Goal: Transaction & Acquisition: Purchase product/service

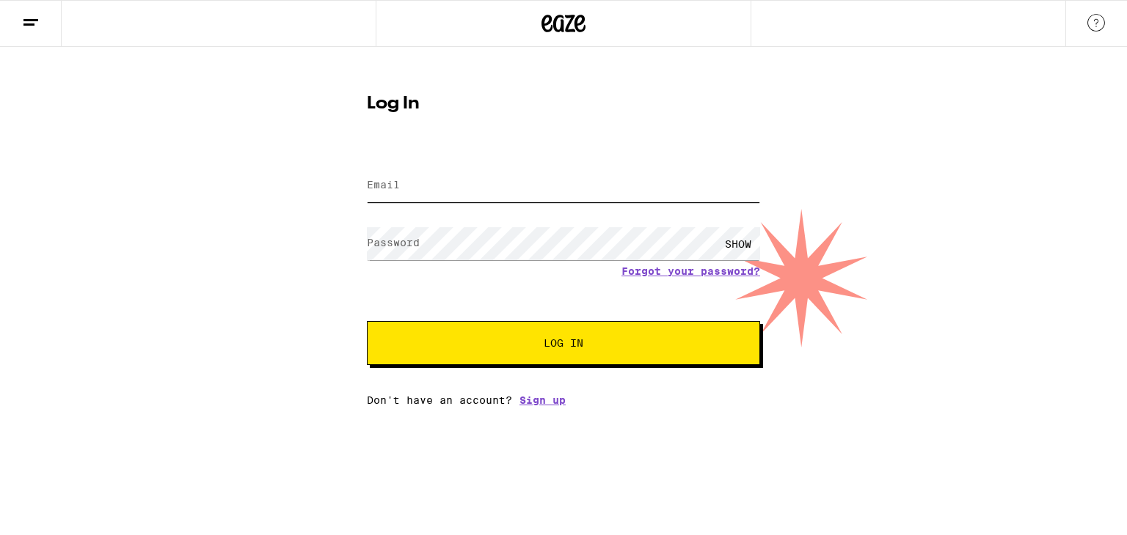
type input "[EMAIL_ADDRESS][DOMAIN_NAME]"
click at [634, 353] on button "Log In" at bounding box center [563, 343] width 393 height 44
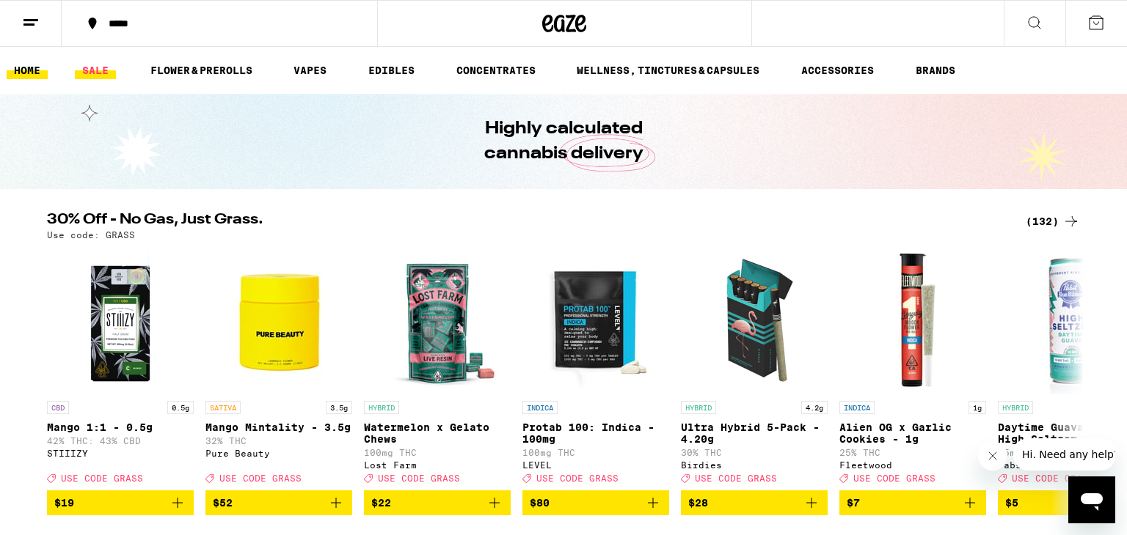
click at [102, 74] on link "SALE" at bounding box center [95, 71] width 41 height 18
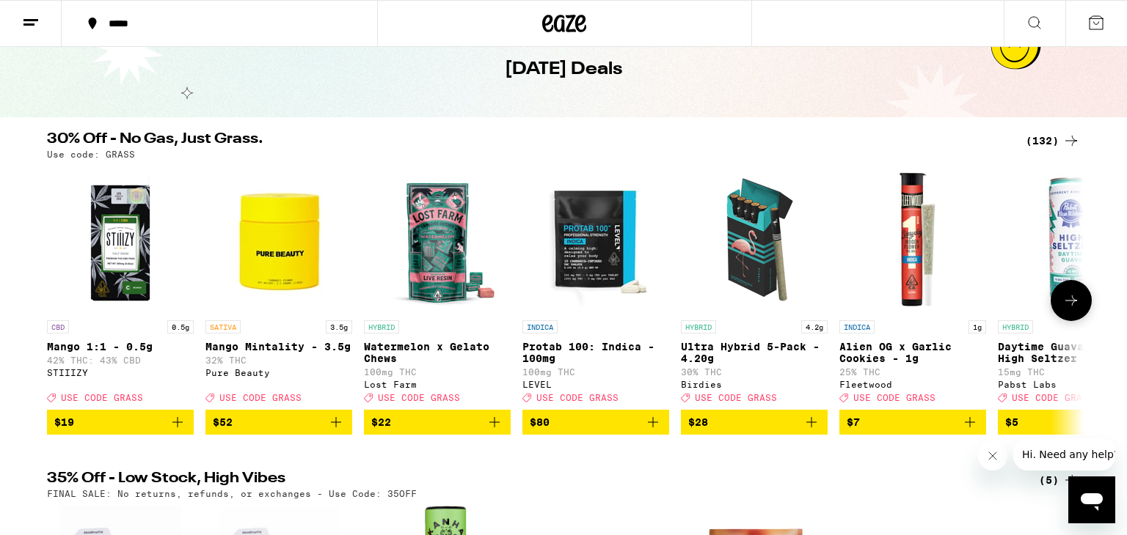
scroll to position [76, 0]
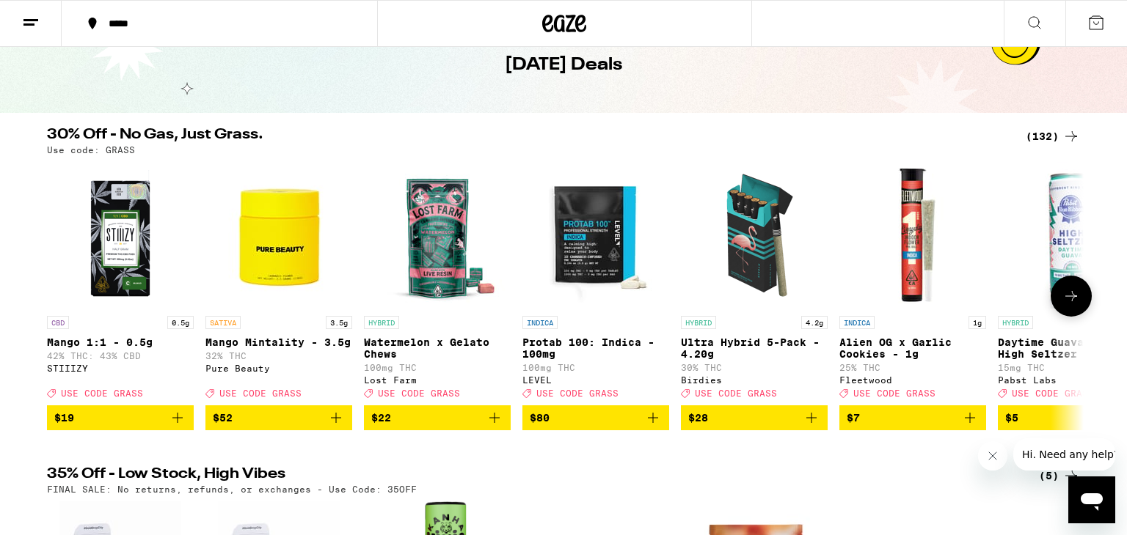
click at [1074, 299] on icon at bounding box center [1071, 297] width 18 height 18
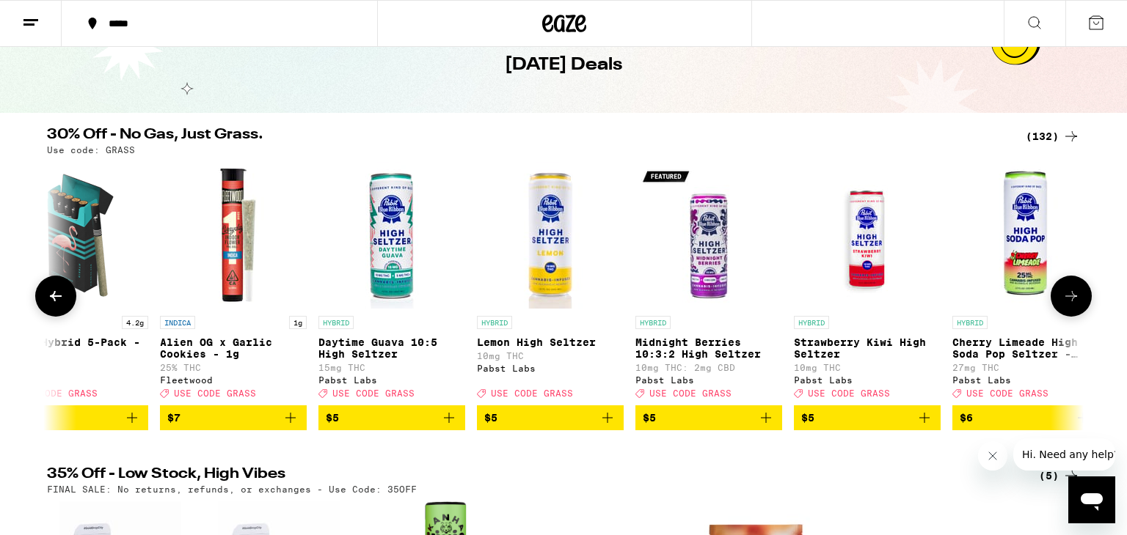
scroll to position [0, 873]
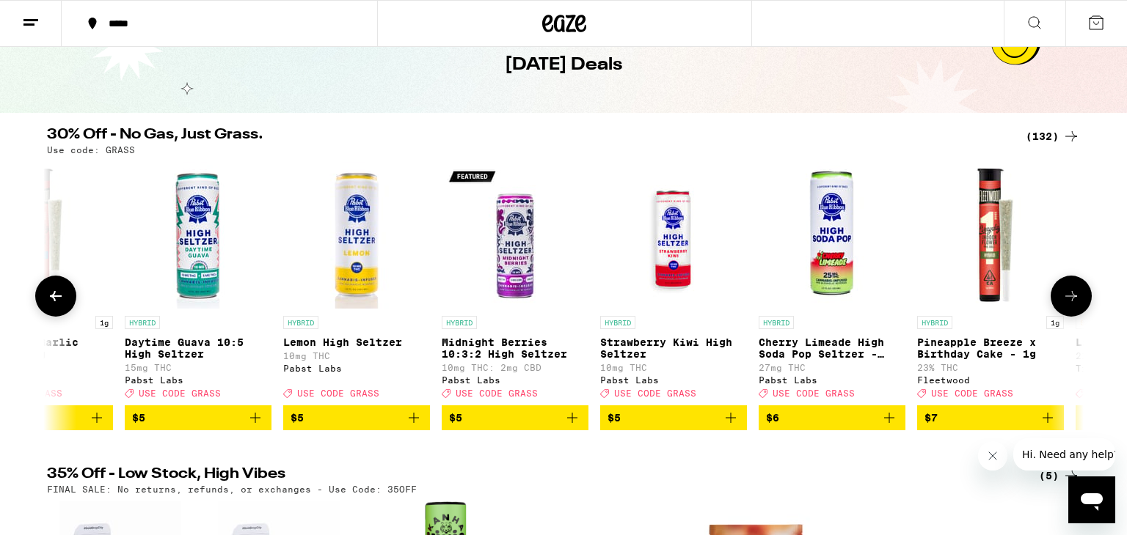
click at [1074, 299] on icon at bounding box center [1071, 297] width 18 height 18
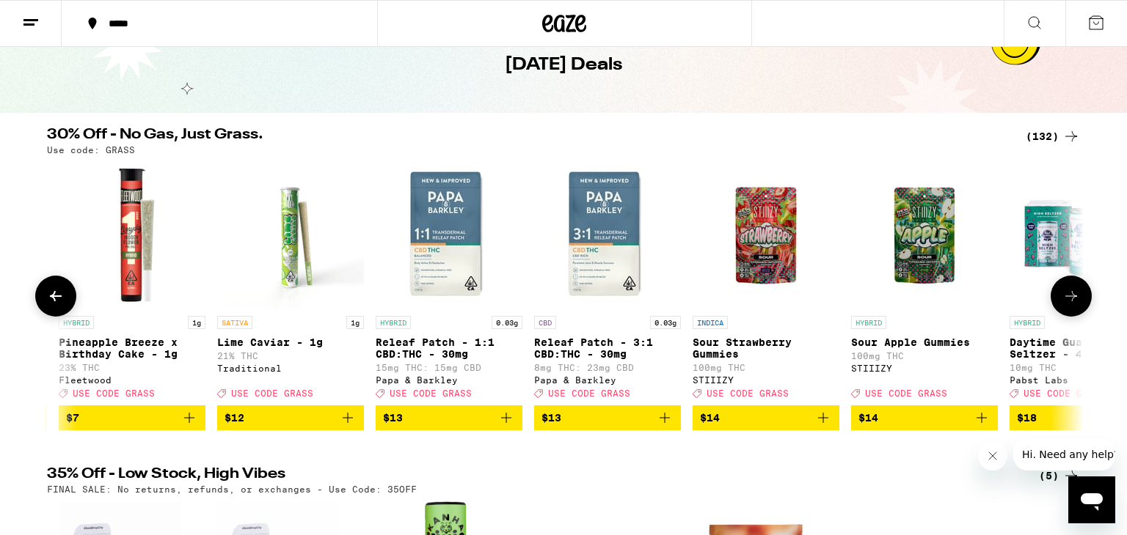
scroll to position [0, 1746]
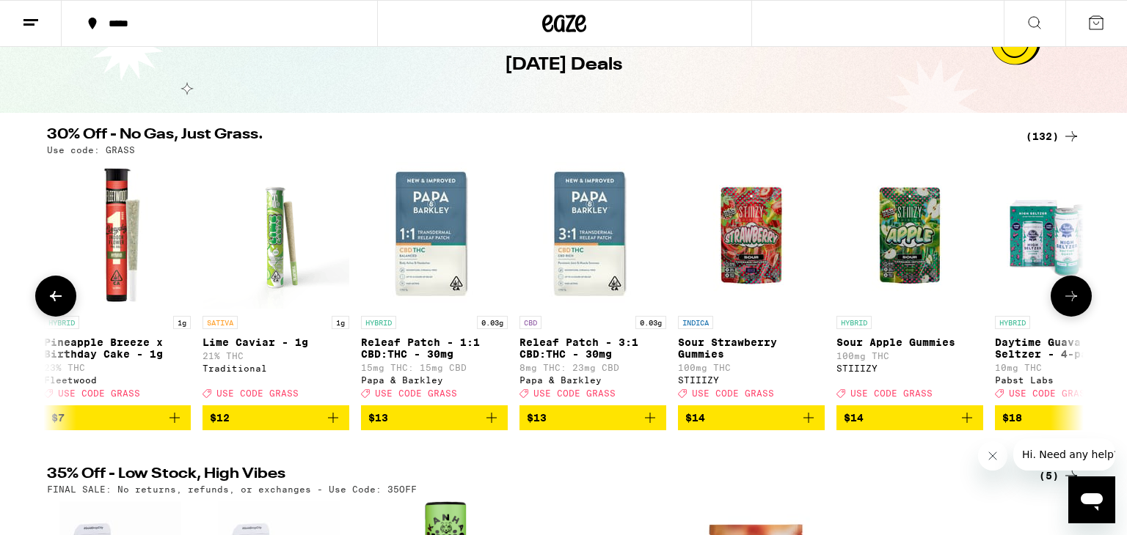
click at [1074, 299] on icon at bounding box center [1071, 297] width 18 height 18
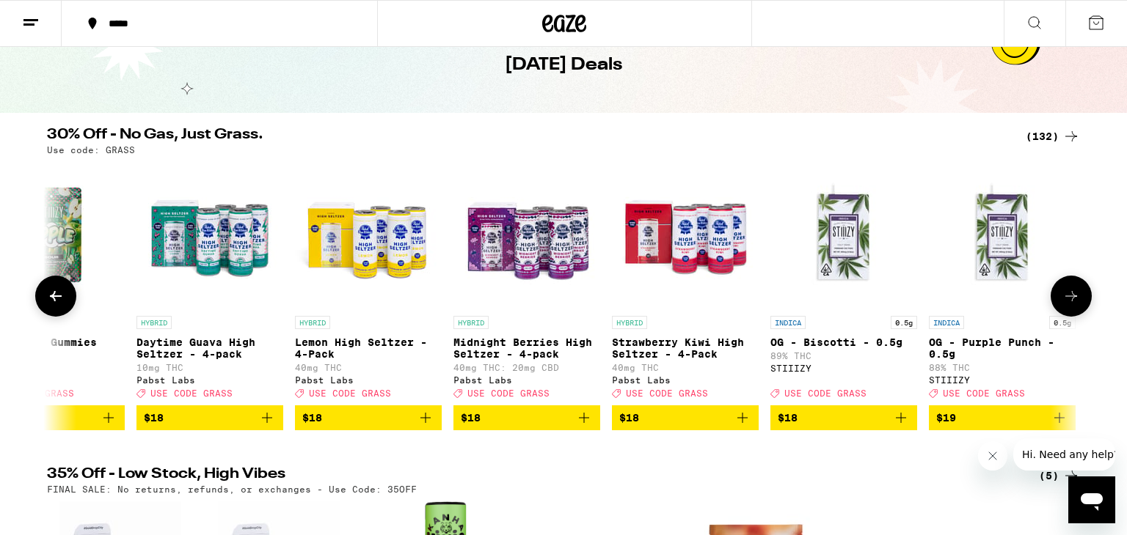
scroll to position [0, 2619]
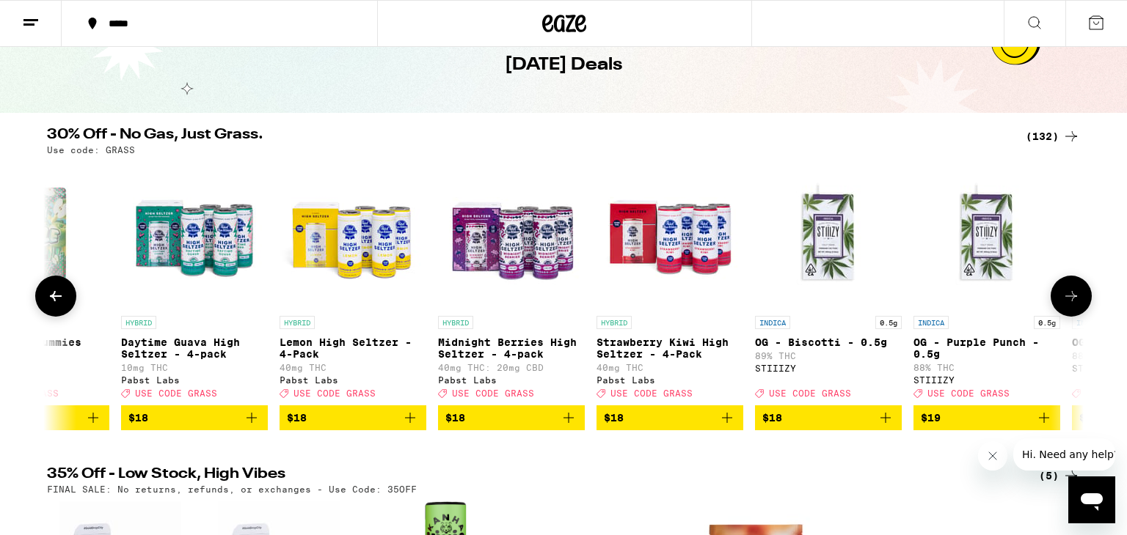
click at [1074, 299] on icon at bounding box center [1071, 297] width 18 height 18
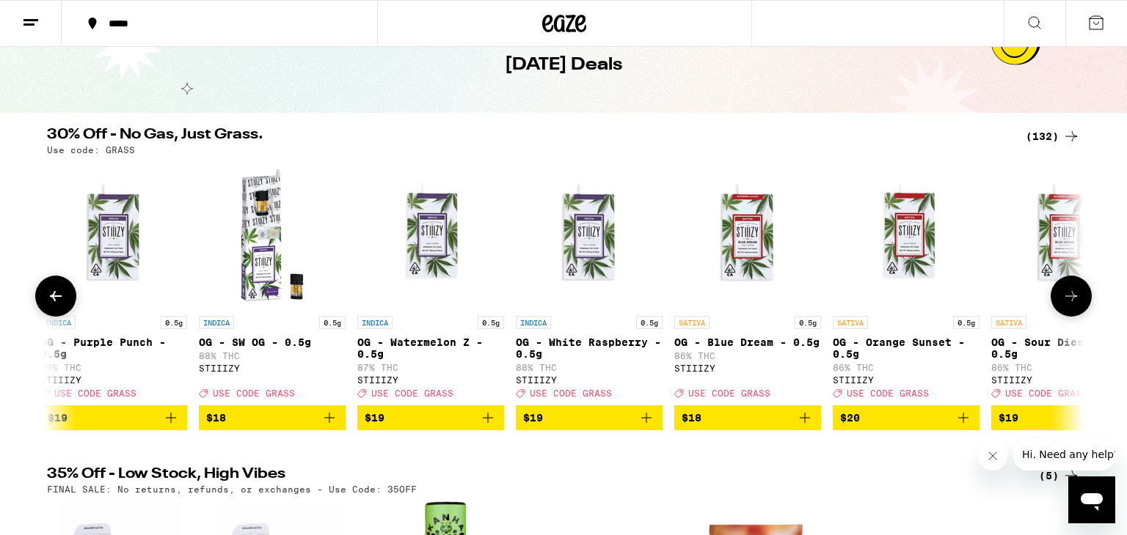
click at [1074, 299] on icon at bounding box center [1071, 297] width 18 height 18
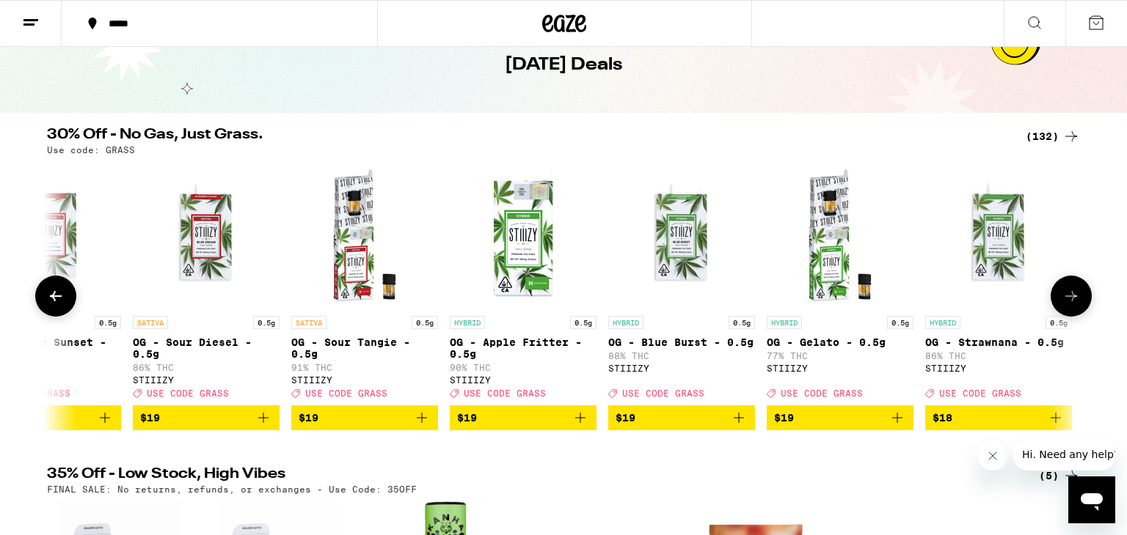
scroll to position [0, 4366]
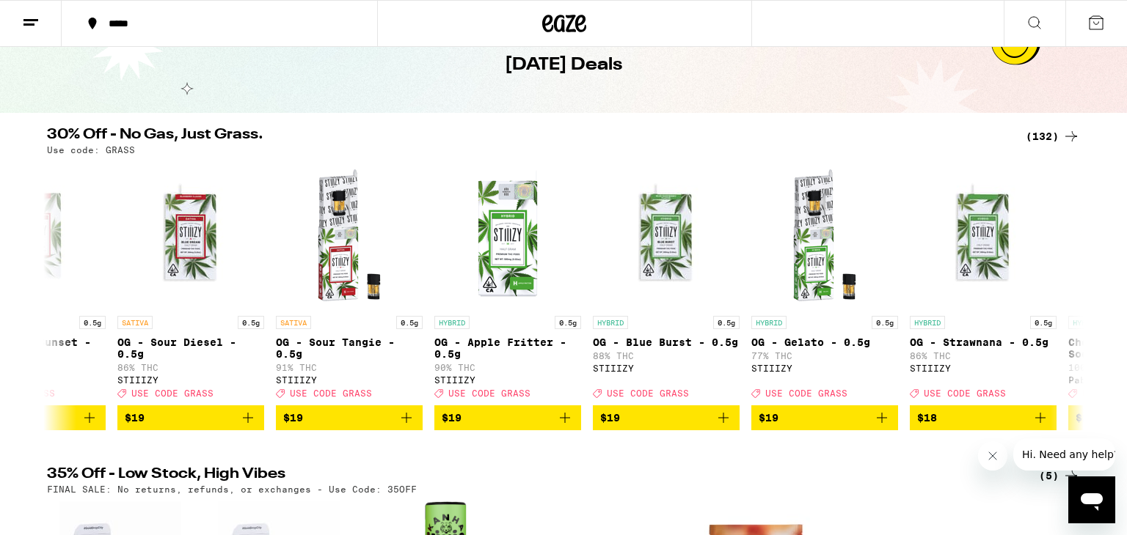
click at [32, 20] on line at bounding box center [30, 20] width 15 height 0
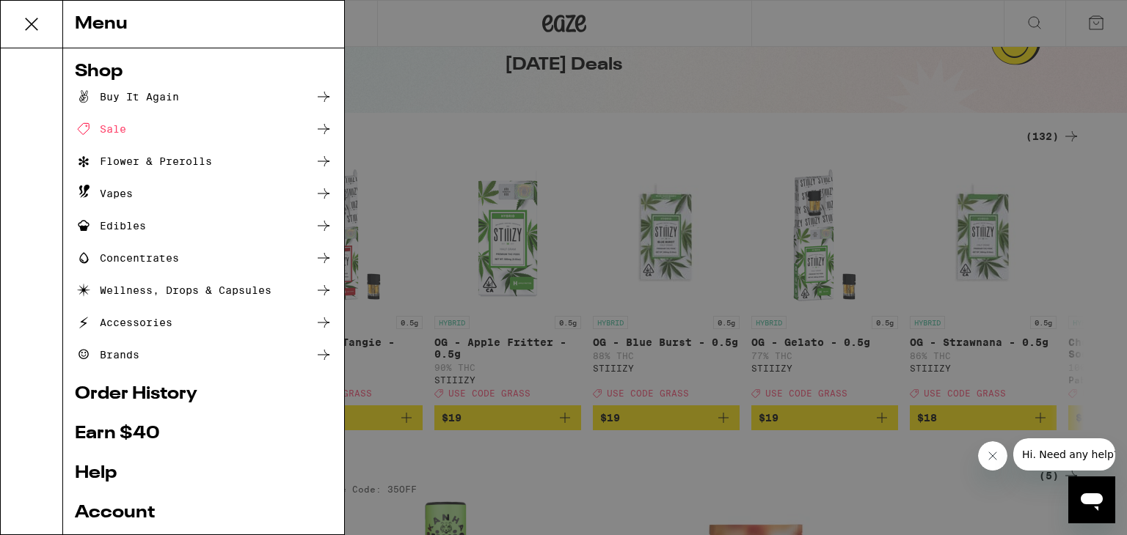
click at [151, 92] on div "Buy It Again" at bounding box center [127, 97] width 104 height 18
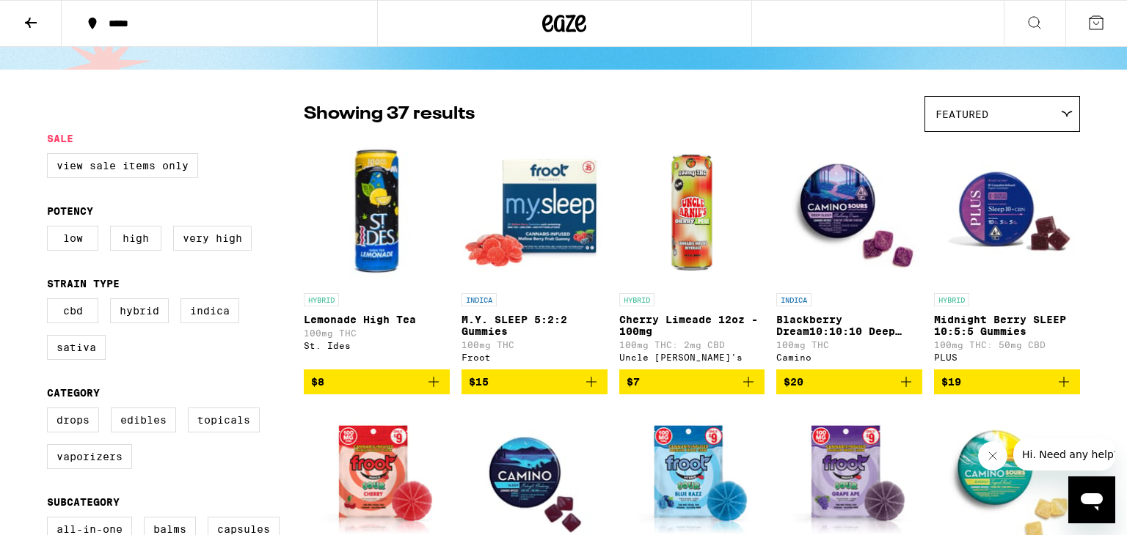
scroll to position [72, 0]
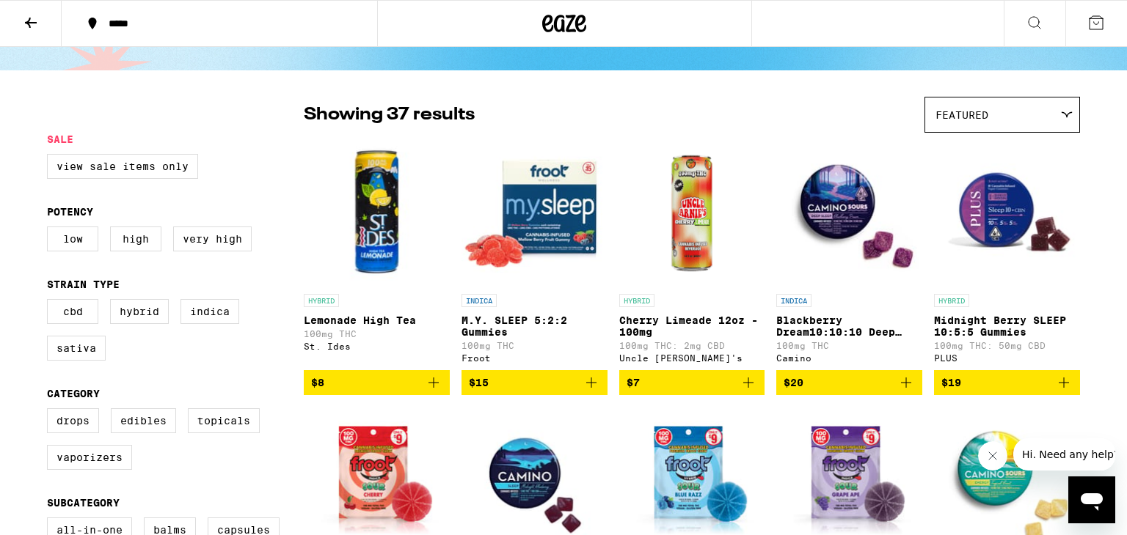
click at [995, 390] on span "$19" at bounding box center [1006, 383] width 131 height 18
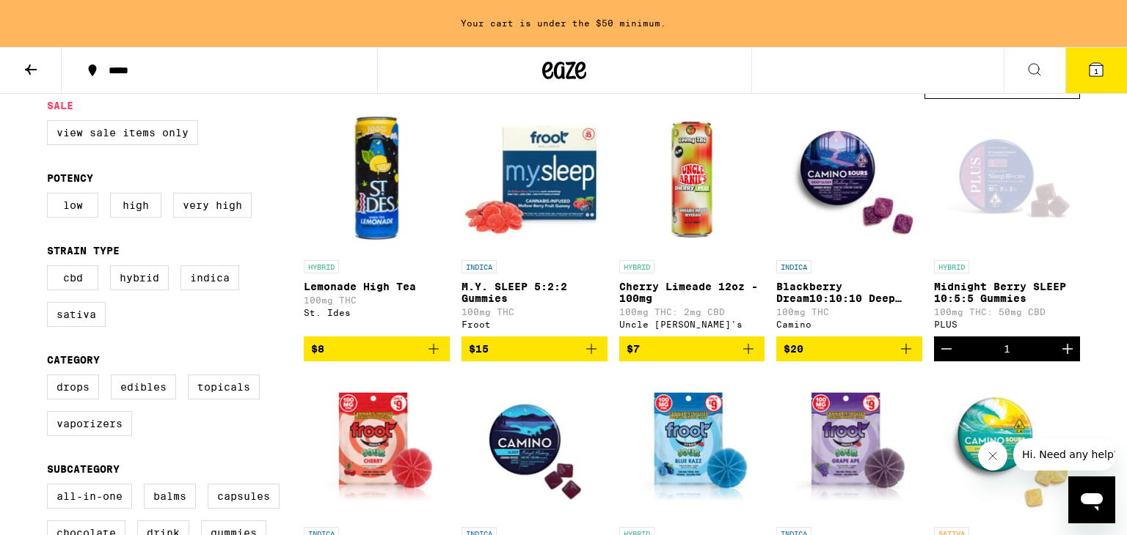
scroll to position [0, 0]
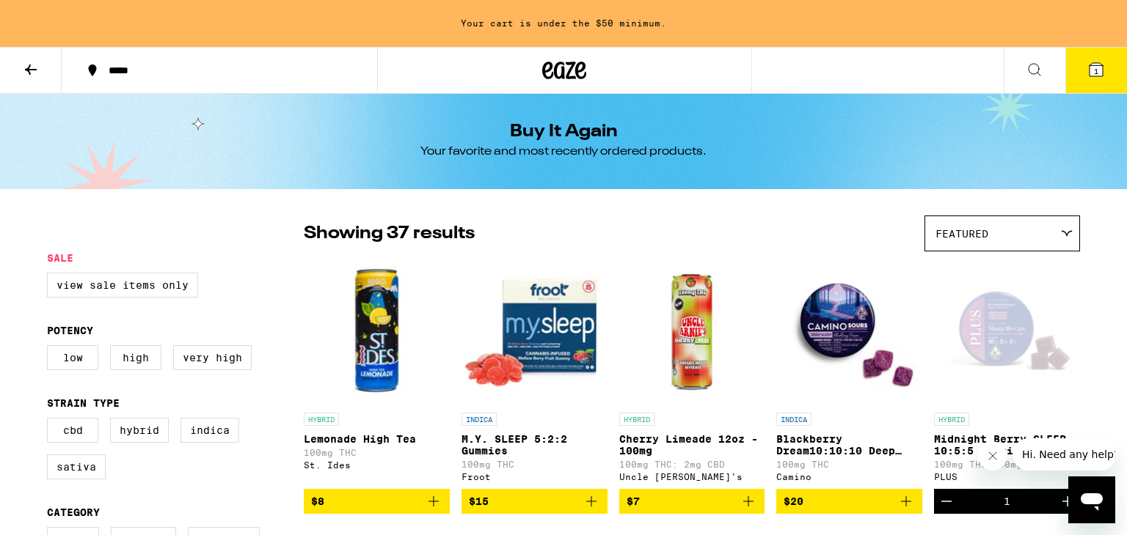
click at [1036, 67] on icon at bounding box center [1034, 70] width 18 height 18
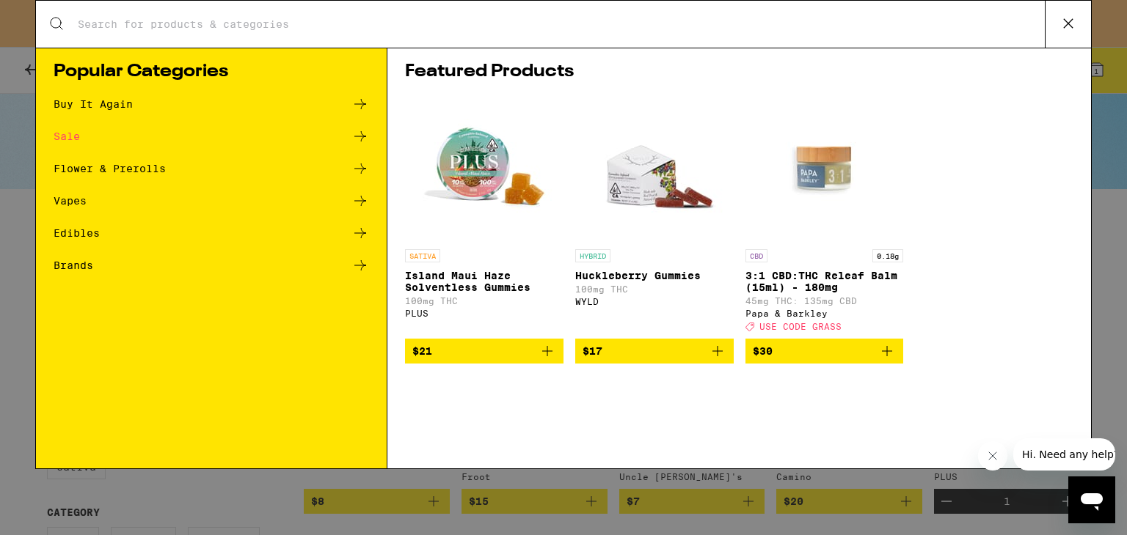
click at [348, 23] on input "Search for Products" at bounding box center [560, 24] width 967 height 13
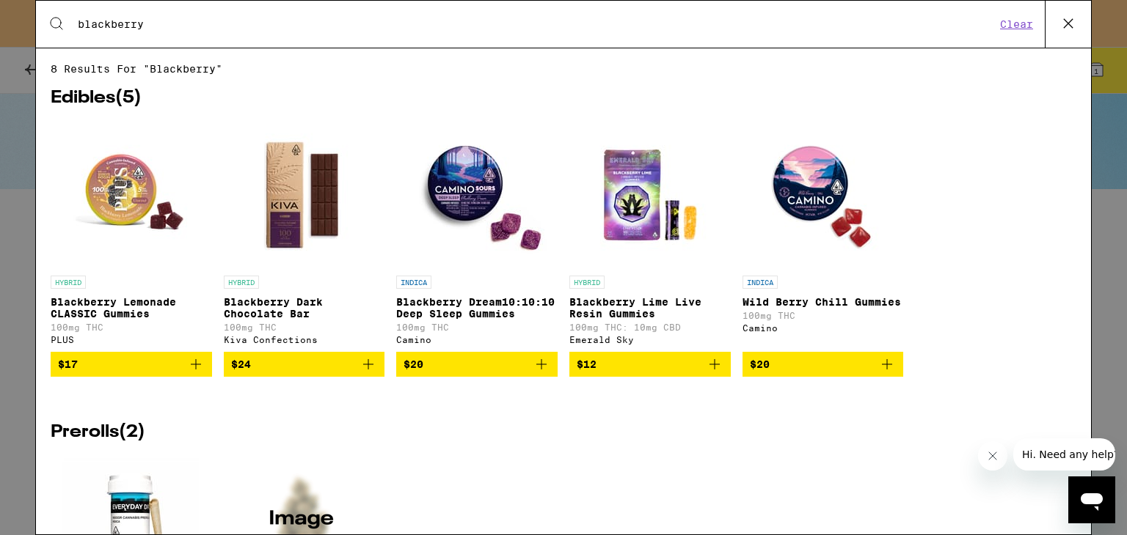
type input "blackberry"
click at [469, 310] on p "Blackberry Dream10:10:10 Deep Sleep Gummies" at bounding box center [476, 307] width 161 height 23
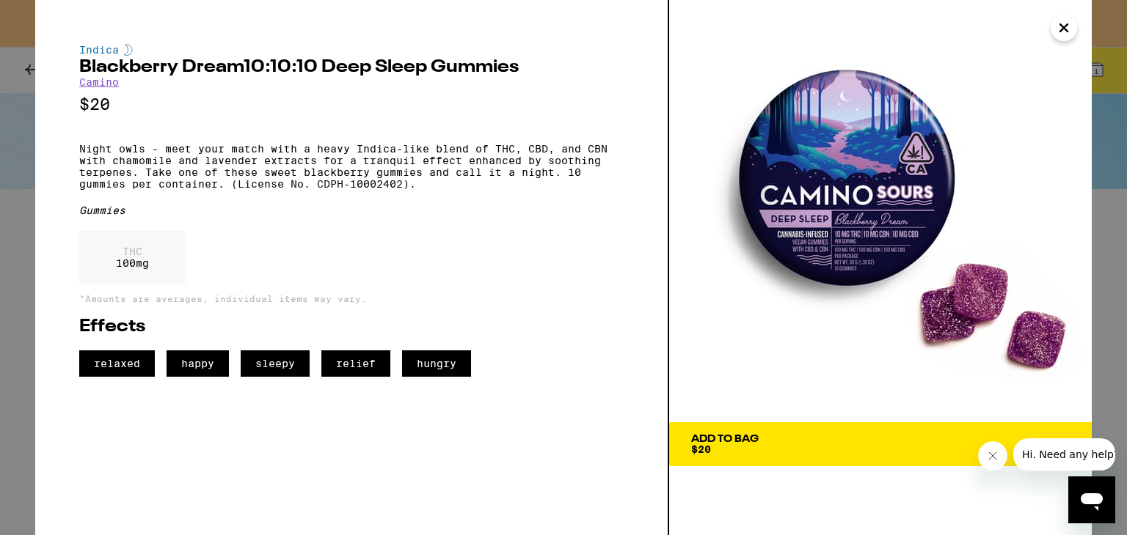
click at [783, 446] on span "Add To Bag $20" at bounding box center [880, 444] width 378 height 21
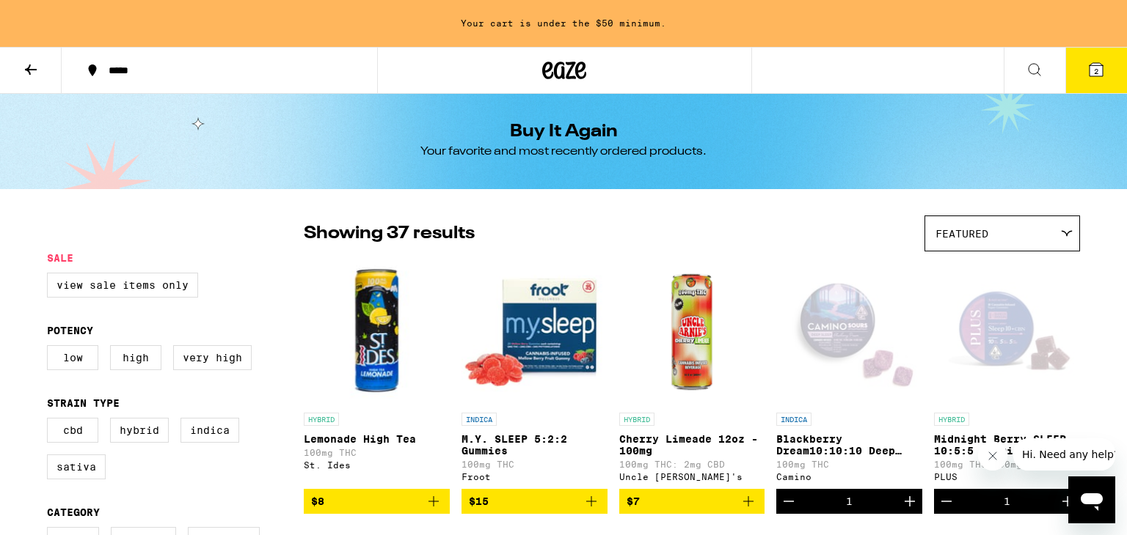
click at [1092, 72] on icon at bounding box center [1095, 69] width 13 height 13
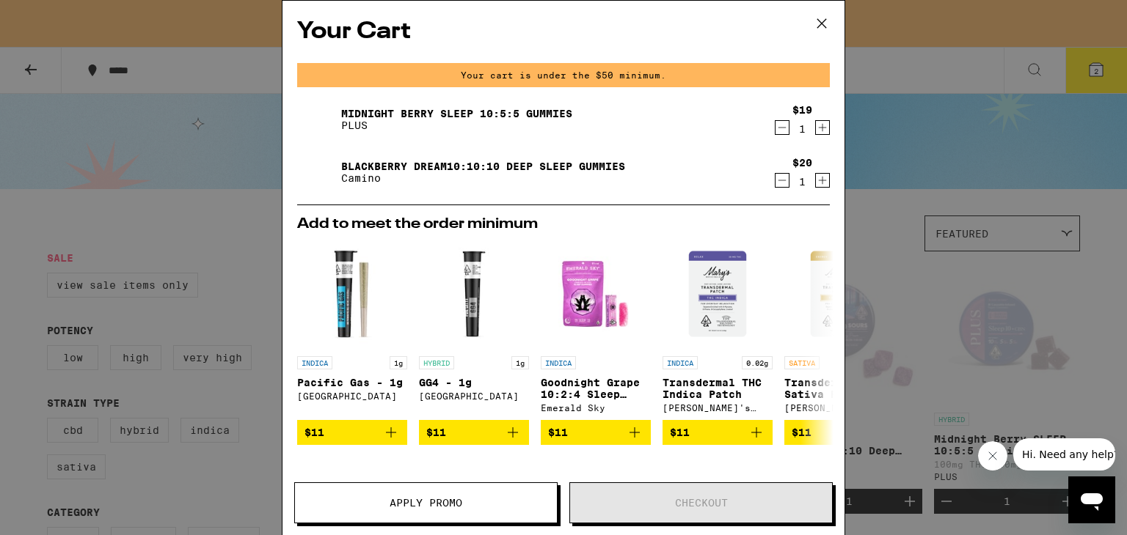
click at [821, 130] on icon "Increment" at bounding box center [822, 128] width 13 height 18
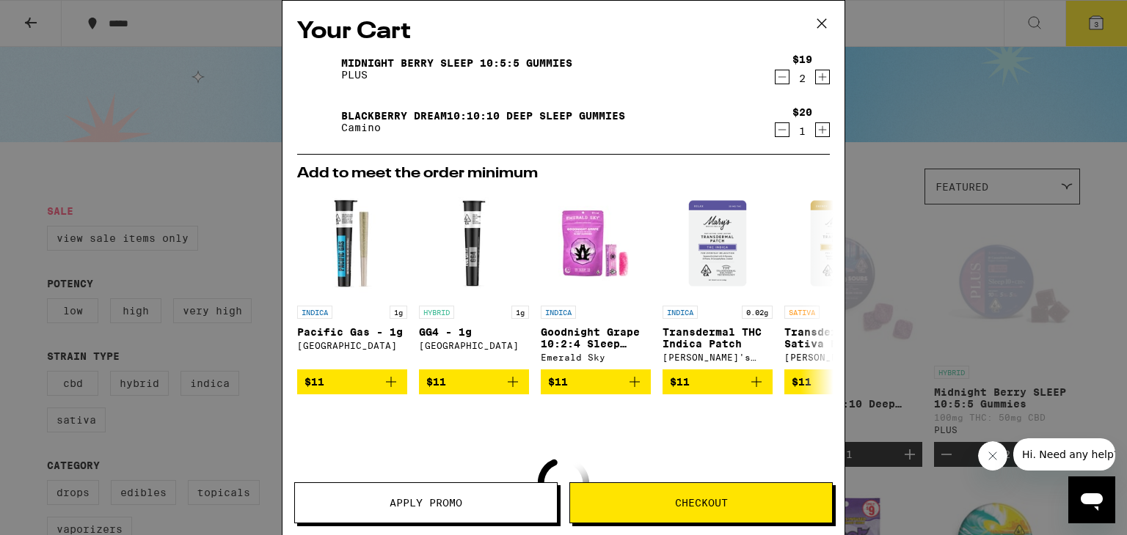
click at [821, 130] on icon "Increment" at bounding box center [823, 130] width 8 height 8
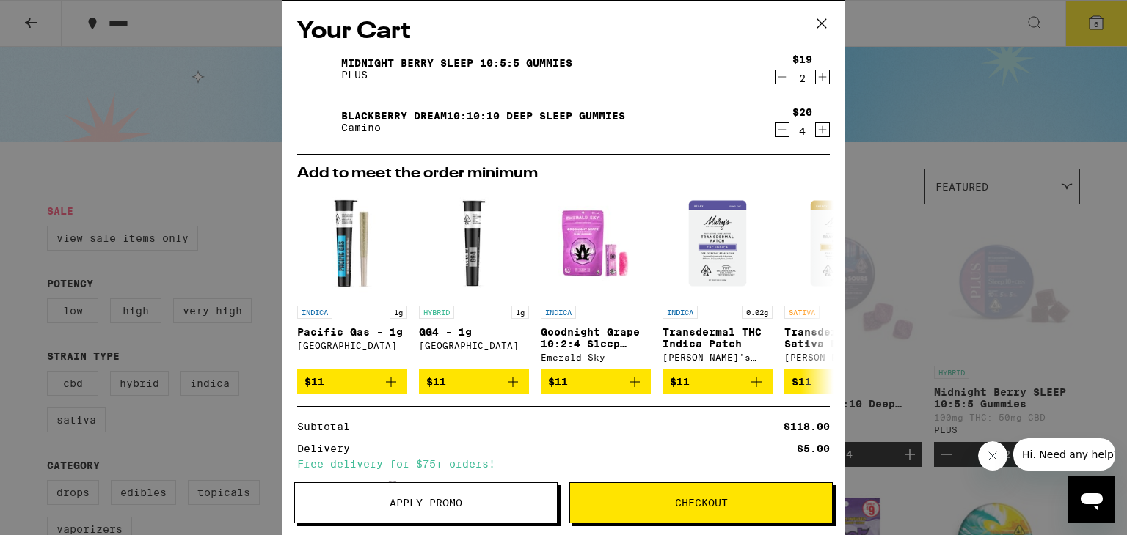
click at [820, 81] on icon "Increment" at bounding box center [822, 77] width 13 height 18
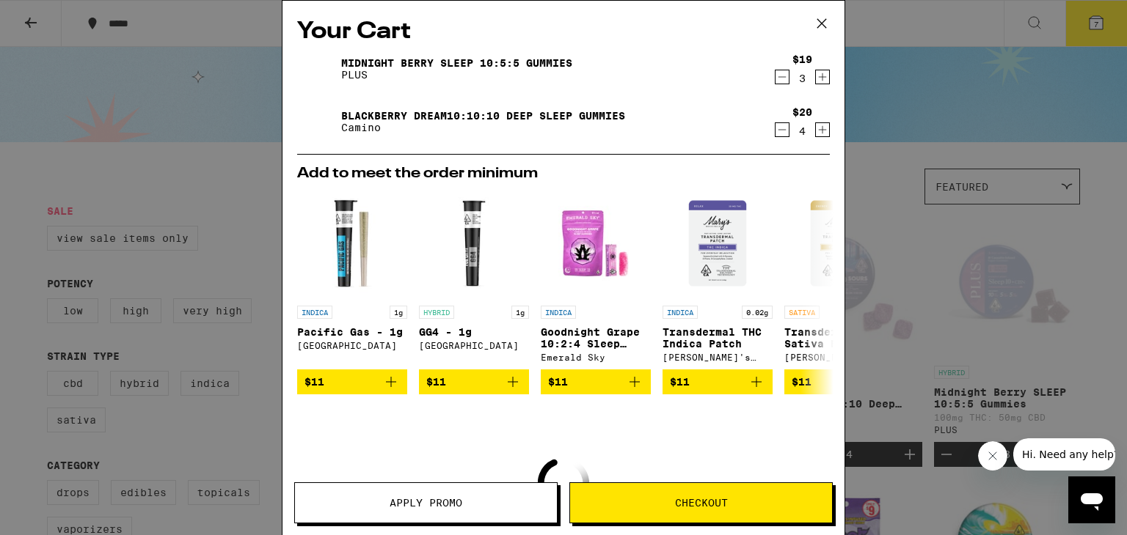
click at [820, 81] on icon "Increment" at bounding box center [822, 77] width 13 height 18
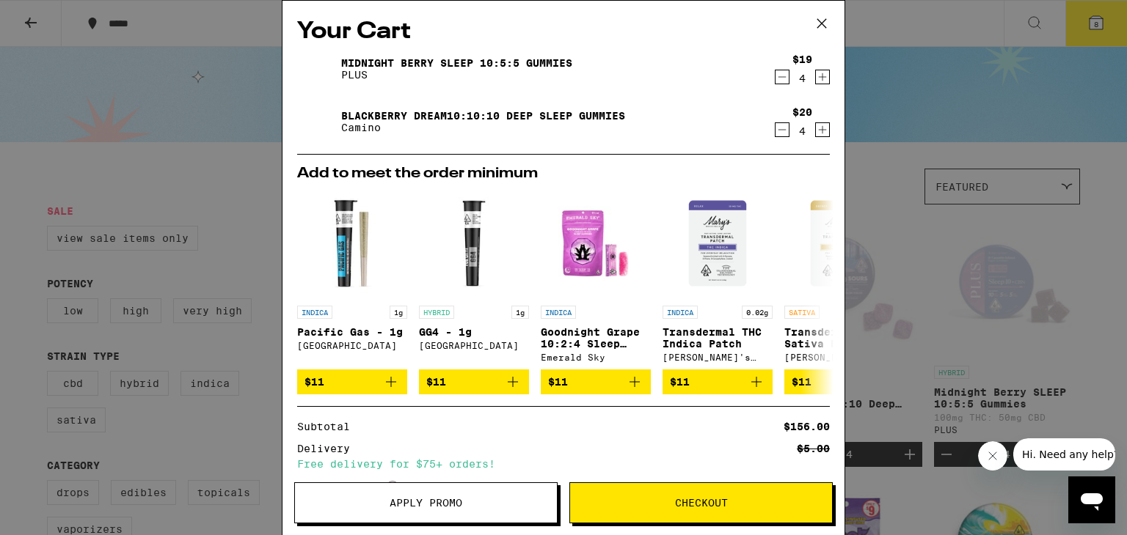
click at [821, 79] on icon "Increment" at bounding box center [822, 77] width 13 height 18
click at [819, 26] on icon at bounding box center [821, 23] width 22 height 22
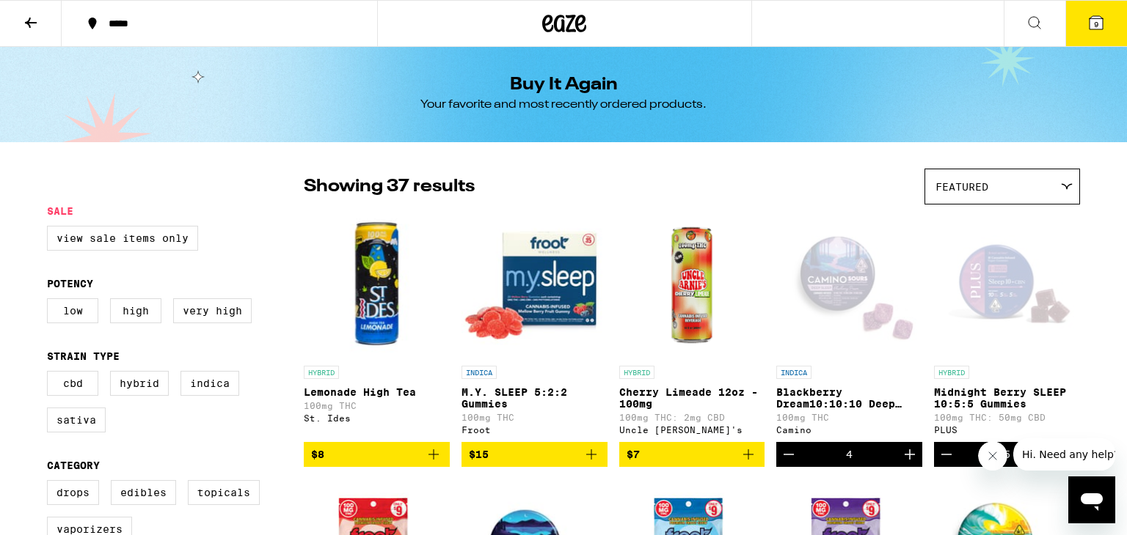
click at [1099, 26] on icon at bounding box center [1095, 22] width 13 height 13
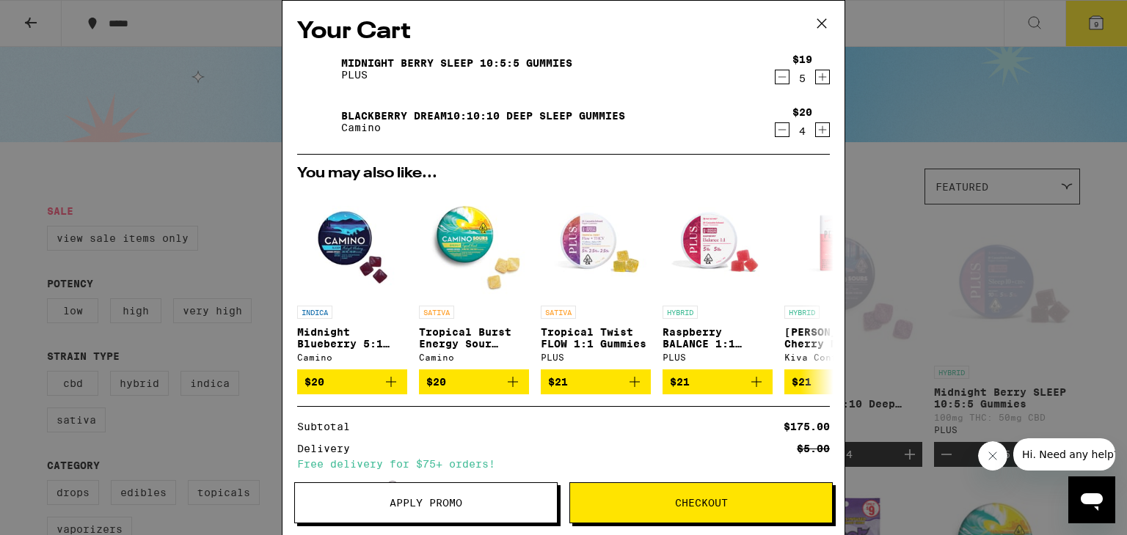
click at [781, 80] on icon "Decrement" at bounding box center [781, 77] width 13 height 18
click at [825, 24] on icon at bounding box center [821, 23] width 22 height 22
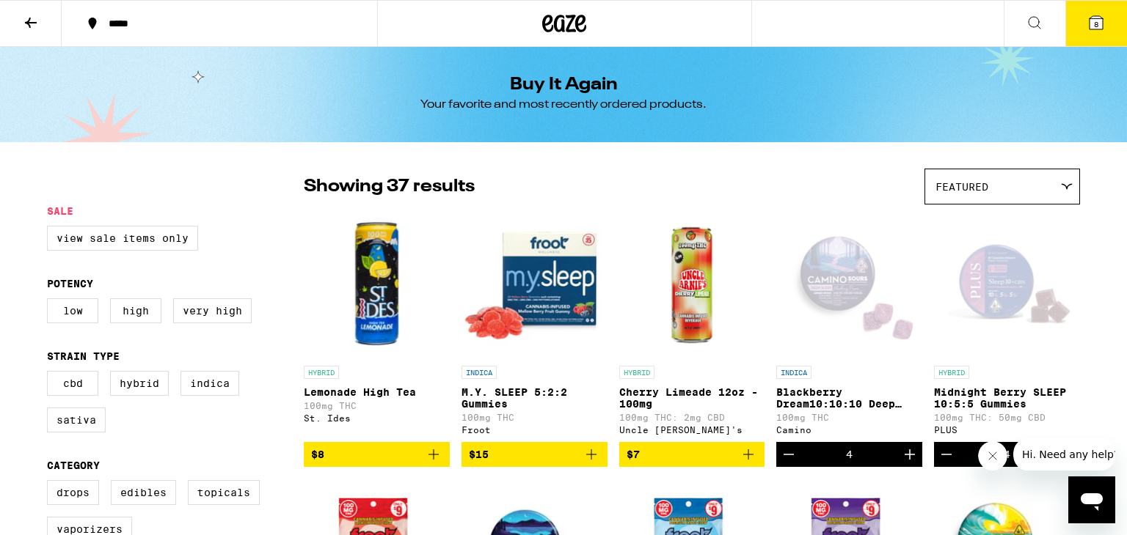
click at [29, 23] on icon at bounding box center [31, 23] width 12 height 10
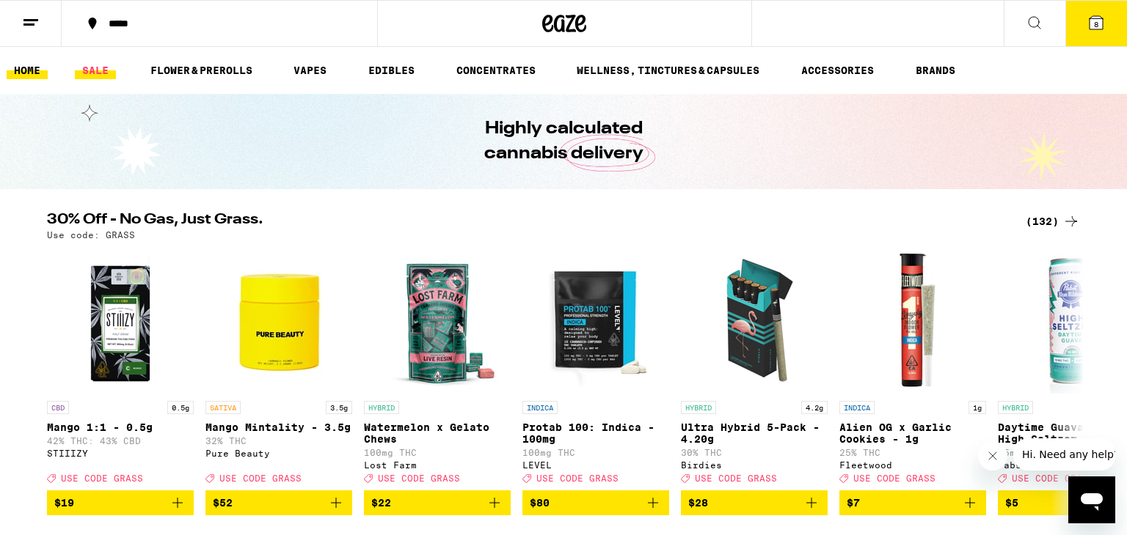
click at [90, 71] on link "SALE" at bounding box center [95, 71] width 41 height 18
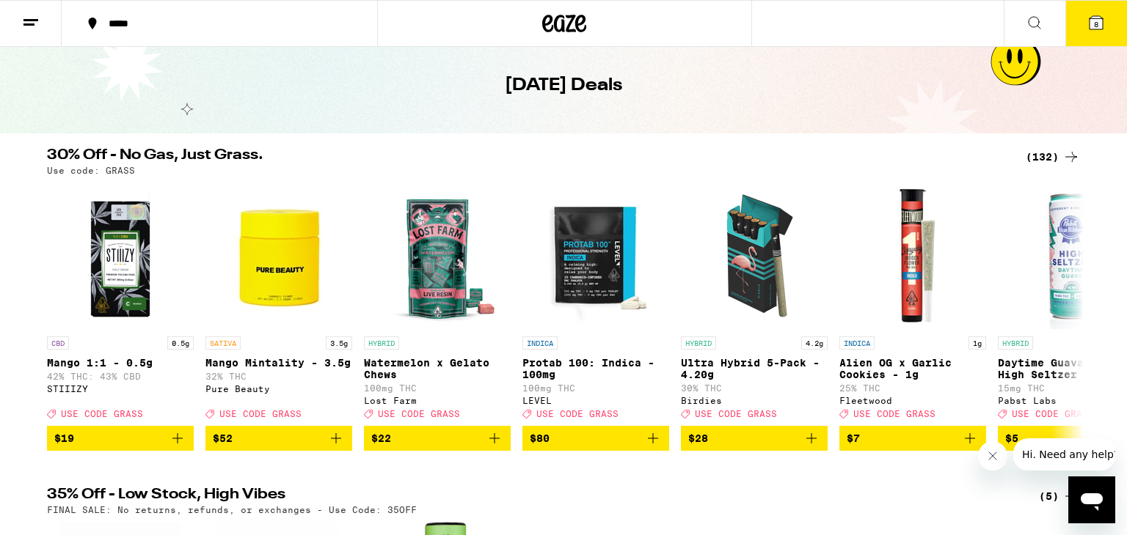
scroll to position [56, 0]
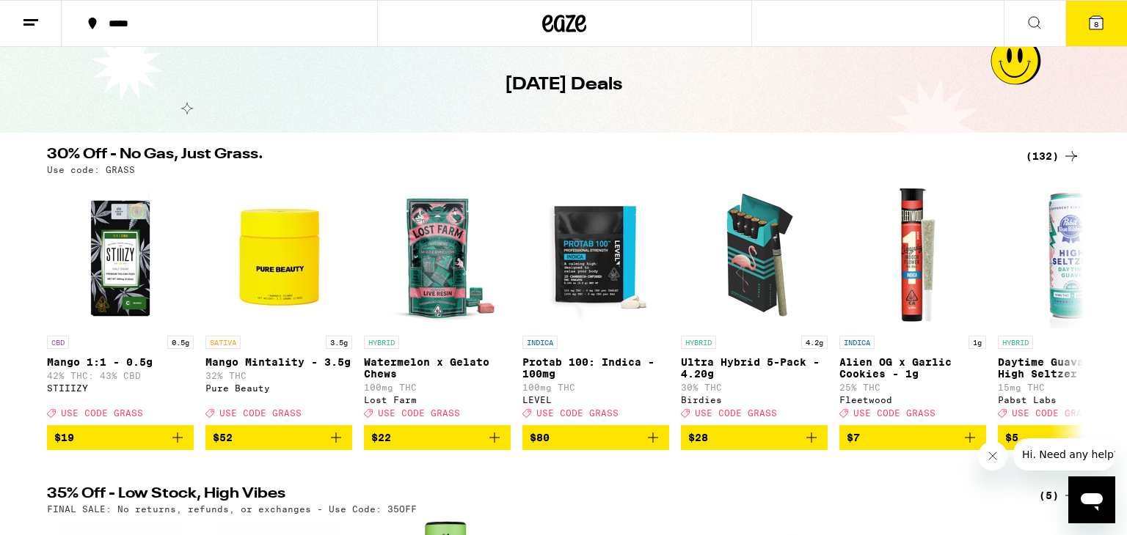
click at [1069, 156] on icon at bounding box center [1071, 156] width 18 height 18
click at [1071, 151] on icon at bounding box center [1071, 156] width 12 height 10
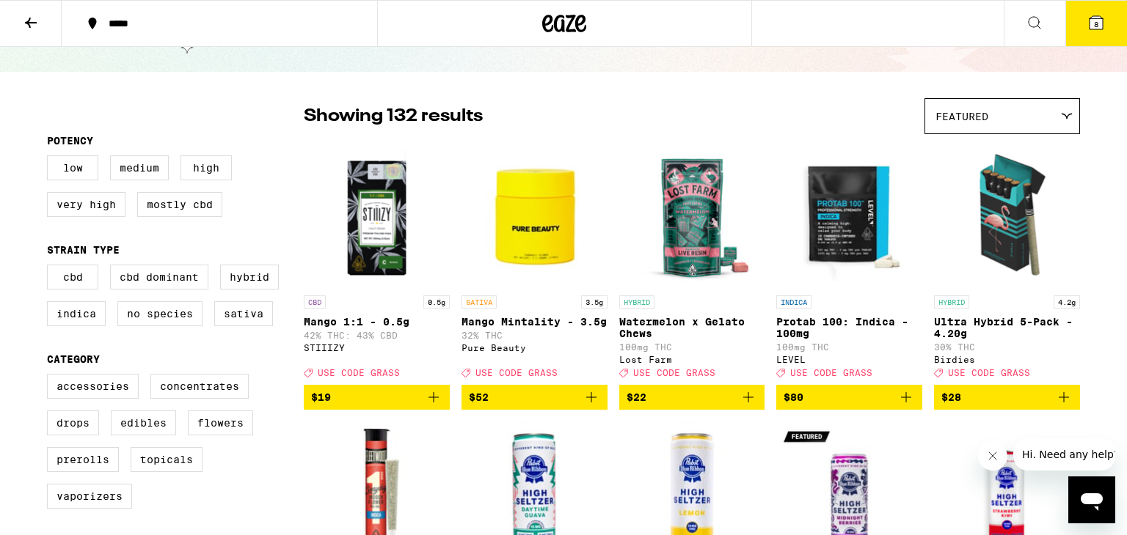
scroll to position [73, 0]
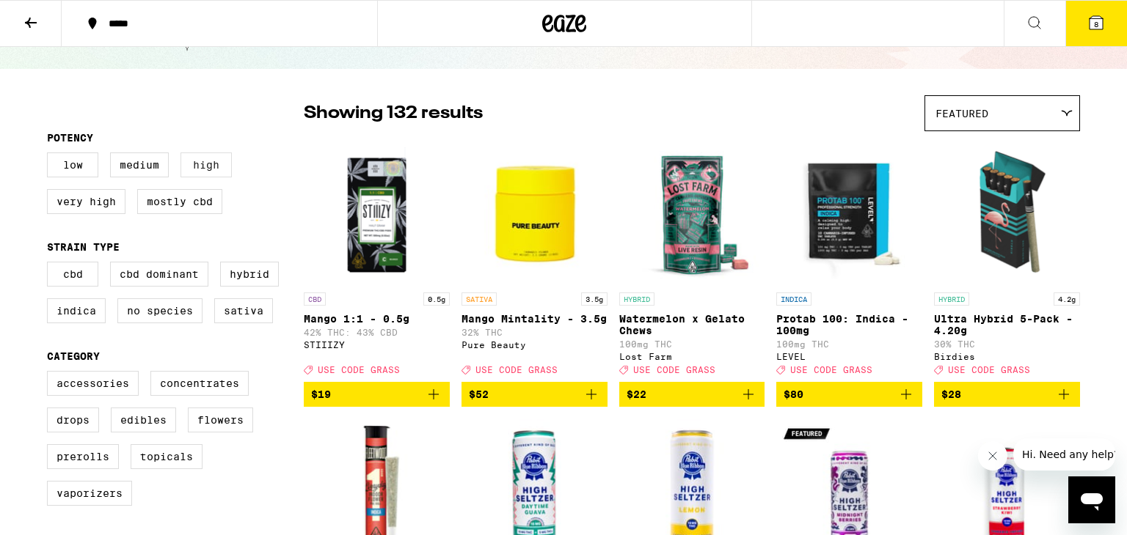
click at [210, 163] on label "High" at bounding box center [205, 165] width 51 height 25
click at [51, 155] on input "High" at bounding box center [50, 155] width 1 height 1
checkbox input "true"
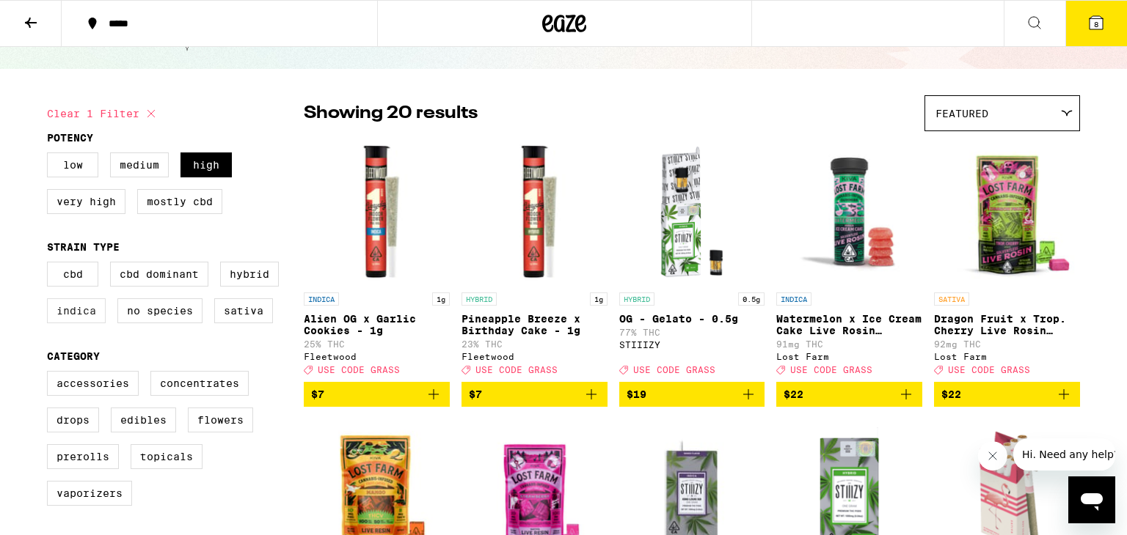
click at [78, 310] on label "Indica" at bounding box center [76, 311] width 59 height 25
click at [51, 265] on input "Indica" at bounding box center [50, 264] width 1 height 1
checkbox input "true"
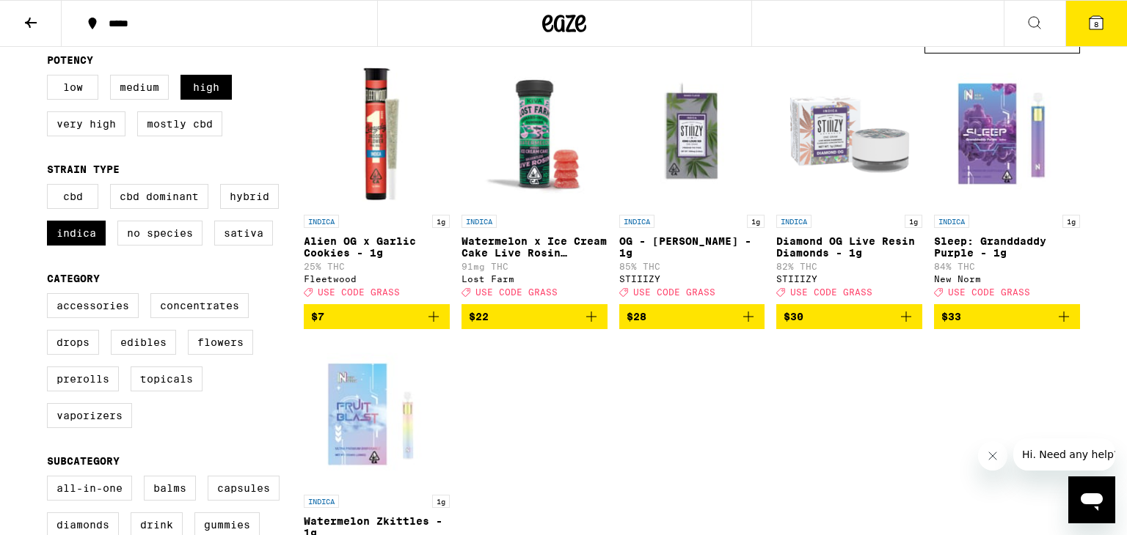
scroll to position [153, 0]
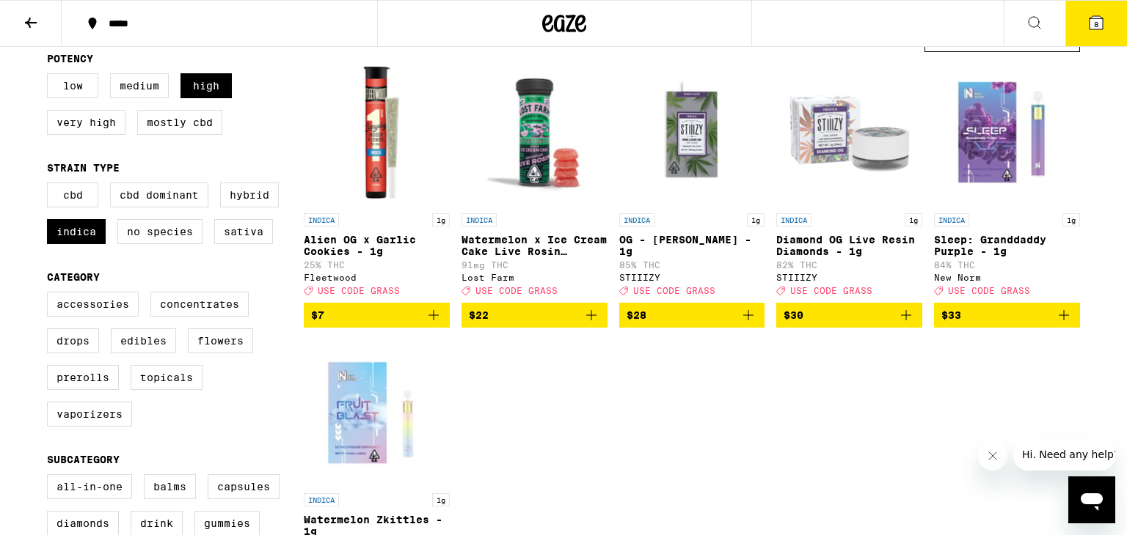
click at [980, 324] on span "$33" at bounding box center [1006, 316] width 131 height 18
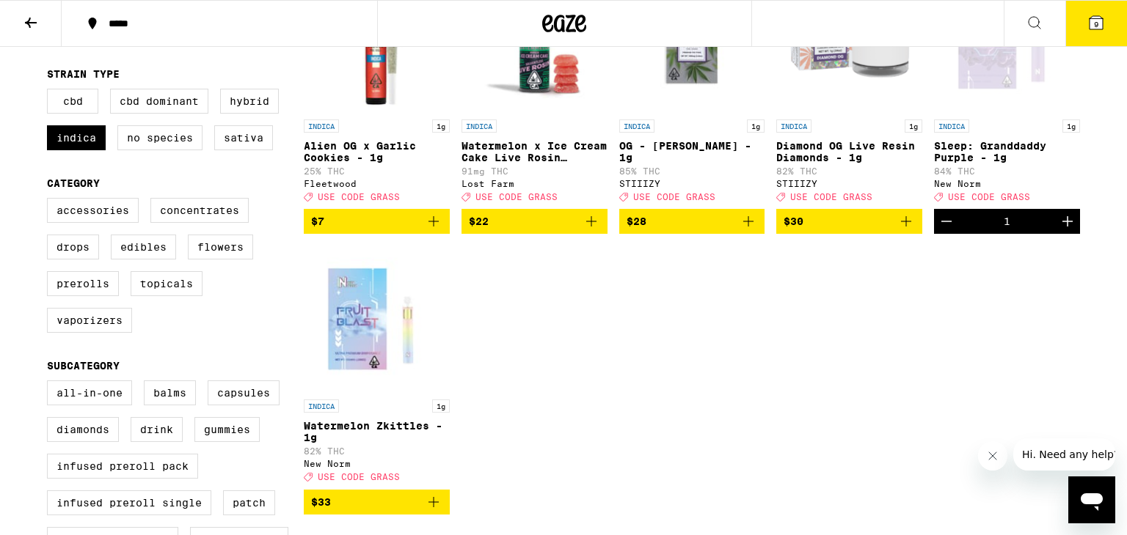
scroll to position [290, 0]
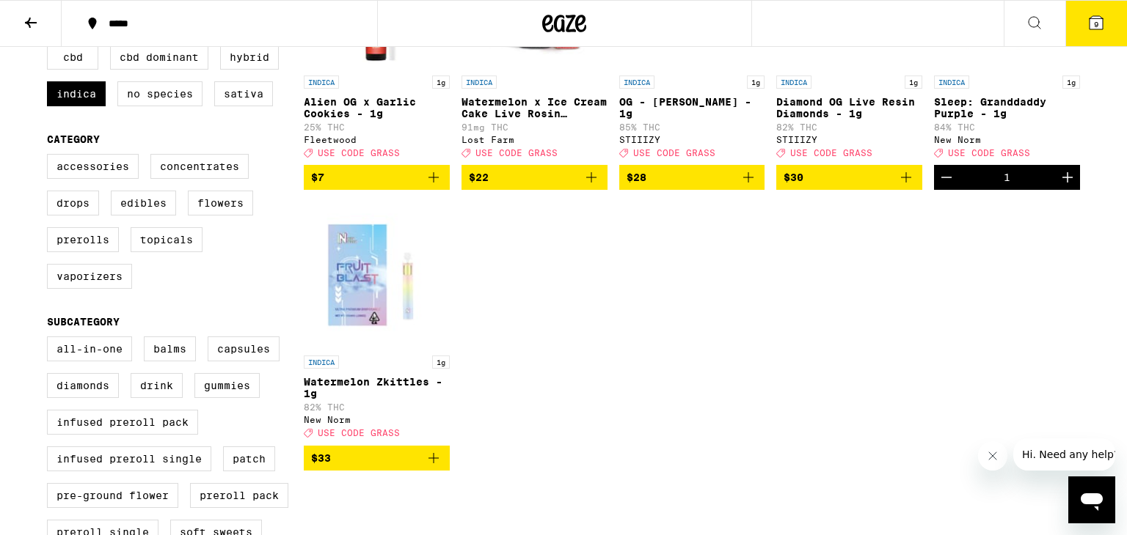
click at [356, 303] on img "Open page for Watermelon Zkittles - 1g from New Norm" at bounding box center [377, 275] width 146 height 147
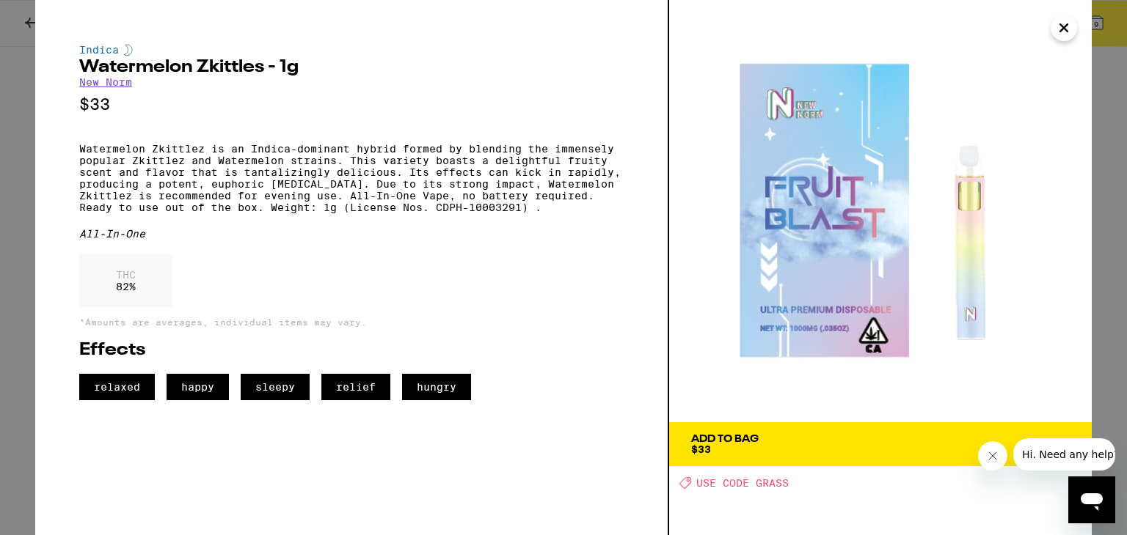
click at [921, 441] on span "Add To Bag $33" at bounding box center [880, 444] width 378 height 21
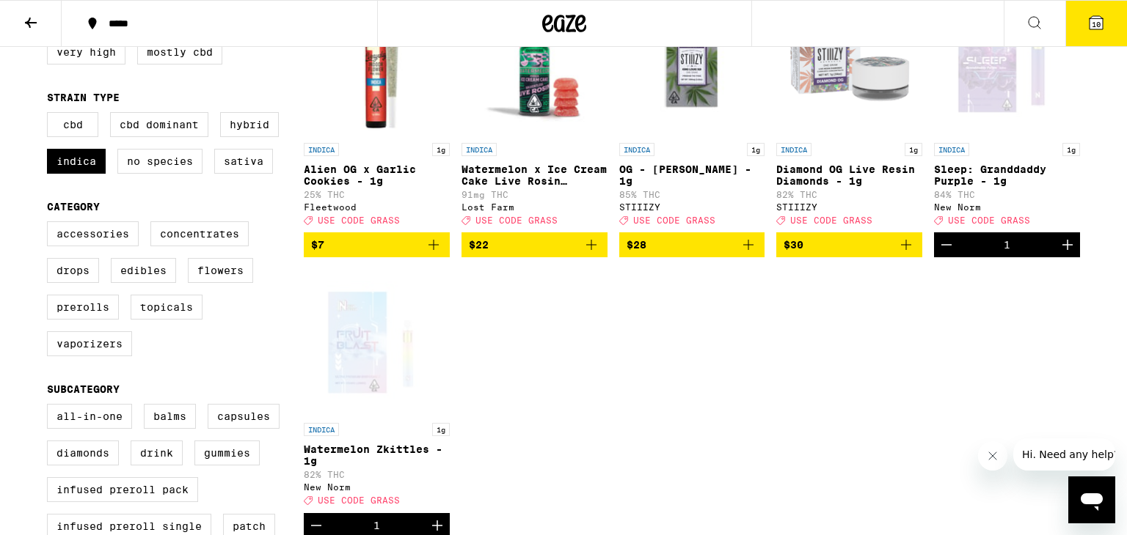
scroll to position [167, 0]
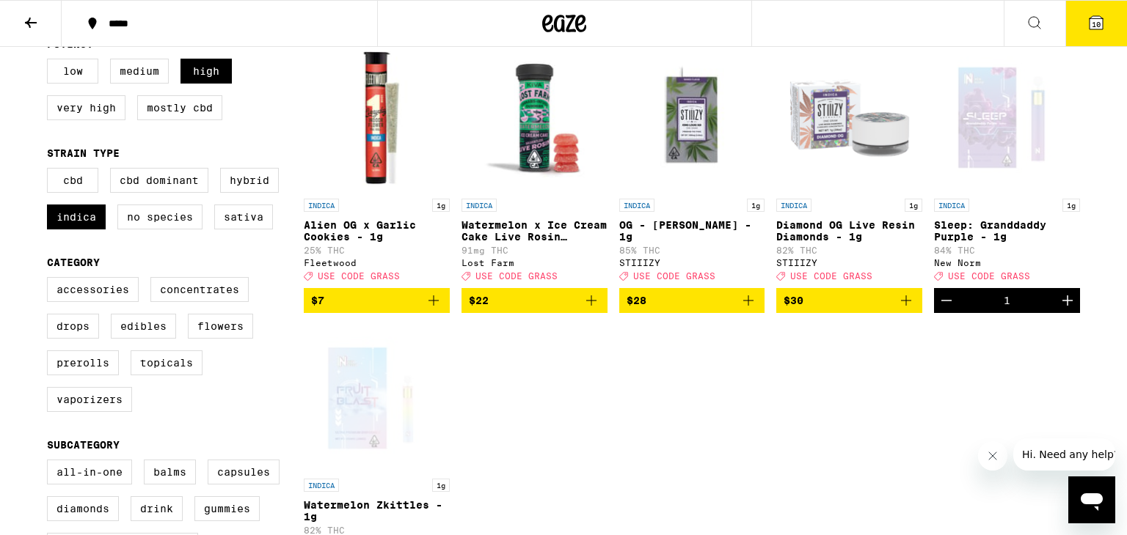
click at [519, 305] on span "$22" at bounding box center [534, 301] width 131 height 18
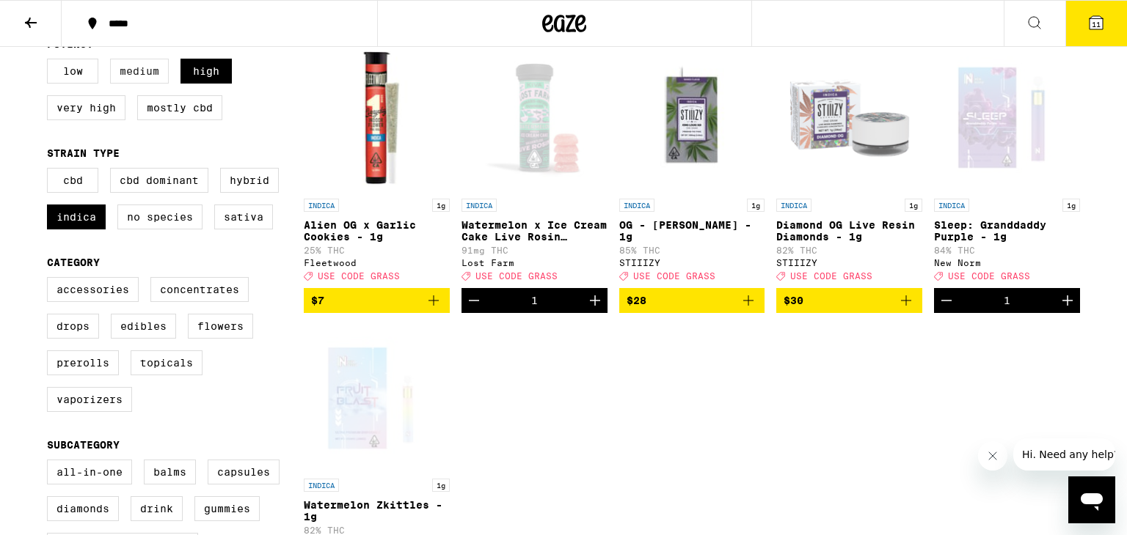
click at [128, 73] on label "Medium" at bounding box center [139, 71] width 59 height 25
click at [51, 62] on input "Medium" at bounding box center [50, 61] width 1 height 1
checkbox input "true"
click at [238, 181] on label "Hybrid" at bounding box center [249, 180] width 59 height 25
click at [51, 171] on input "Hybrid" at bounding box center [50, 170] width 1 height 1
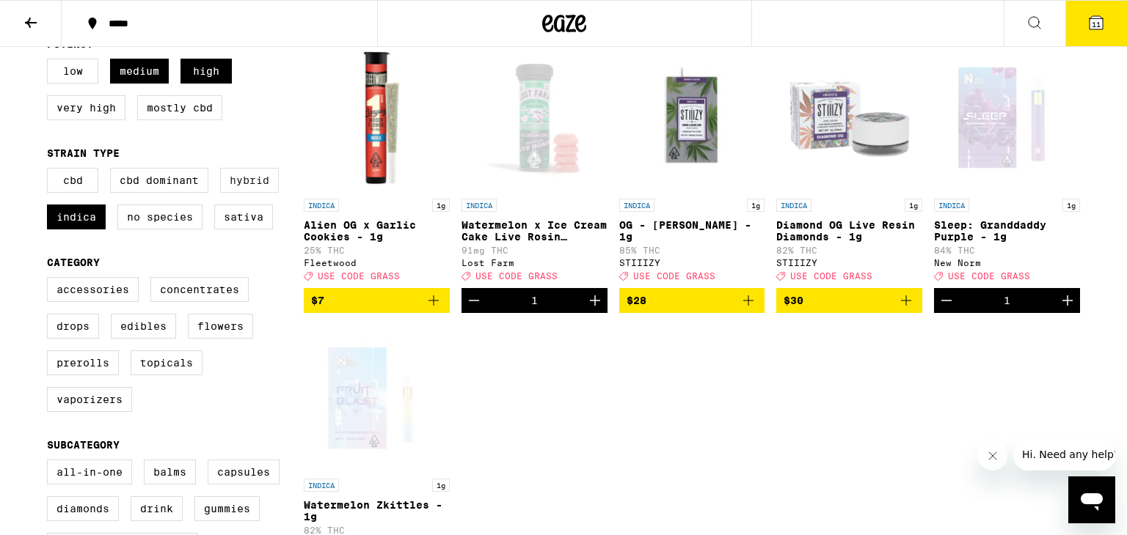
checkbox input "true"
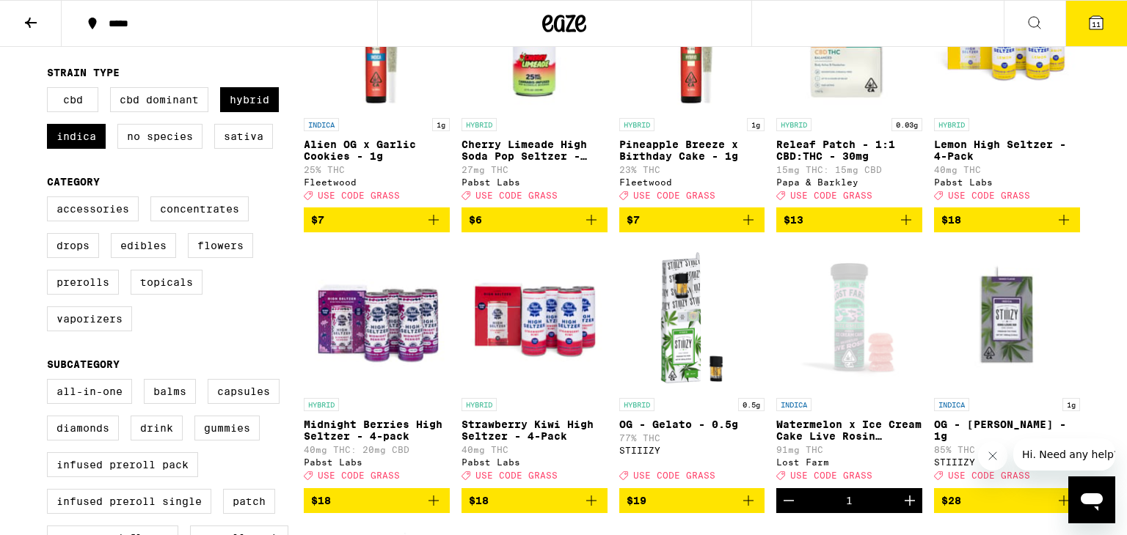
scroll to position [247, 0]
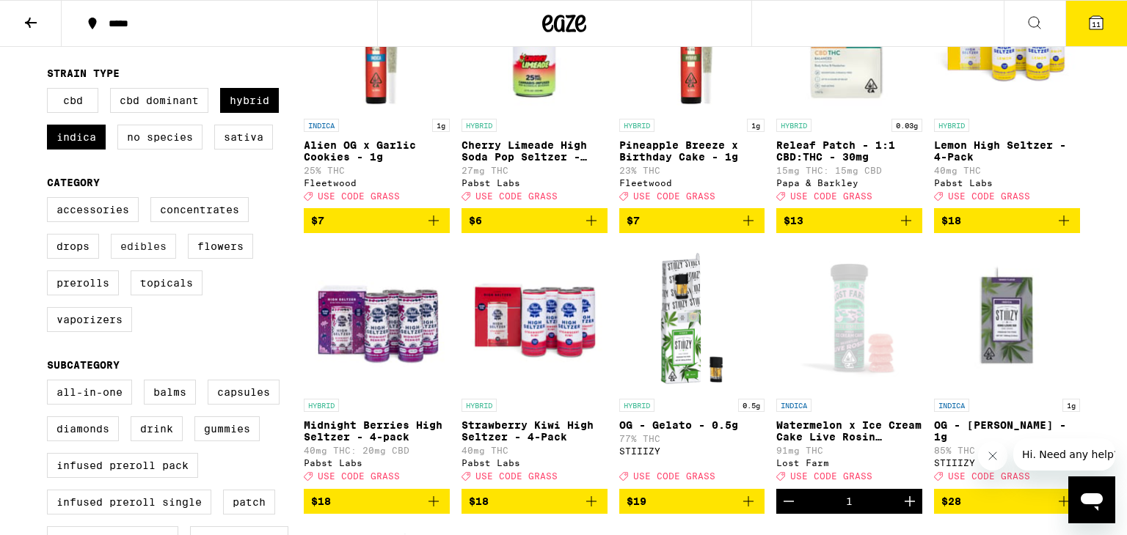
click at [149, 250] on label "Edibles" at bounding box center [143, 246] width 65 height 25
click at [51, 200] on input "Edibles" at bounding box center [50, 200] width 1 height 1
checkbox input "true"
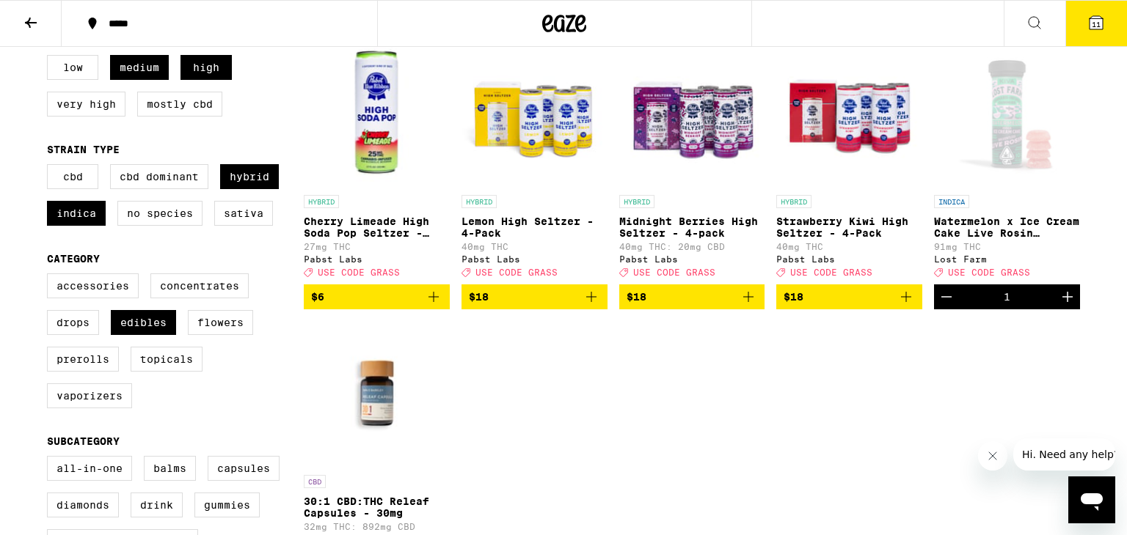
scroll to position [172, 0]
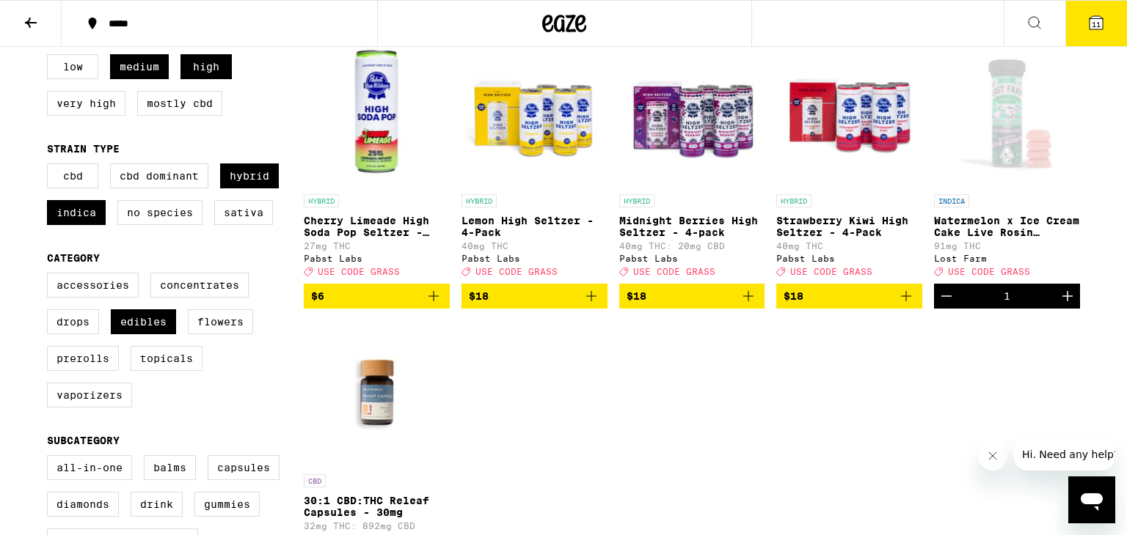
click at [1017, 129] on div "Open page for Watermelon x Ice Cream Cake Live Rosin Gummies from Lost Farm" at bounding box center [1007, 113] width 146 height 147
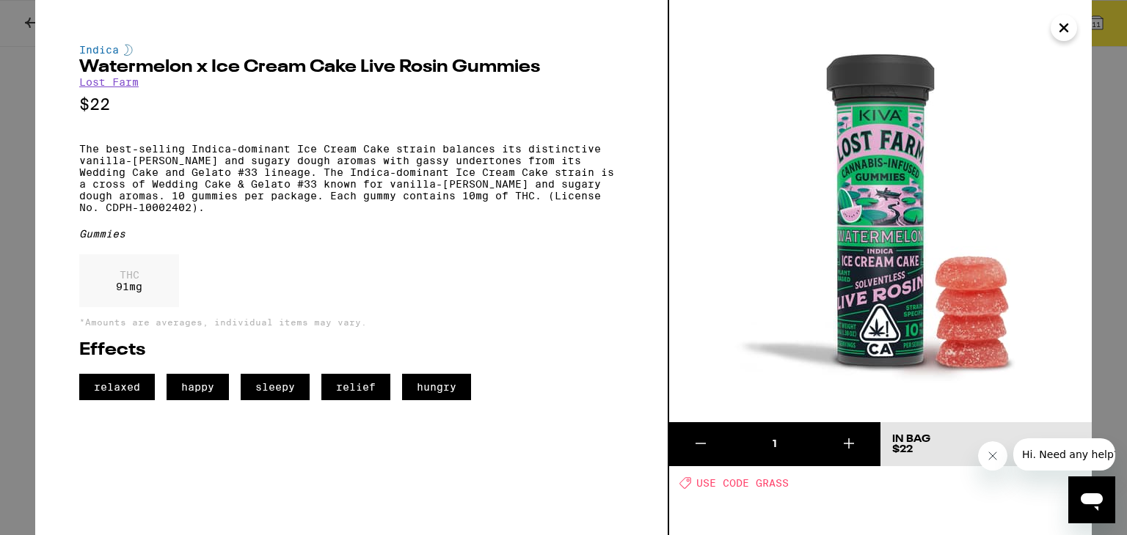
click at [1061, 28] on icon "Close" at bounding box center [1064, 28] width 18 height 22
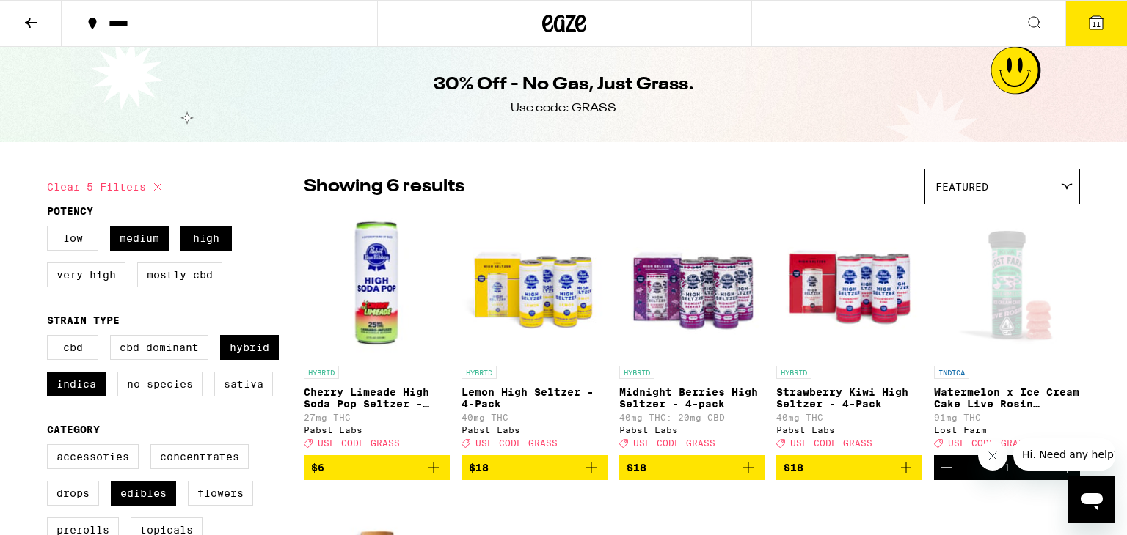
click at [158, 184] on icon at bounding box center [158, 187] width 18 height 18
checkbox input "false"
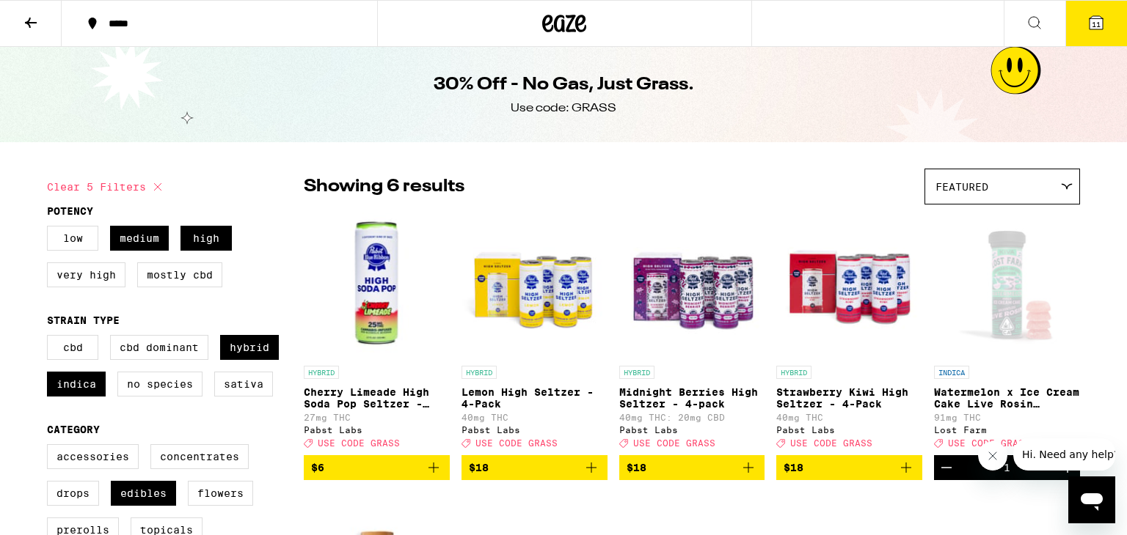
checkbox input "false"
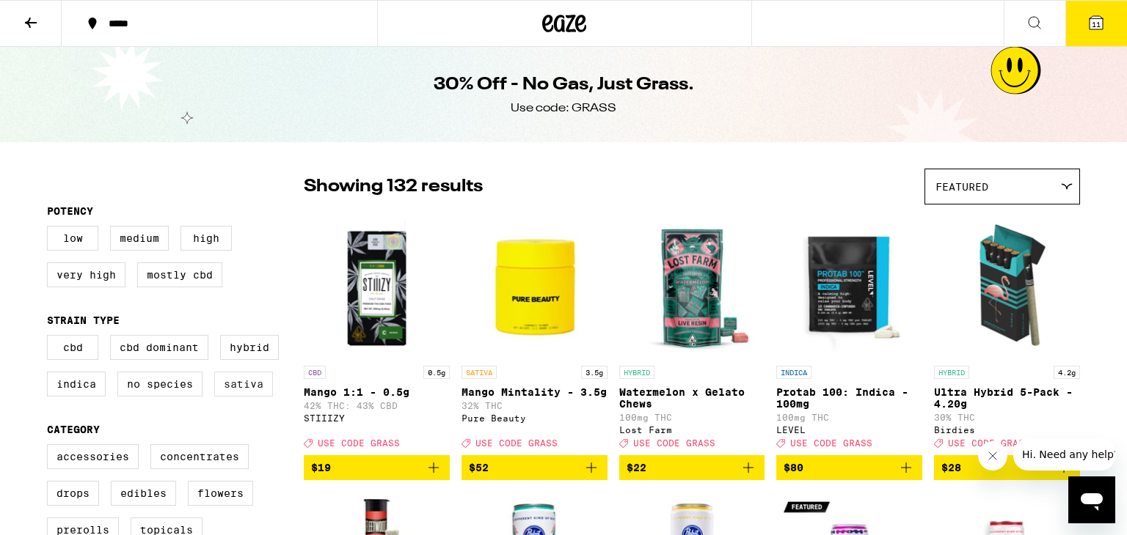
click at [251, 390] on label "Sativa" at bounding box center [243, 384] width 59 height 25
click at [51, 338] on input "Sativa" at bounding box center [50, 337] width 1 height 1
checkbox input "true"
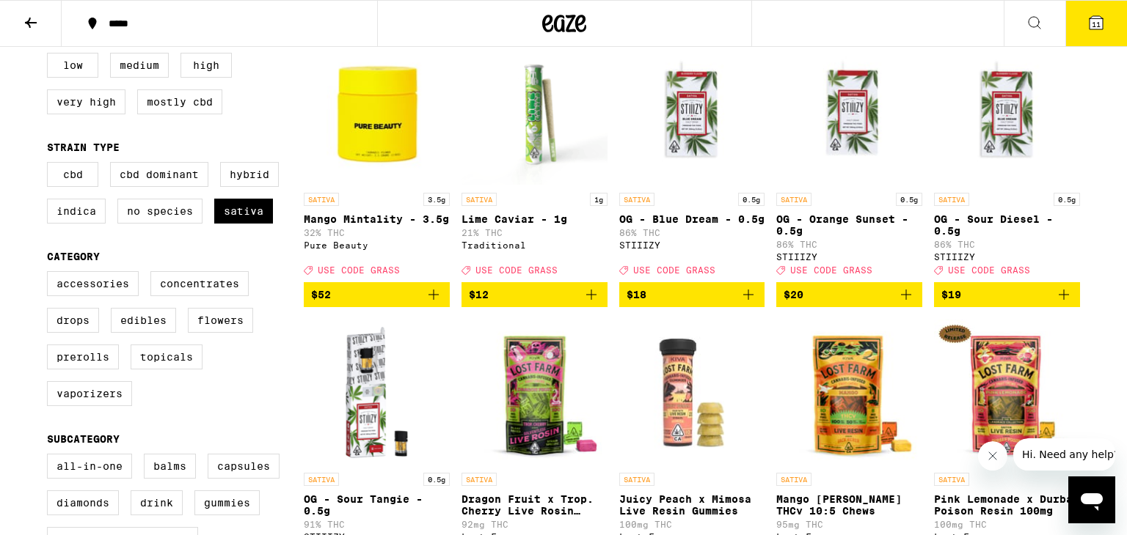
scroll to position [175, 0]
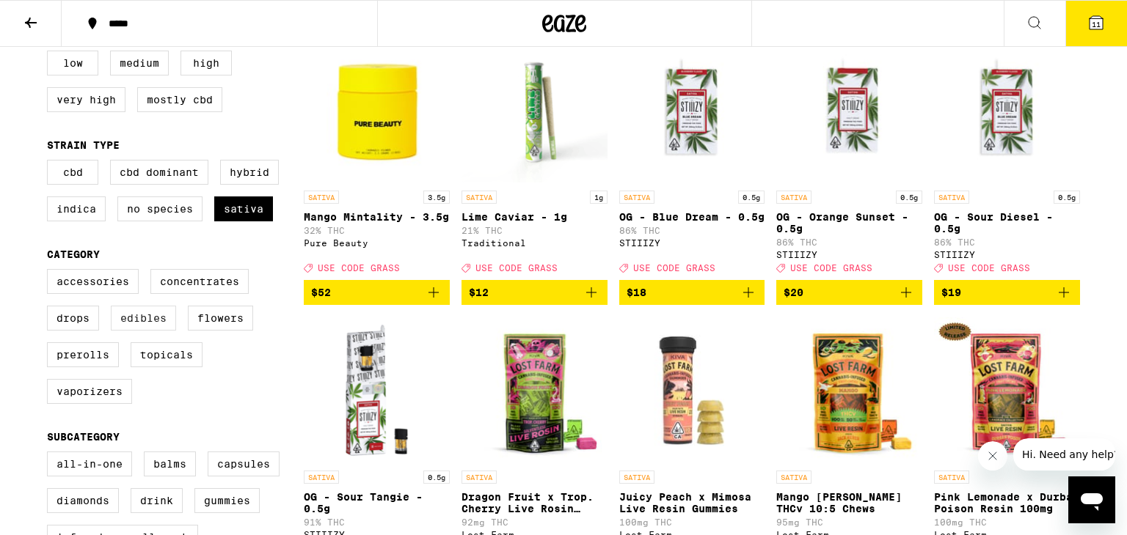
click at [144, 326] on label "Edibles" at bounding box center [143, 318] width 65 height 25
click at [51, 272] on input "Edibles" at bounding box center [50, 271] width 1 height 1
checkbox input "true"
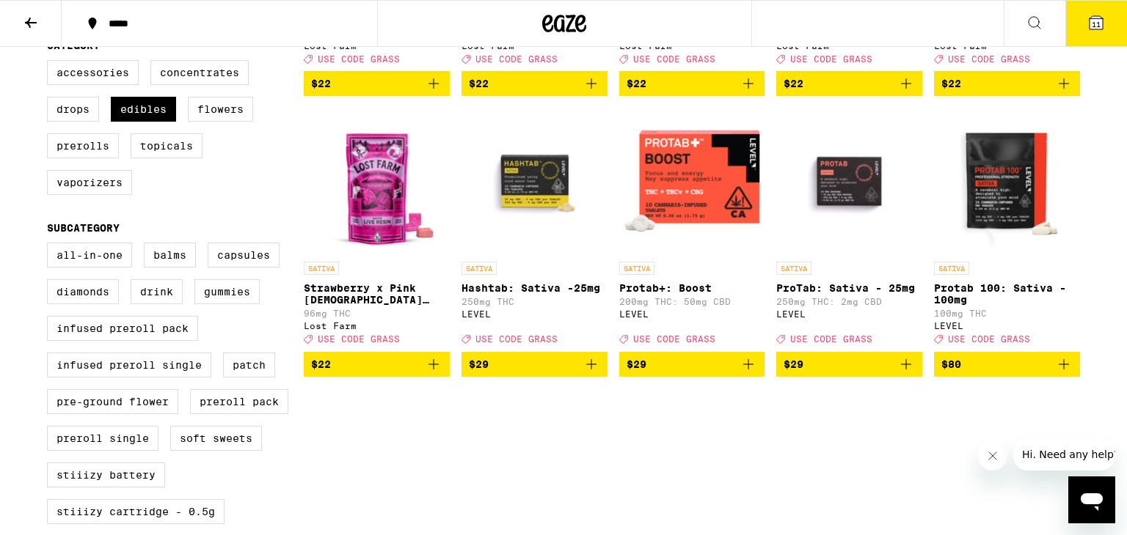
scroll to position [392, 0]
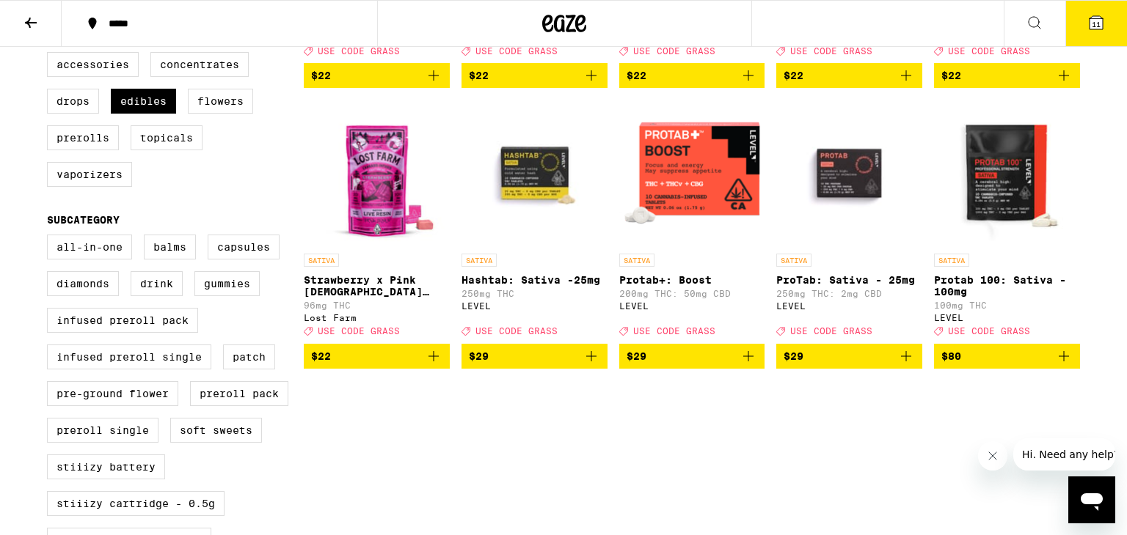
click at [387, 291] on p "Strawberry x Pink [DEMOGRAPHIC_DATA] Live Resin Chews - 100mg" at bounding box center [377, 285] width 146 height 23
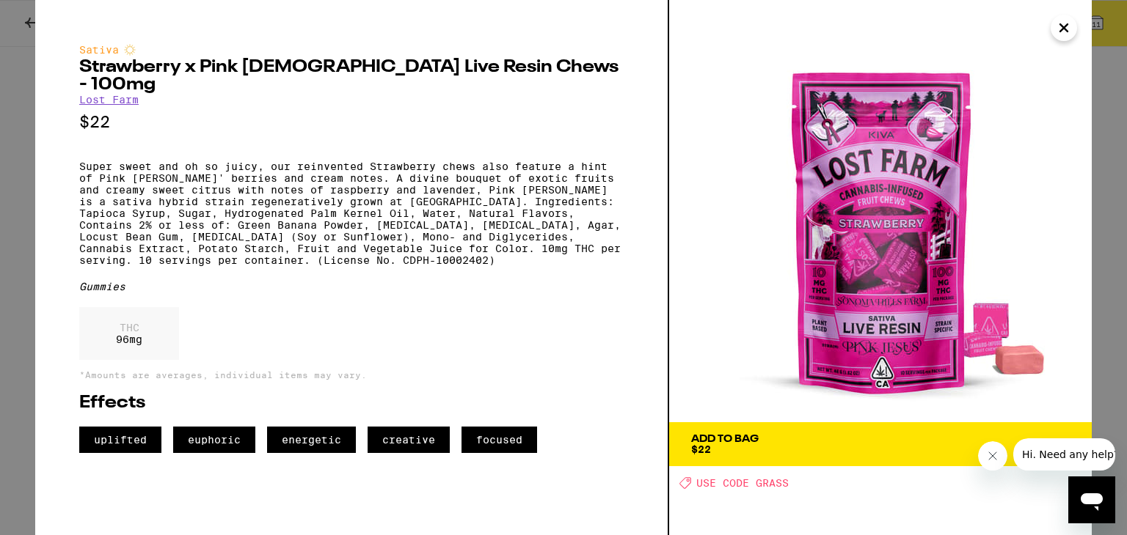
click at [810, 451] on span "Add To Bag $22" at bounding box center [880, 444] width 378 height 21
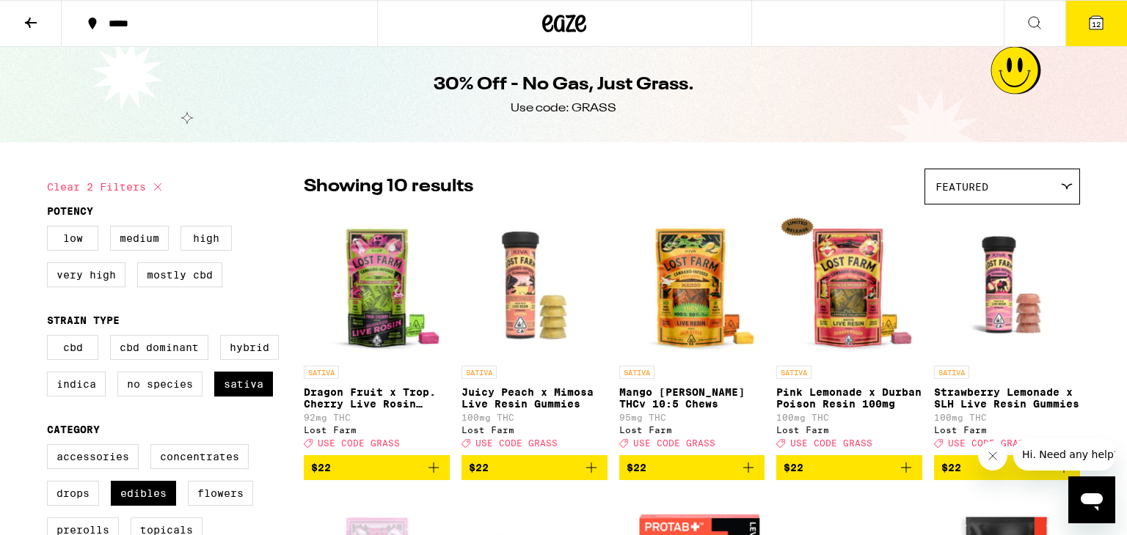
click at [159, 191] on icon at bounding box center [158, 187] width 18 height 18
checkbox input "false"
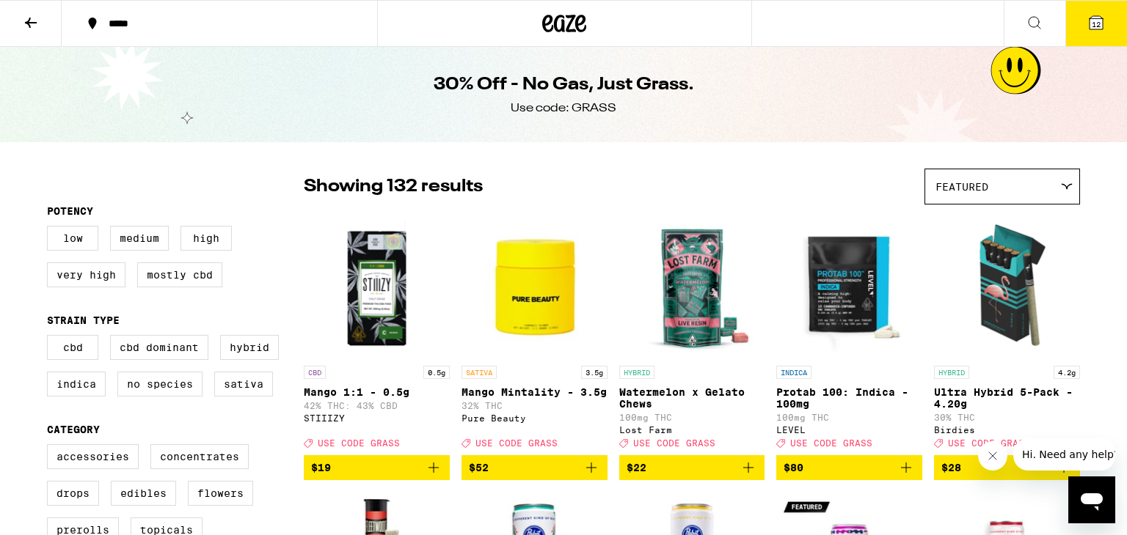
click at [28, 20] on icon at bounding box center [31, 23] width 12 height 10
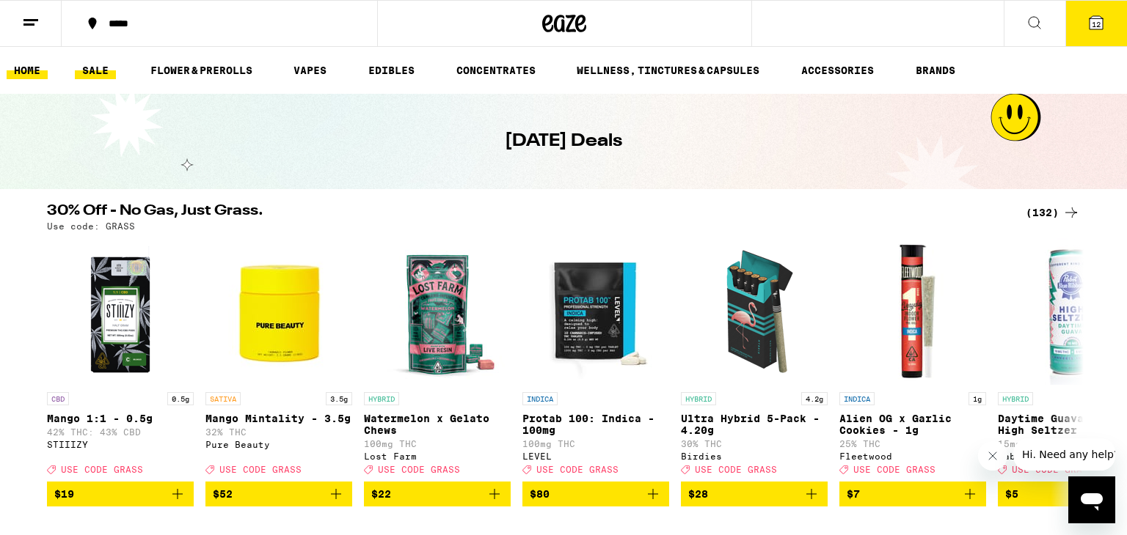
click at [29, 71] on link "HOME" at bounding box center [27, 71] width 41 height 18
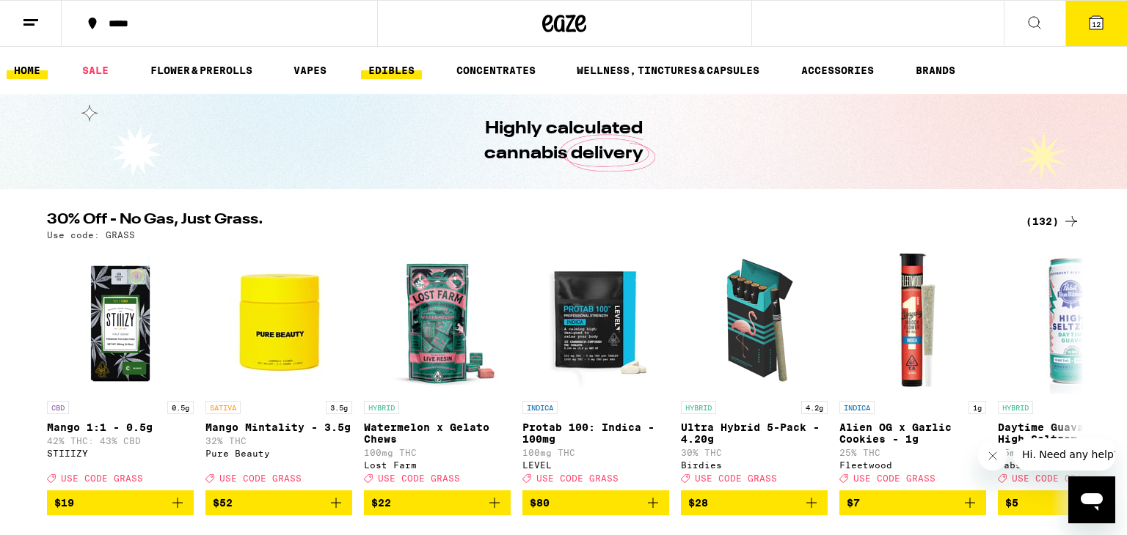
click at [399, 68] on link "EDIBLES" at bounding box center [391, 71] width 61 height 18
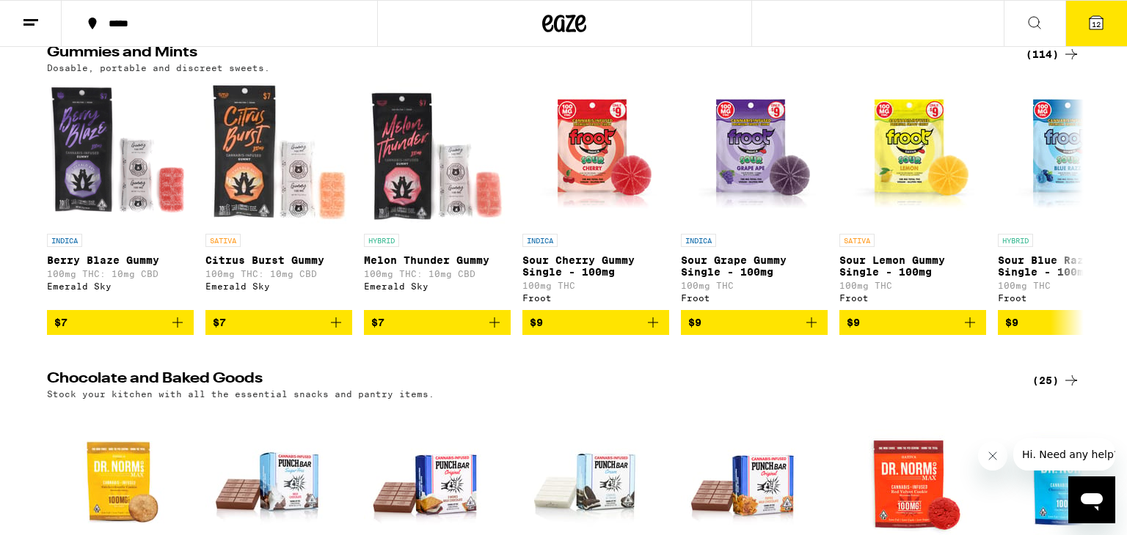
scroll to position [161, 0]
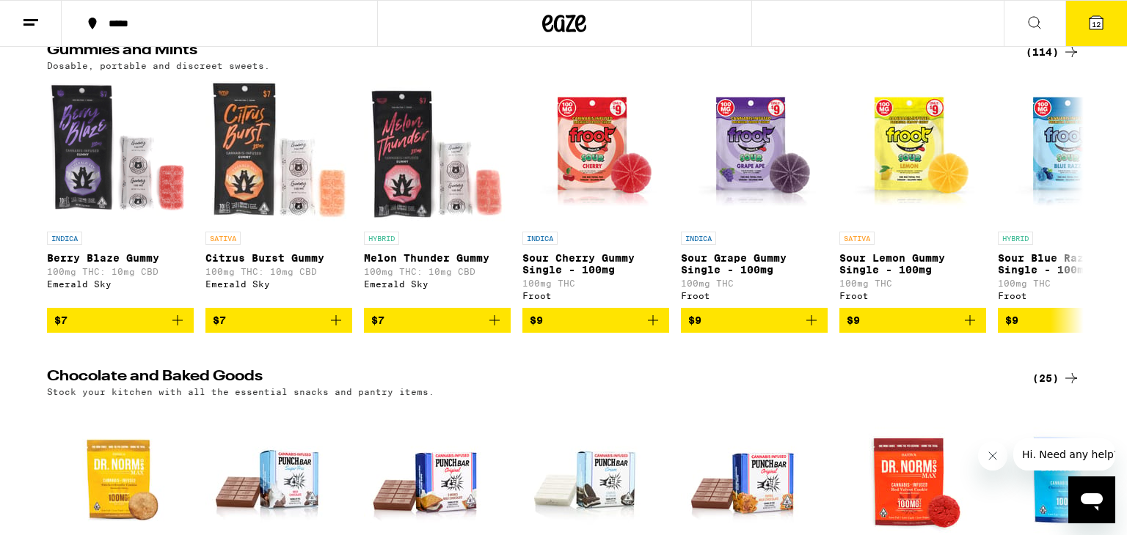
click at [1066, 386] on icon at bounding box center [1071, 379] width 18 height 18
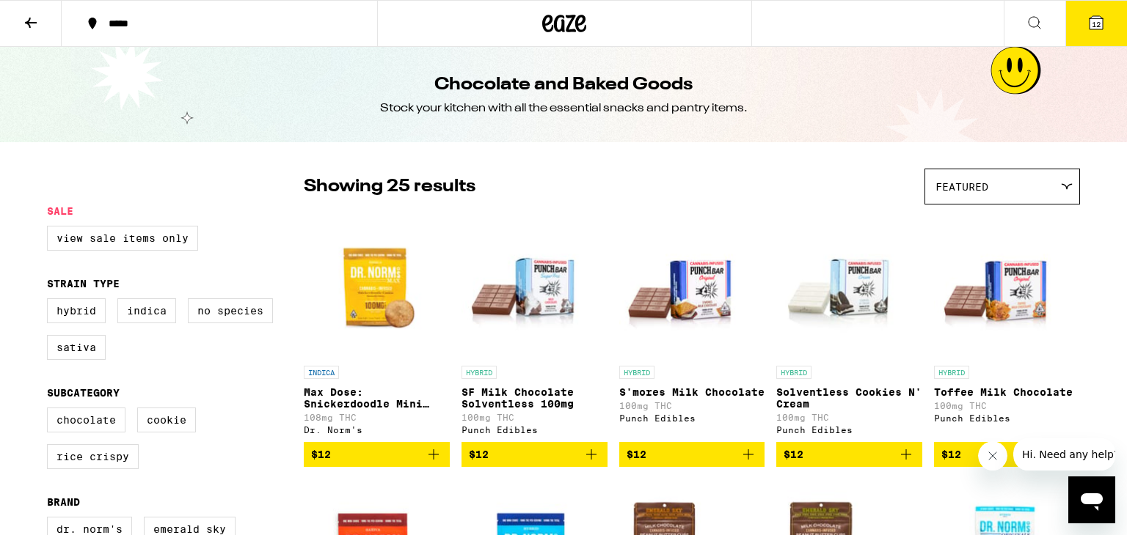
click at [30, 23] on icon at bounding box center [31, 23] width 18 height 18
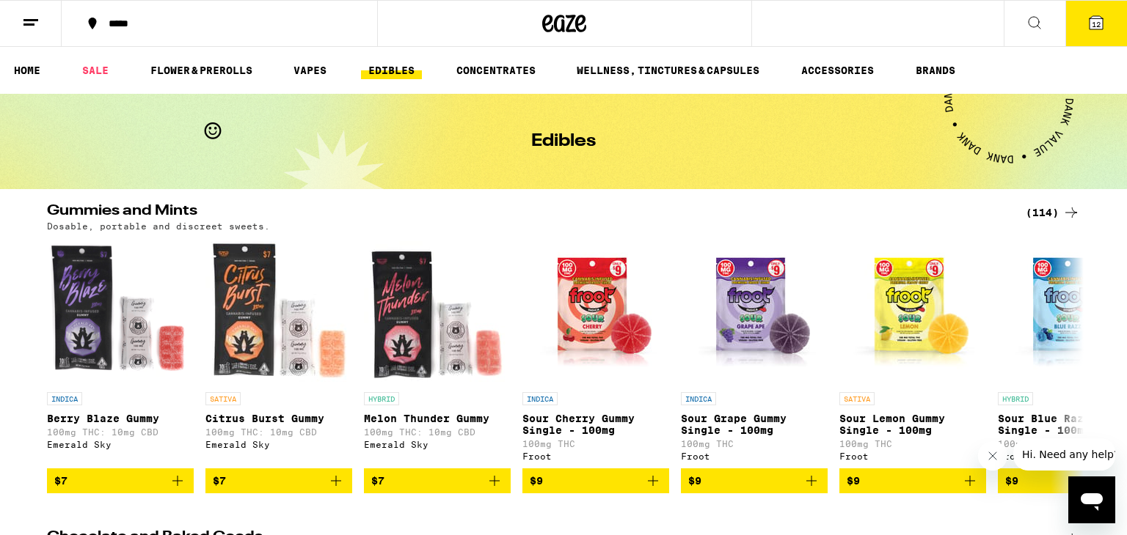
click at [1050, 212] on div "(114)" at bounding box center [1052, 213] width 54 height 18
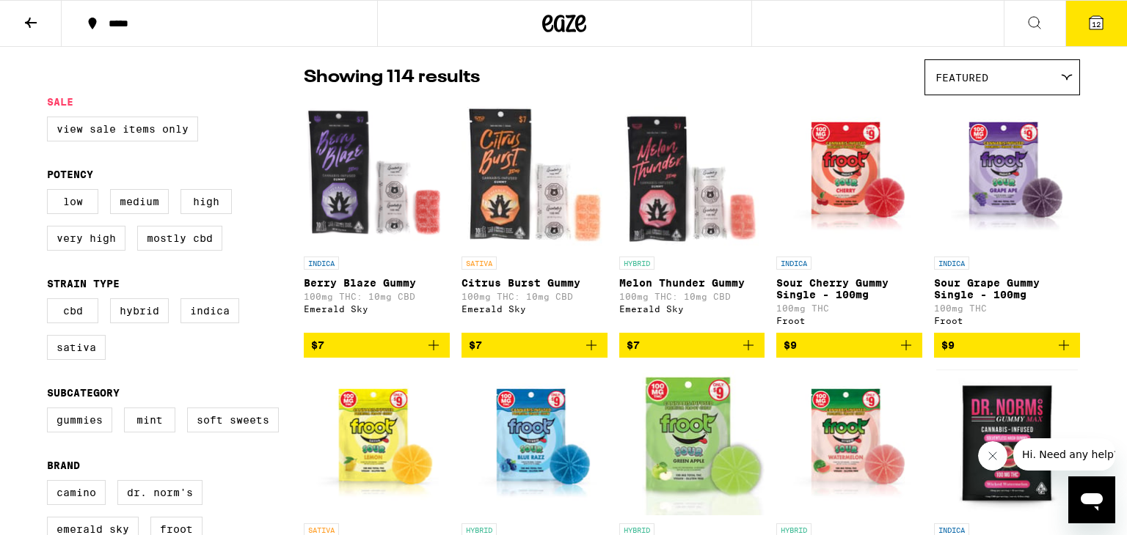
scroll to position [111, 0]
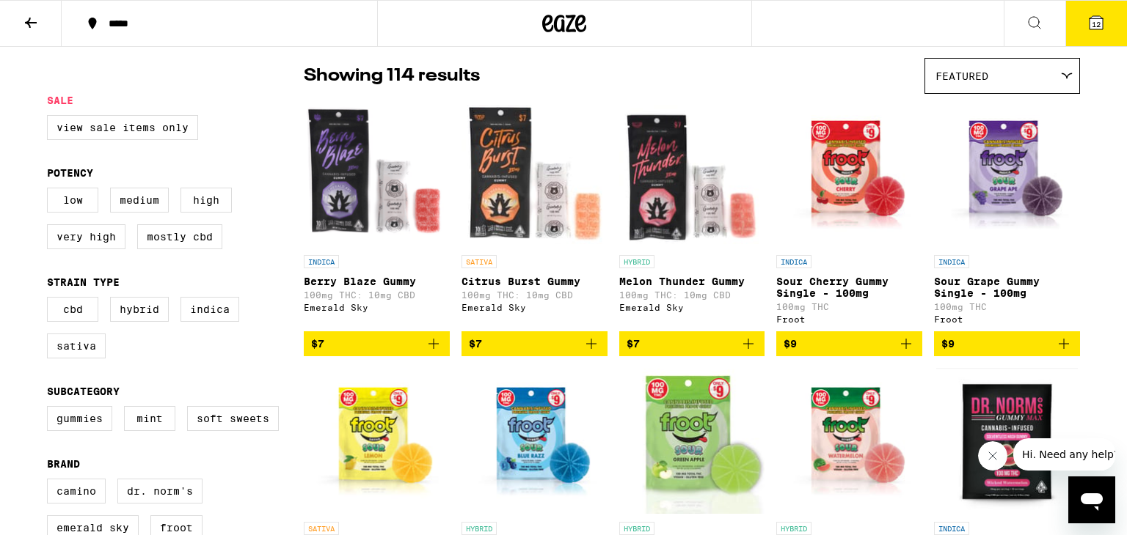
click at [902, 343] on icon "Add to bag" at bounding box center [906, 344] width 18 height 18
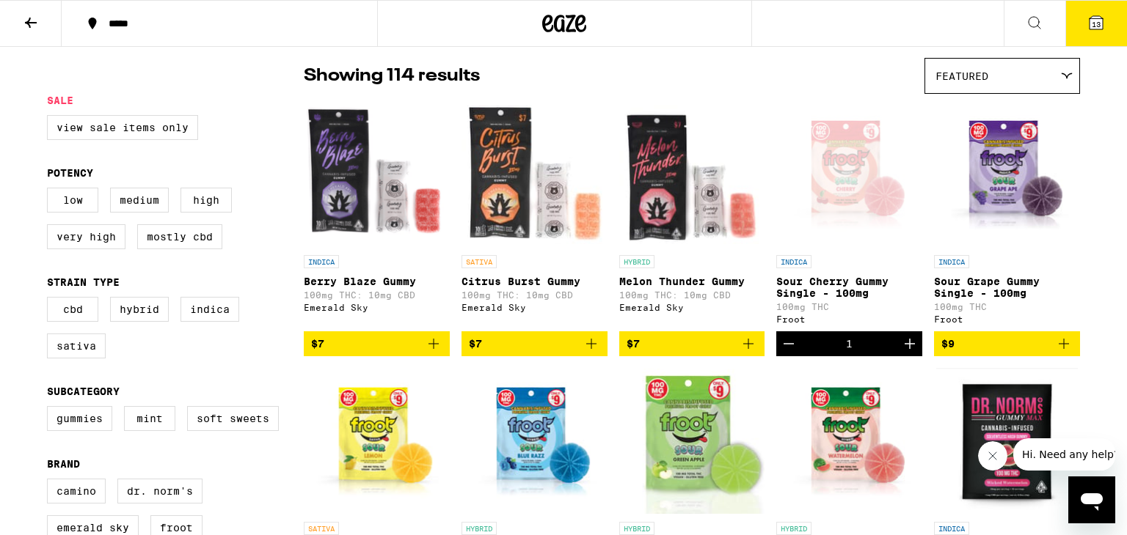
click at [1064, 350] on icon "Add to bag" at bounding box center [1064, 344] width 18 height 18
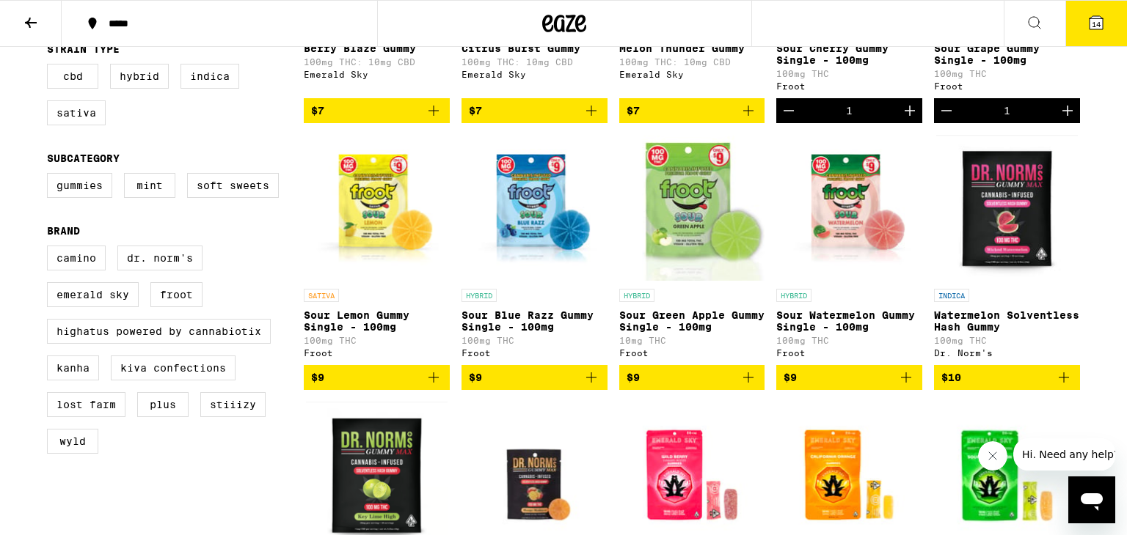
scroll to position [343, 0]
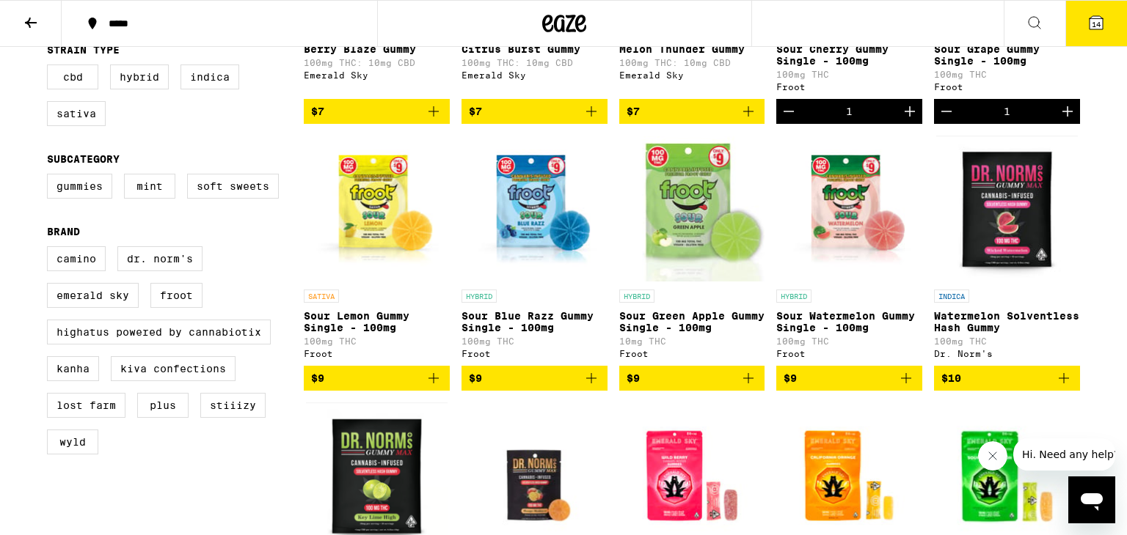
click at [433, 387] on icon "Add to bag" at bounding box center [434, 379] width 18 height 18
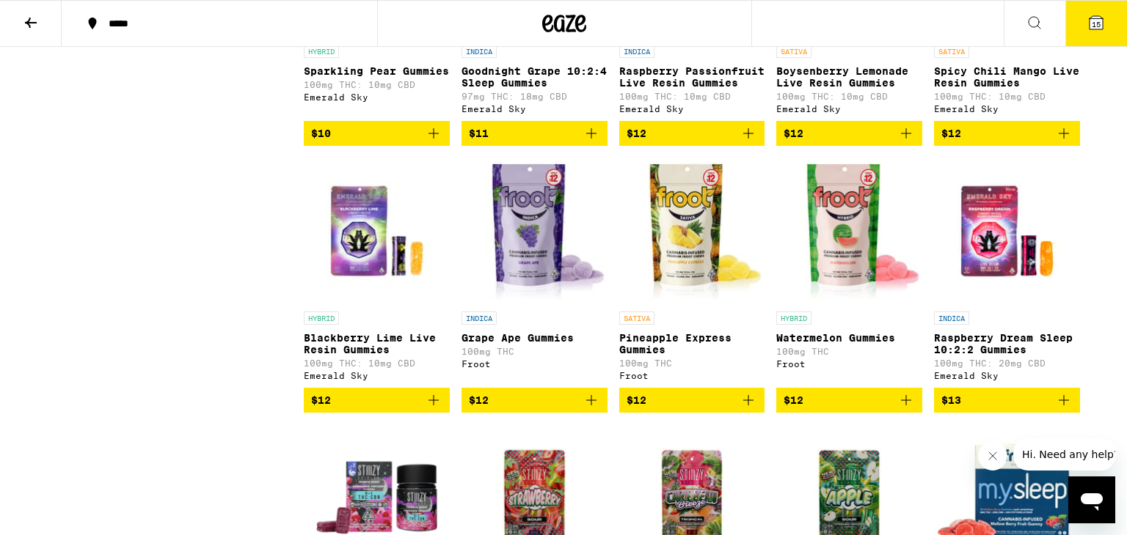
scroll to position [1121, 0]
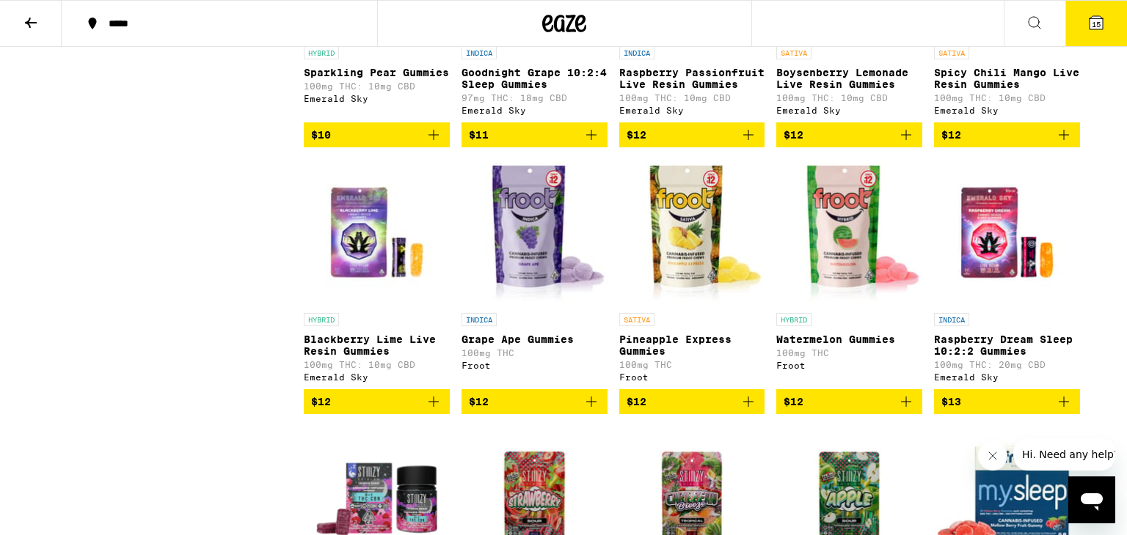
click at [590, 411] on icon "Add to bag" at bounding box center [591, 402] width 18 height 18
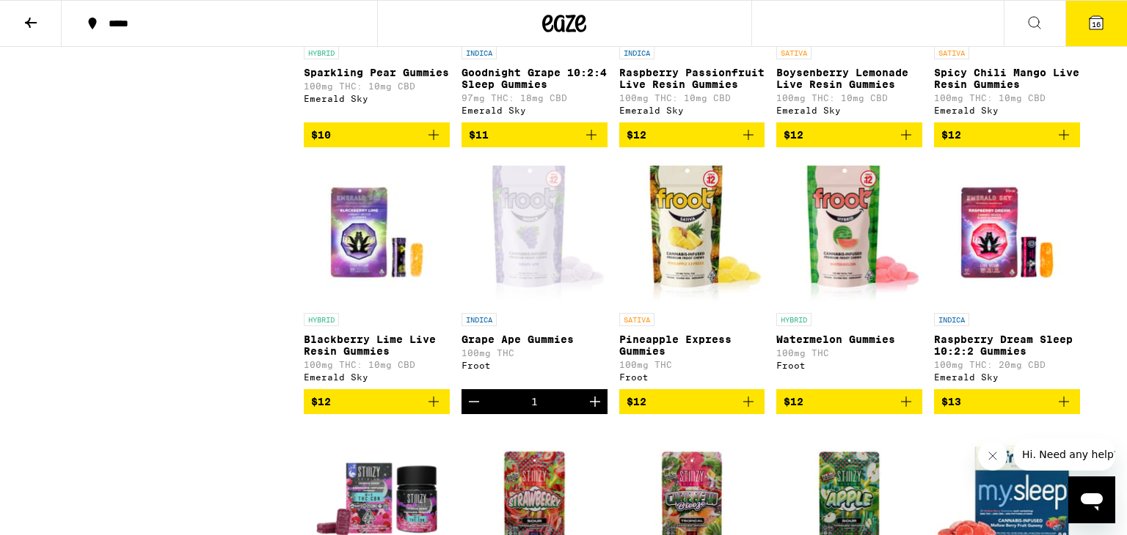
click at [750, 407] on icon "Add to bag" at bounding box center [748, 402] width 10 height 10
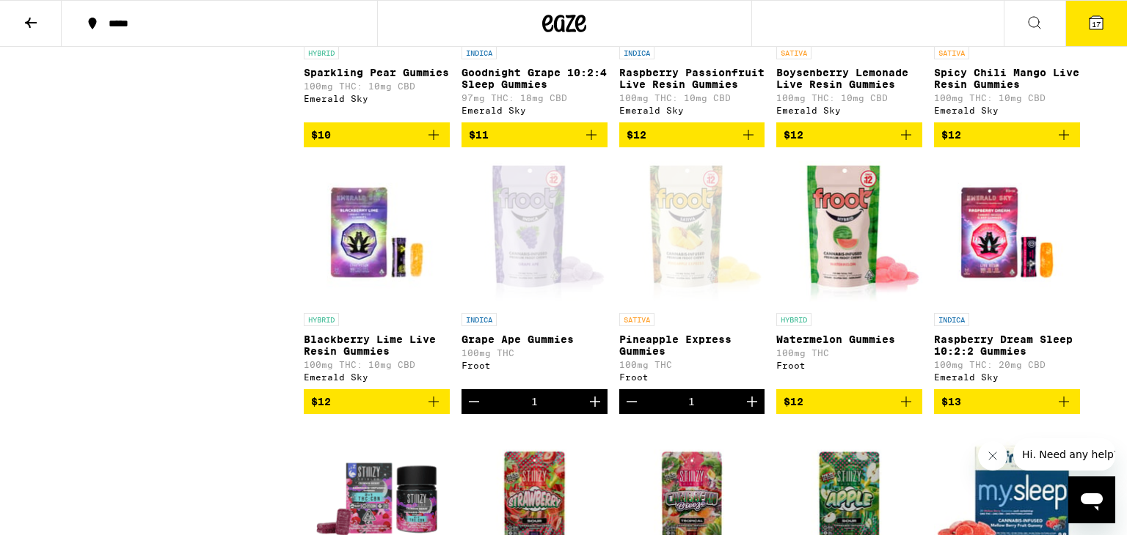
click at [906, 407] on icon "Add to bag" at bounding box center [906, 402] width 10 height 10
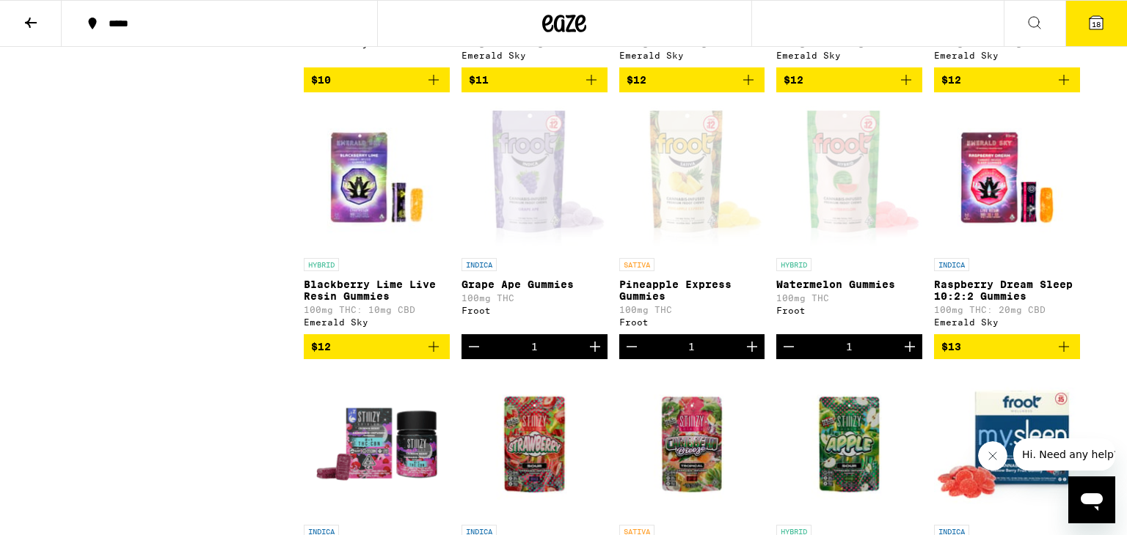
scroll to position [1179, 0]
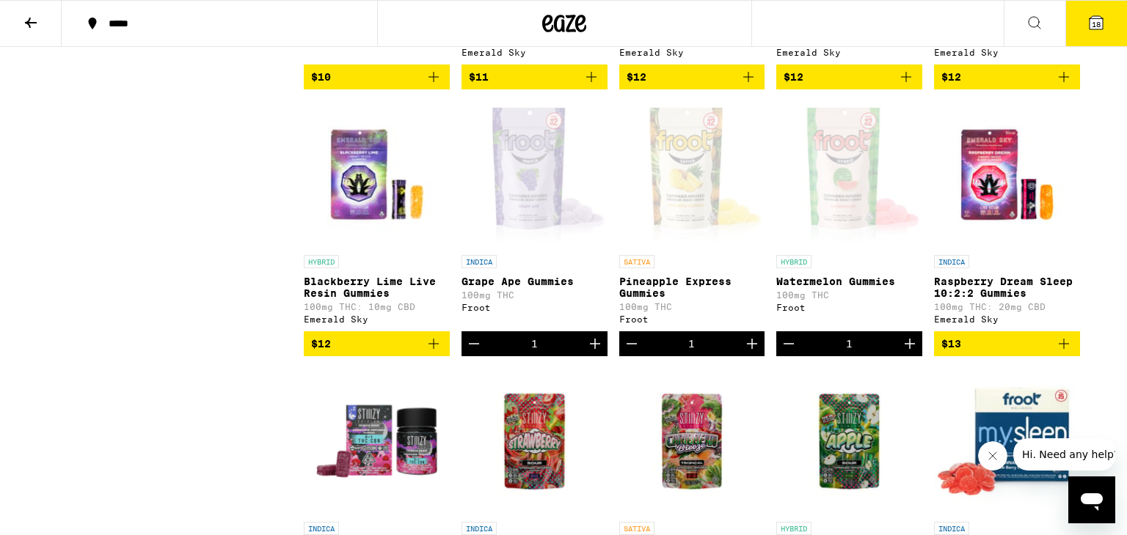
click at [437, 353] on icon "Add to bag" at bounding box center [434, 344] width 18 height 18
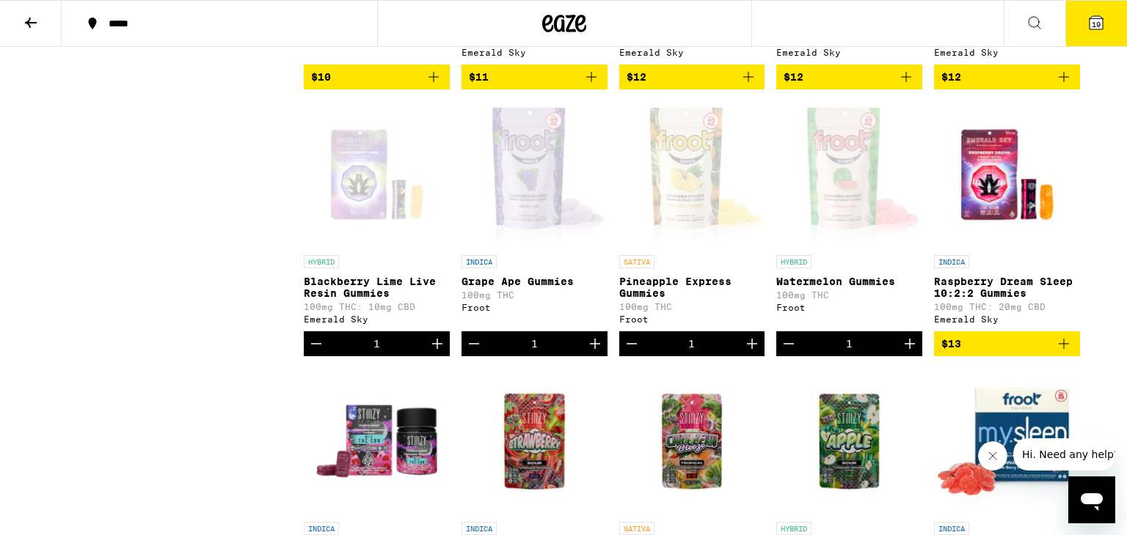
click at [1065, 353] on icon "Add to bag" at bounding box center [1064, 344] width 18 height 18
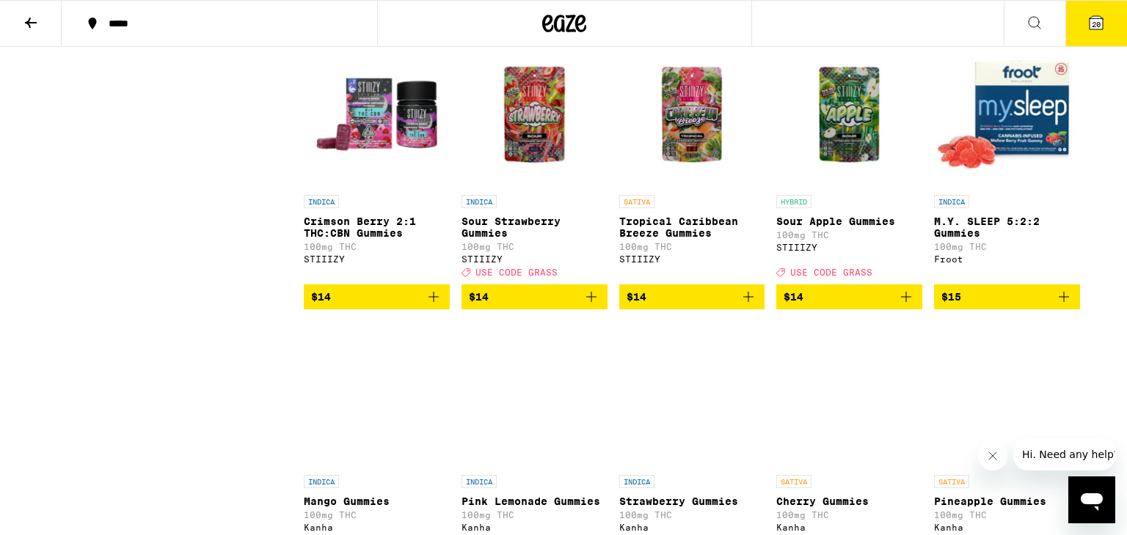
scroll to position [1507, 0]
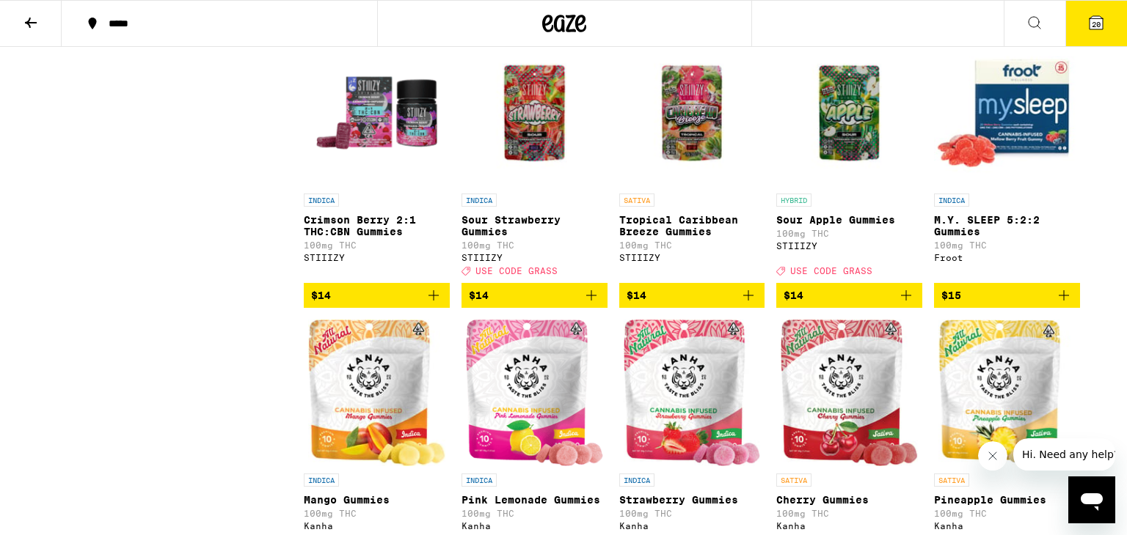
click at [1069, 304] on icon "Add to bag" at bounding box center [1064, 296] width 18 height 18
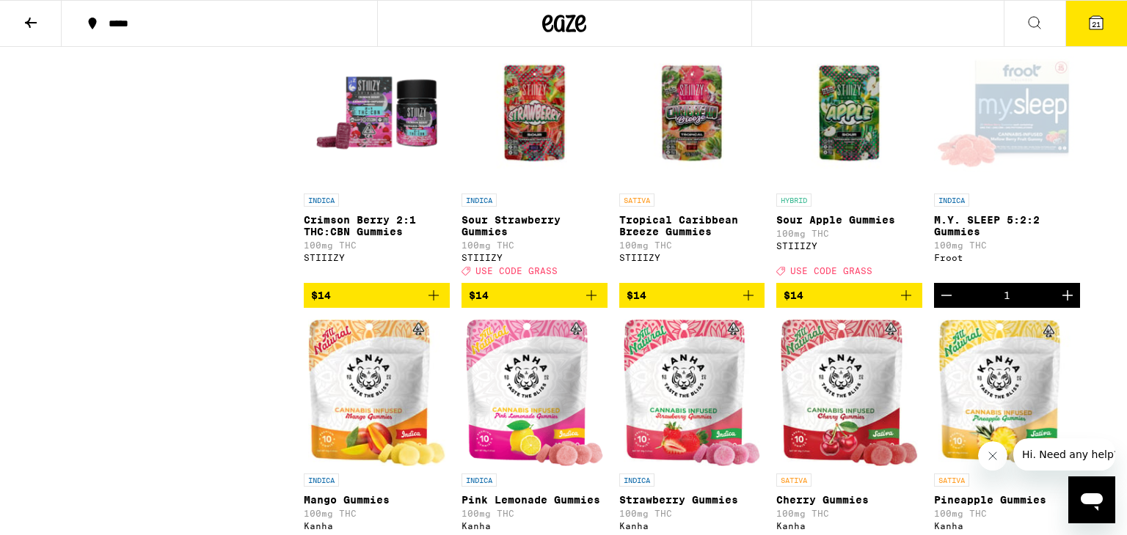
click at [1069, 304] on icon "Increment" at bounding box center [1067, 296] width 18 height 18
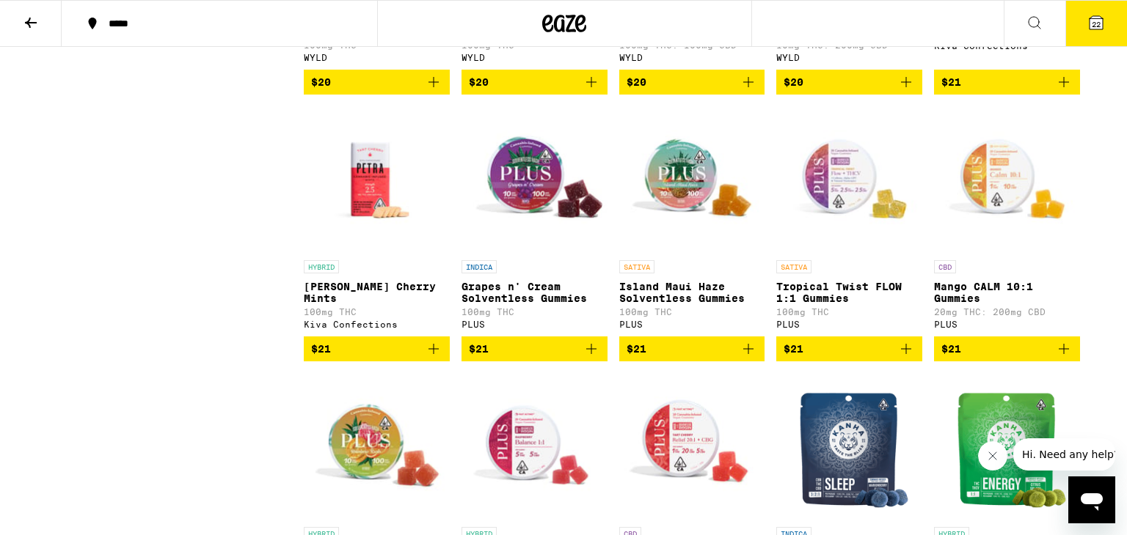
scroll to position [4648, 0]
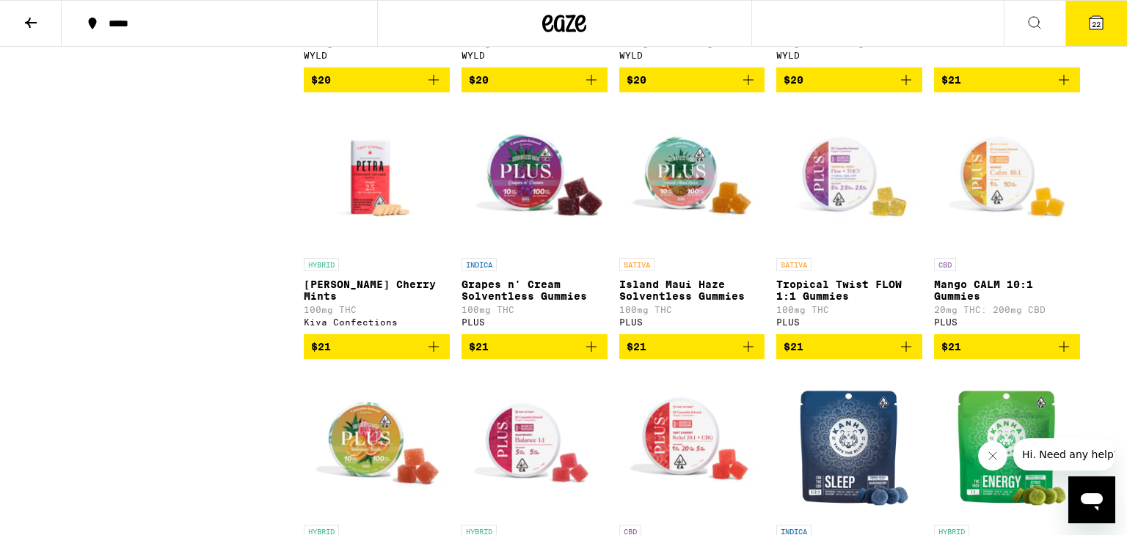
click at [1061, 89] on icon "Add to bag" at bounding box center [1064, 80] width 18 height 18
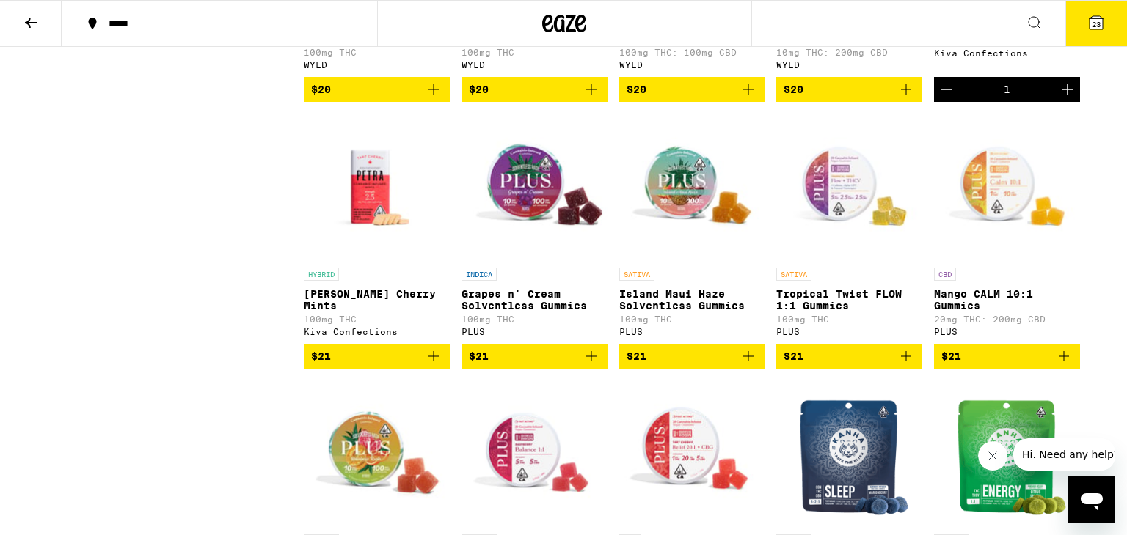
scroll to position [4638, 0]
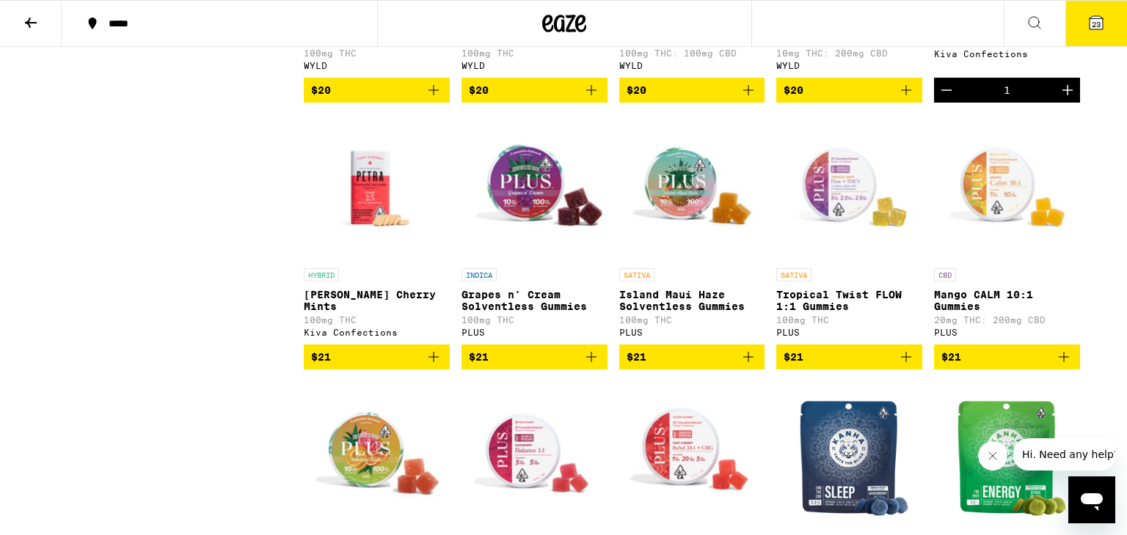
click at [433, 362] on icon "Add to bag" at bounding box center [433, 357] width 10 height 10
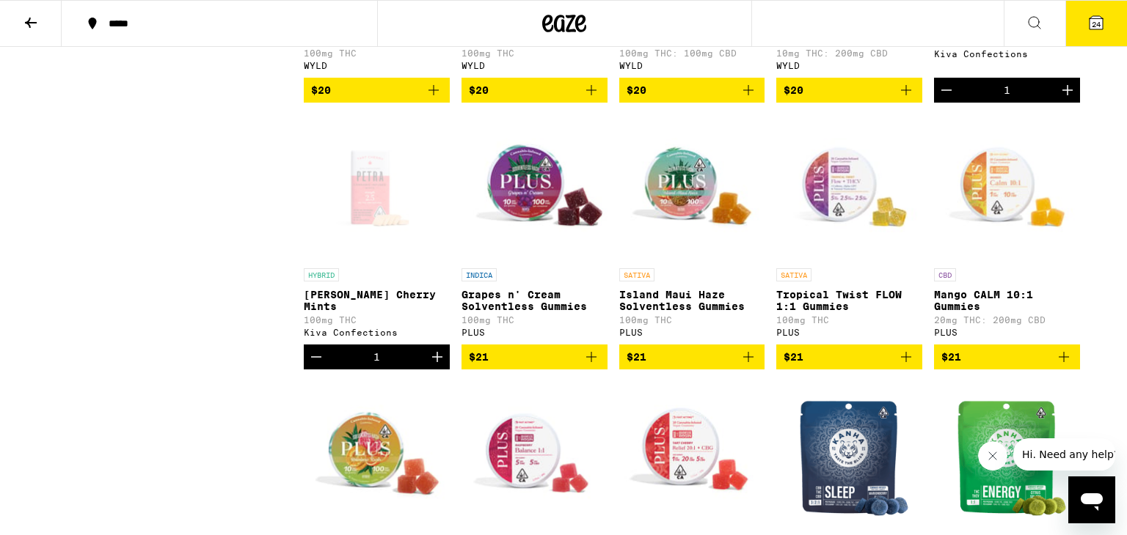
click at [1092, 12] on button "24" at bounding box center [1096, 23] width 62 height 45
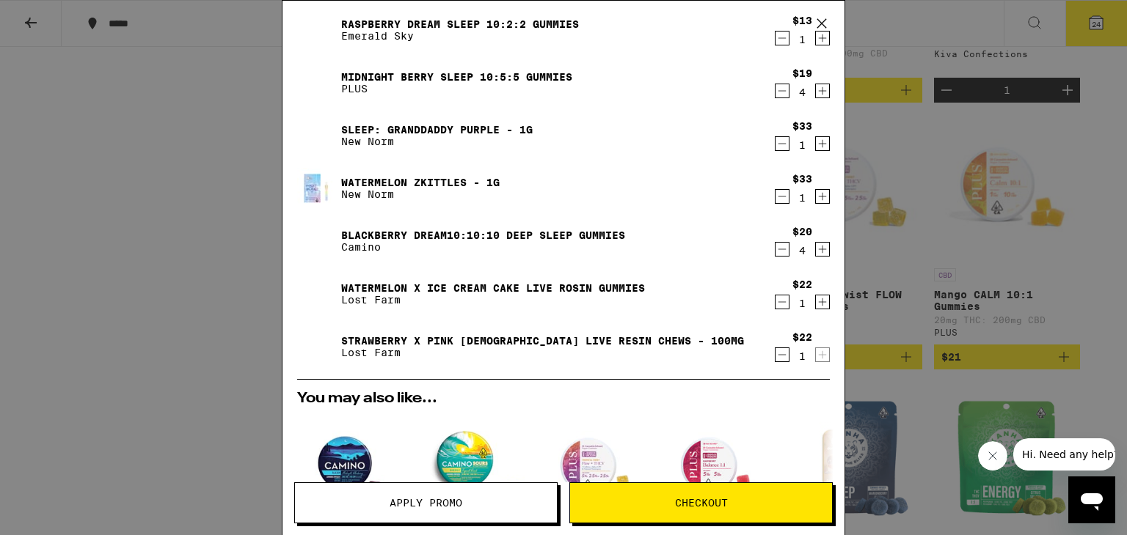
scroll to position [564, 0]
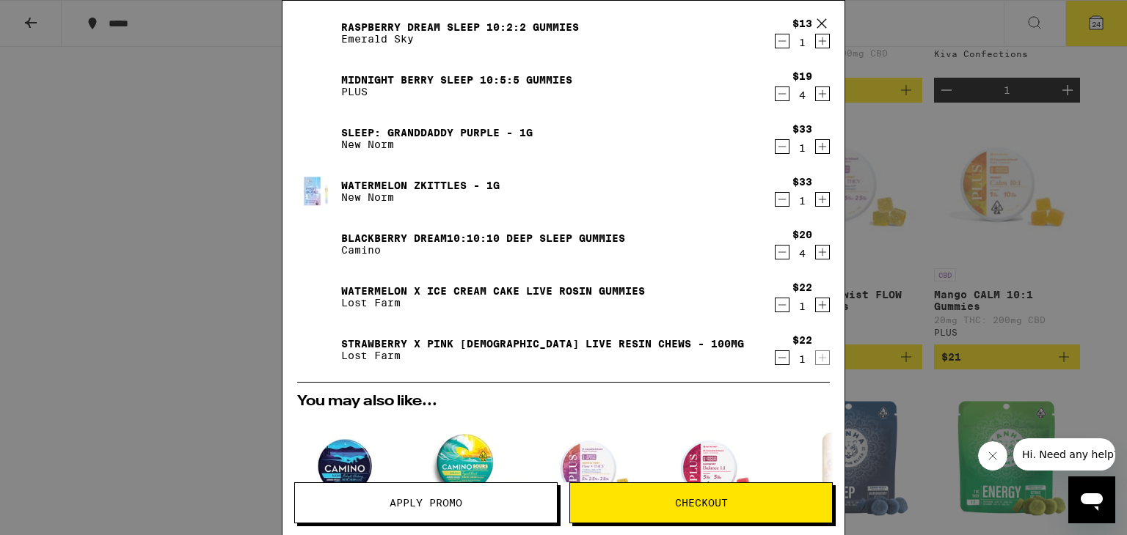
click at [788, 354] on icon "Decrement" at bounding box center [781, 358] width 13 height 18
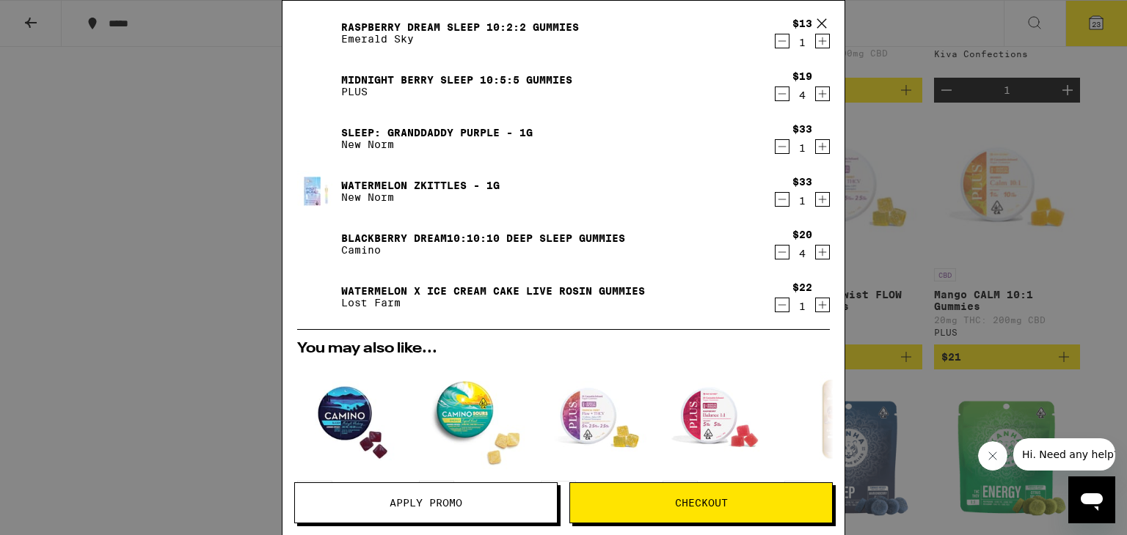
click at [778, 307] on icon "Decrement" at bounding box center [781, 305] width 13 height 18
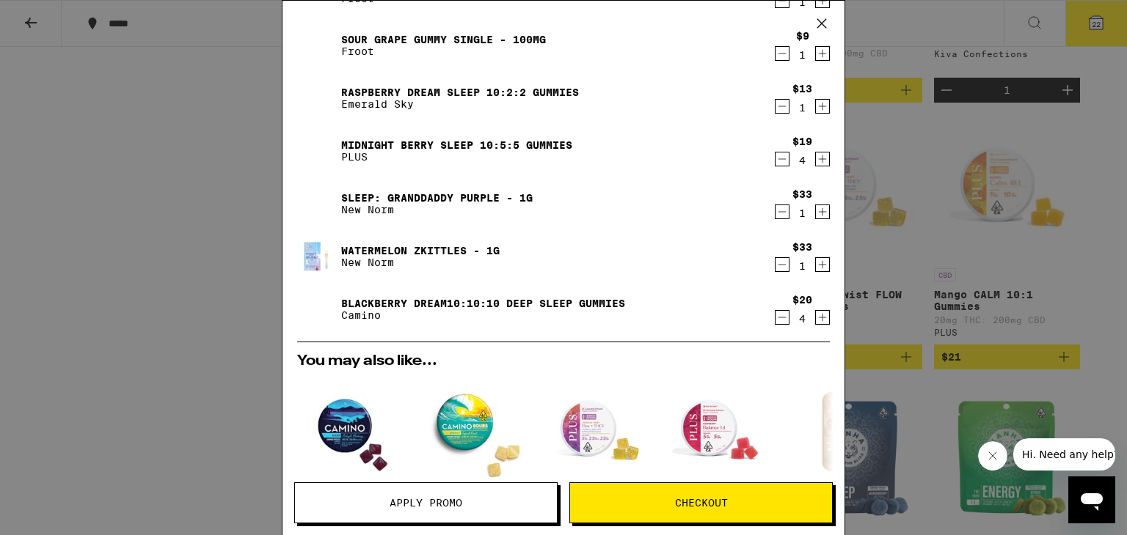
scroll to position [499, 0]
click at [780, 264] on icon "Decrement" at bounding box center [782, 264] width 8 height 0
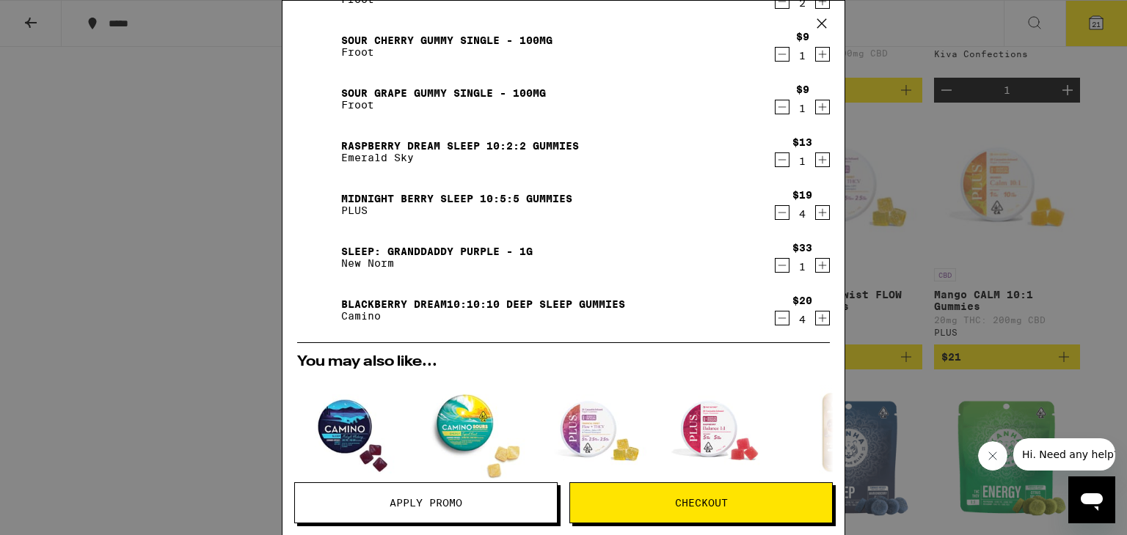
scroll to position [440, 0]
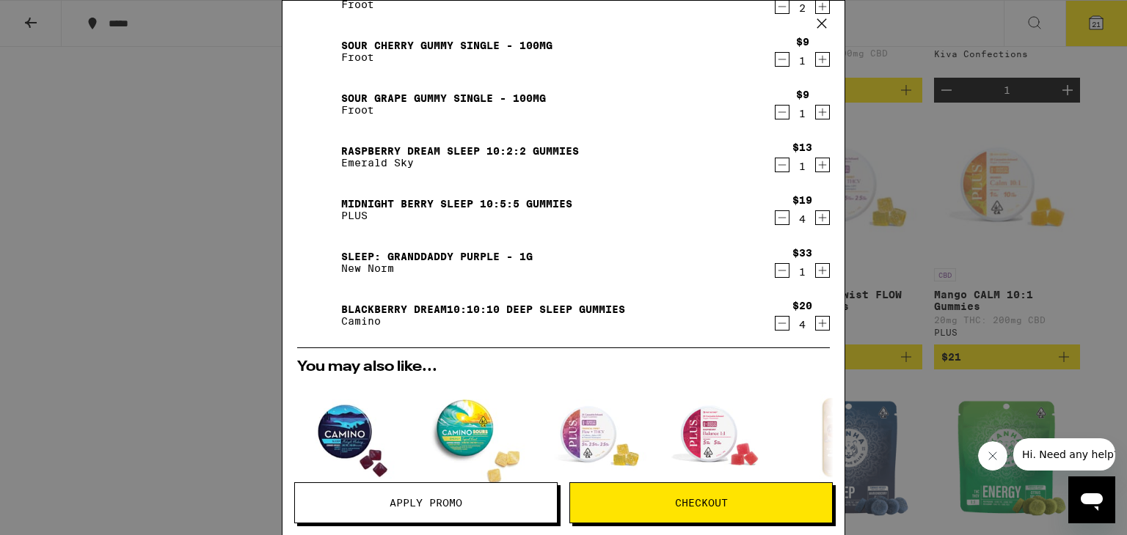
click at [781, 272] on icon "Decrement" at bounding box center [781, 271] width 13 height 18
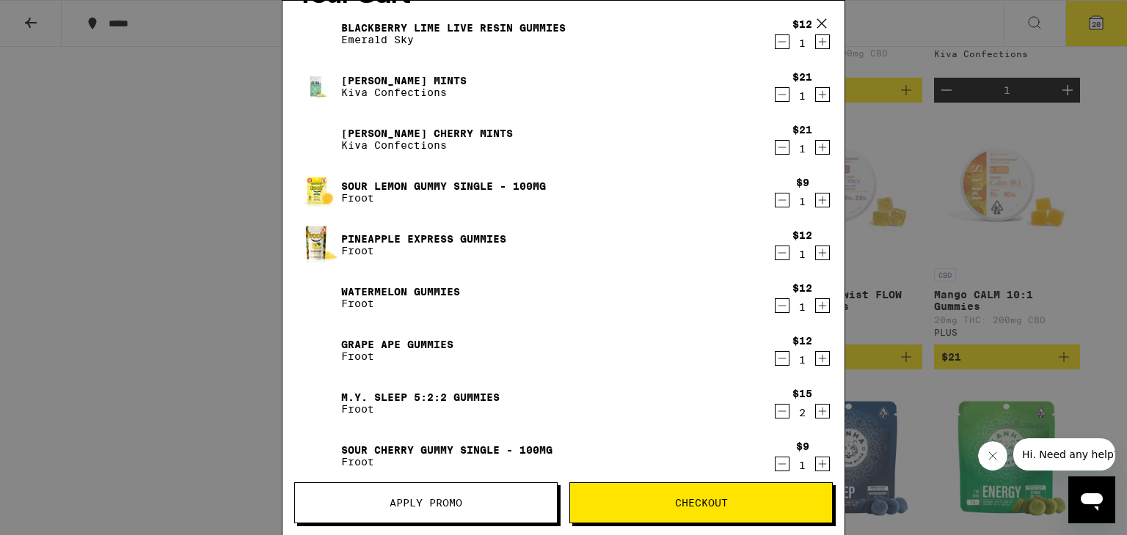
scroll to position [0, 0]
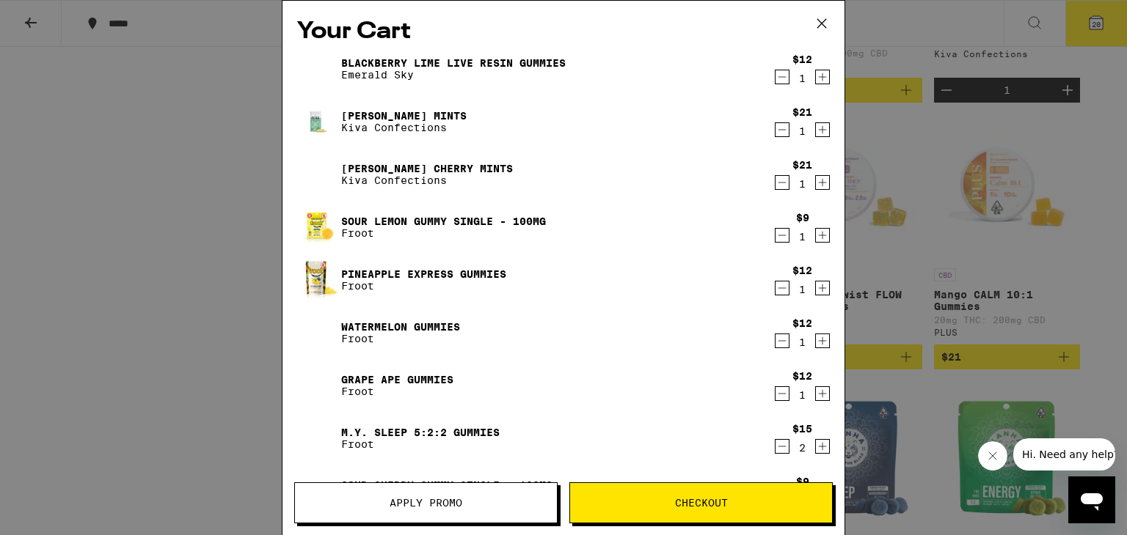
click at [779, 80] on icon "Decrement" at bounding box center [781, 77] width 13 height 18
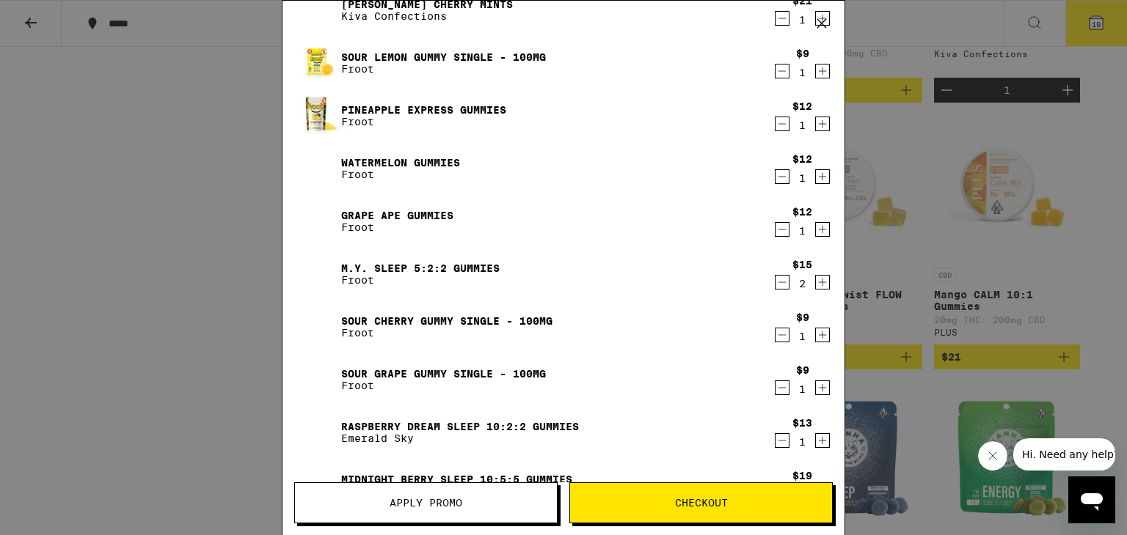
scroll to position [109, 0]
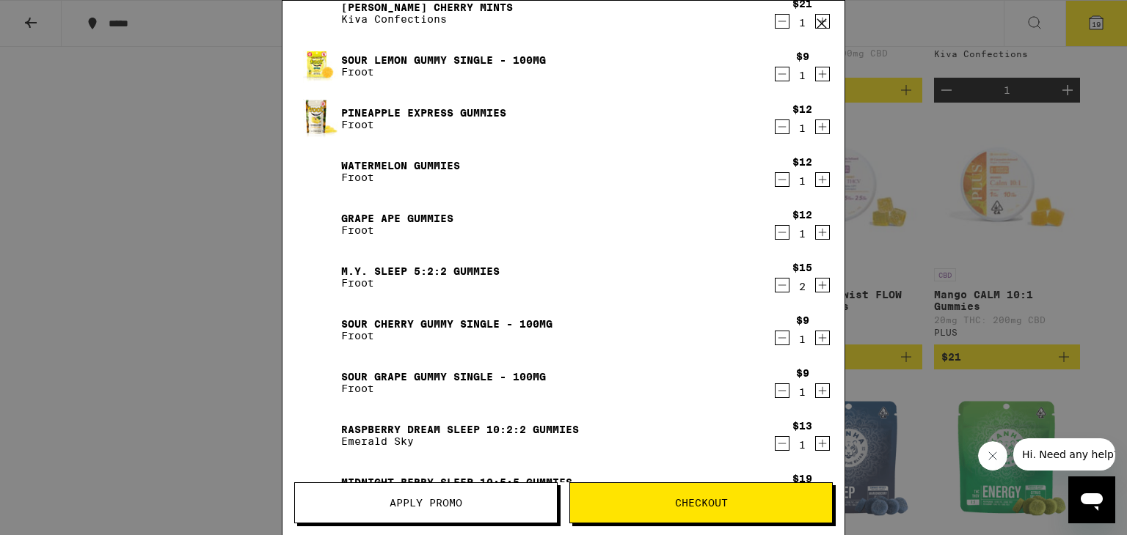
click at [780, 233] on icon "Decrement" at bounding box center [782, 233] width 8 height 0
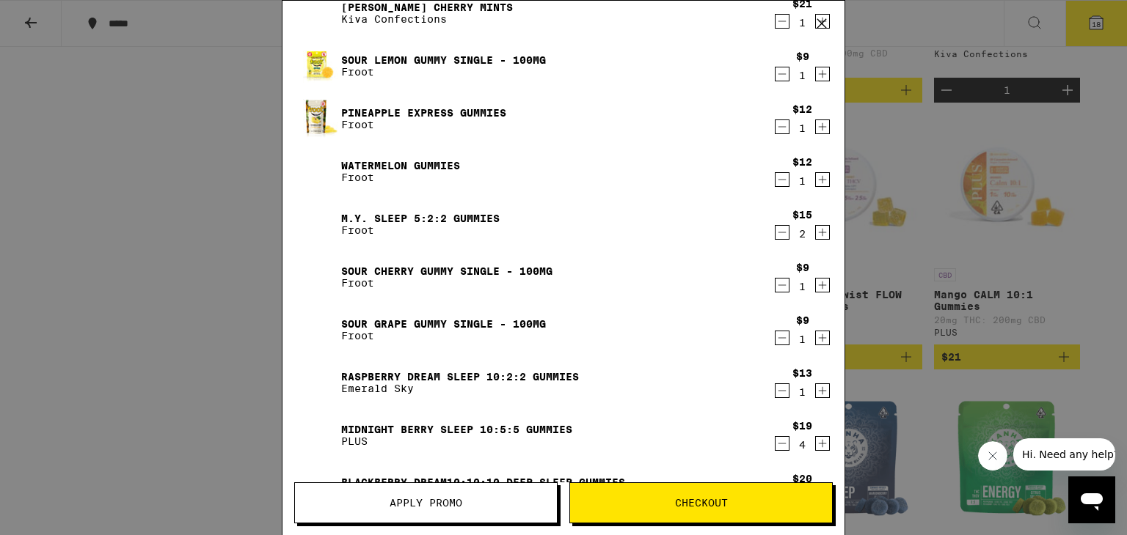
click at [780, 176] on icon "Decrement" at bounding box center [781, 180] width 13 height 18
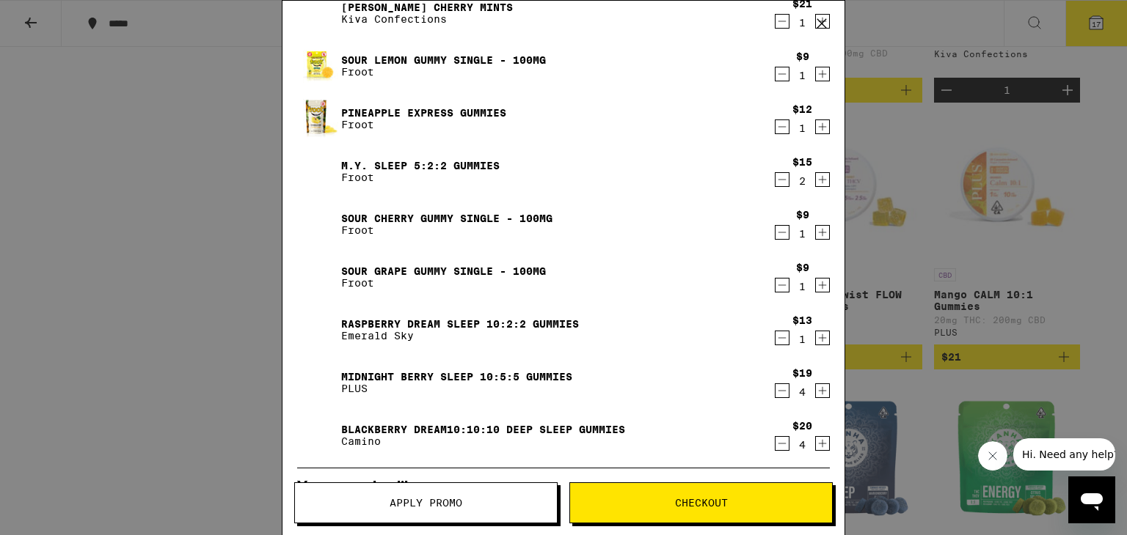
click at [778, 130] on icon "Decrement" at bounding box center [781, 127] width 13 height 18
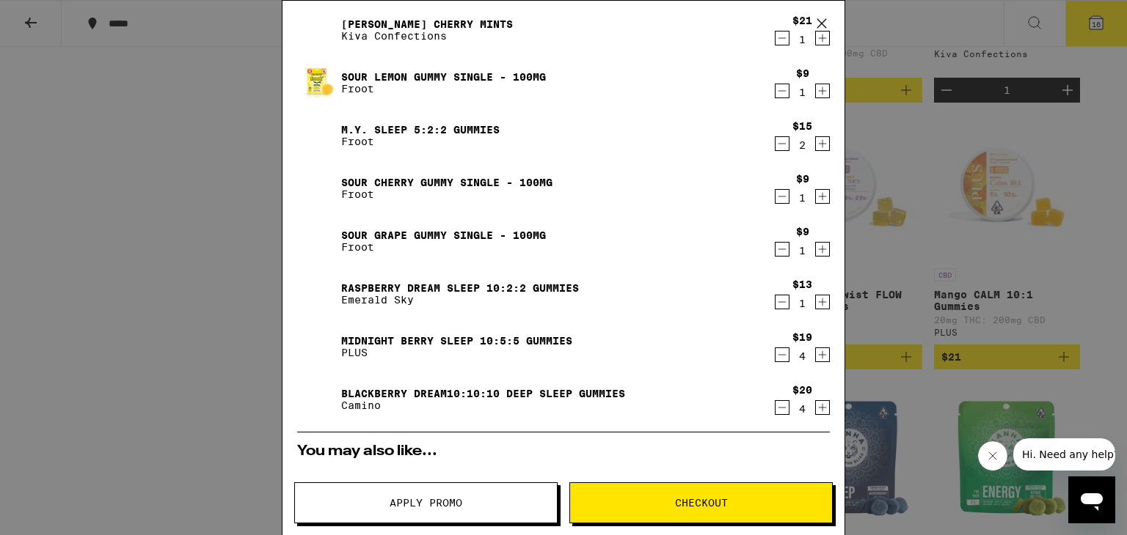
scroll to position [93, 0]
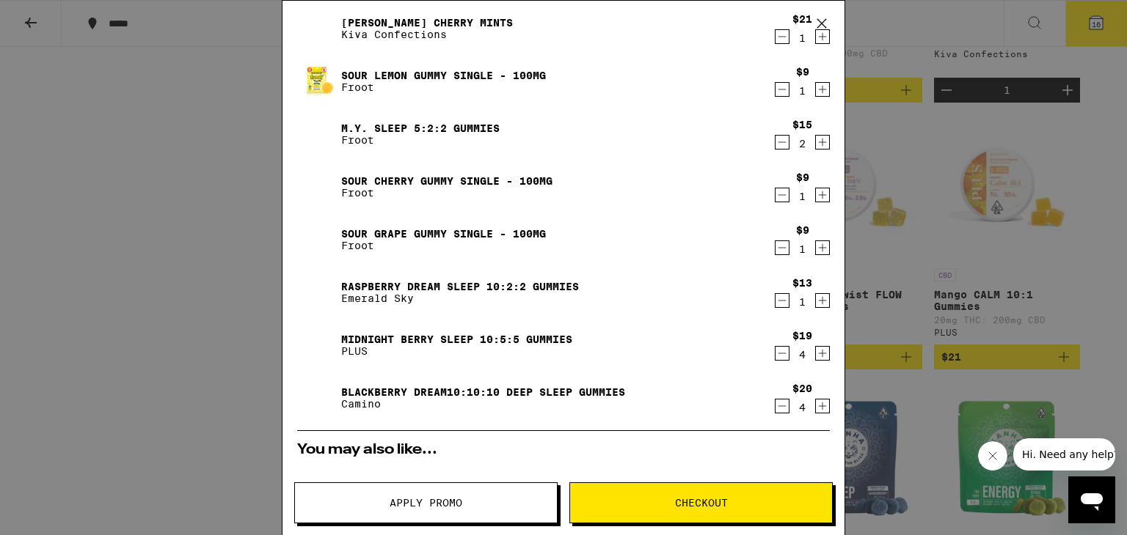
click at [715, 499] on span "Checkout" at bounding box center [701, 503] width 53 height 10
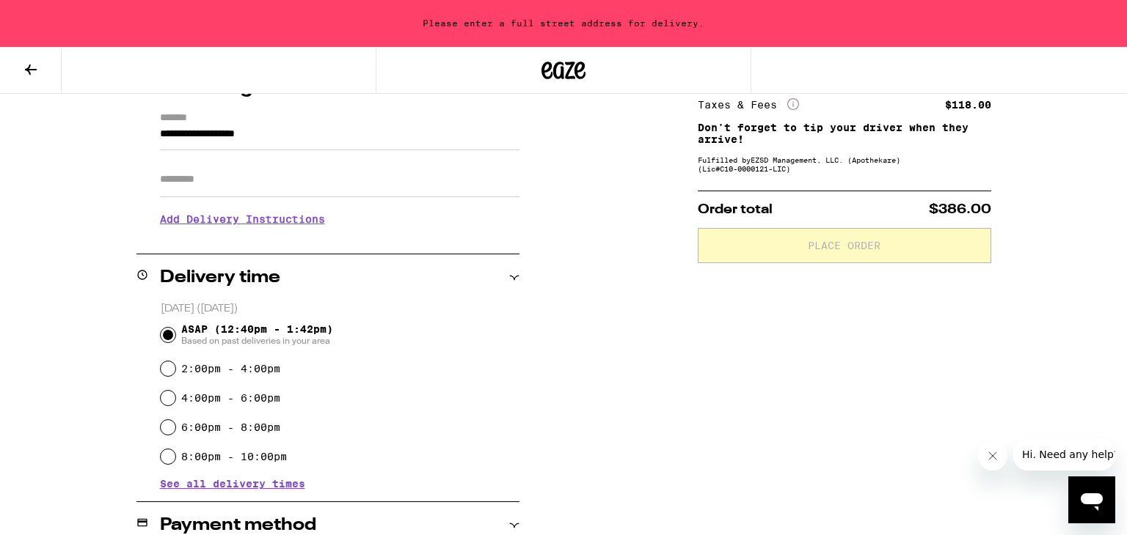
scroll to position [197, 0]
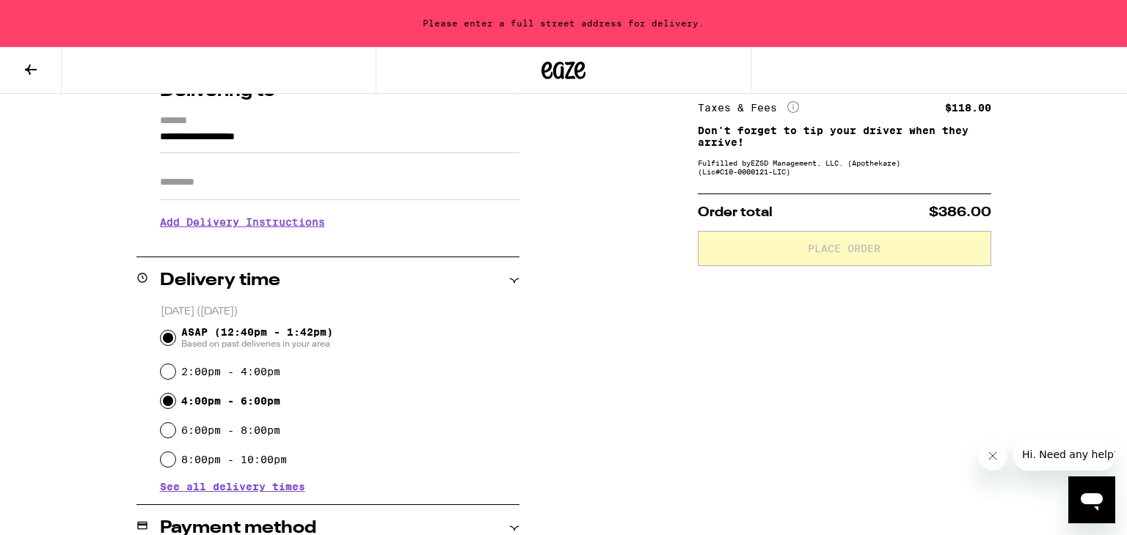
click at [166, 398] on input "4:00pm - 6:00pm" at bounding box center [168, 401] width 15 height 15
radio input "true"
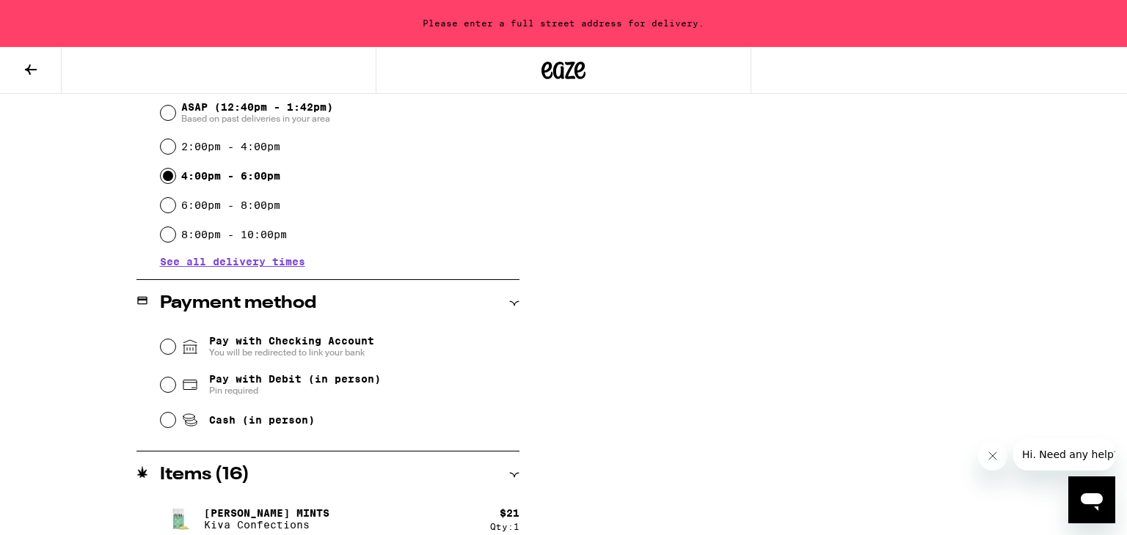
scroll to position [425, 0]
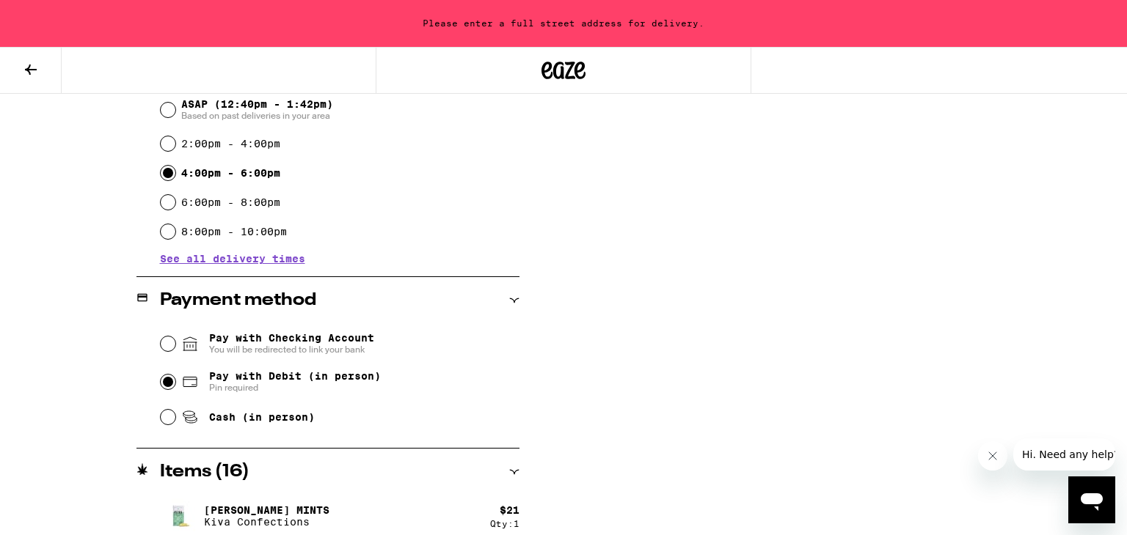
click at [171, 381] on input "Pay with Debit (in person) Pin required" at bounding box center [168, 382] width 15 height 15
radio input "true"
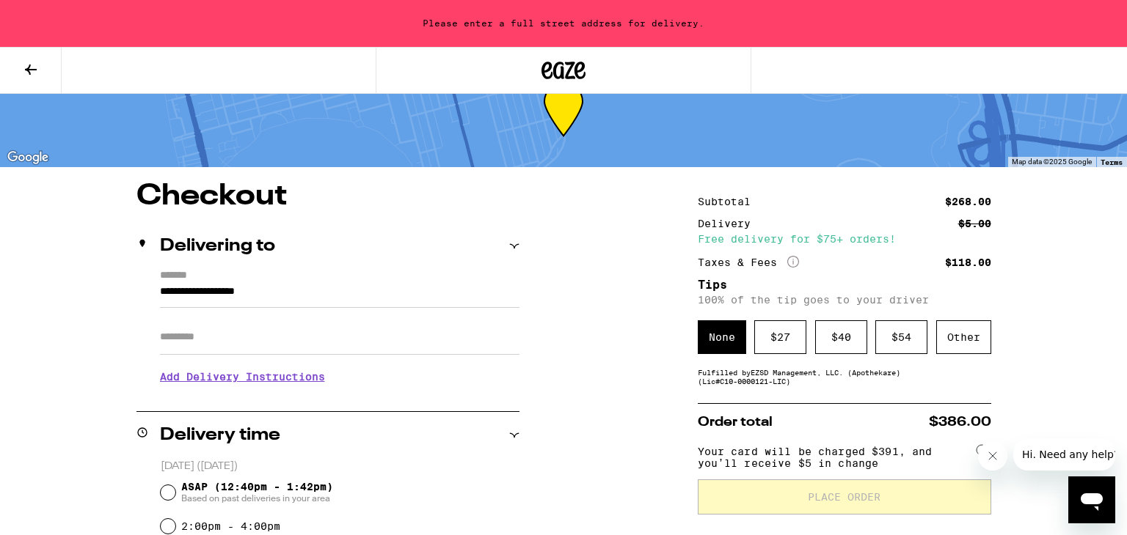
scroll to position [42, 0]
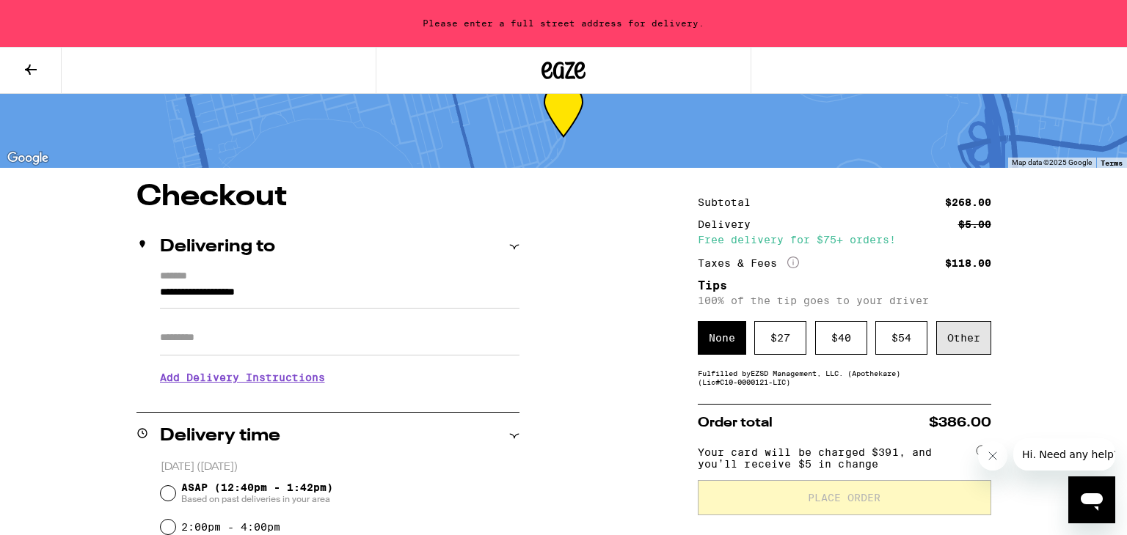
click at [961, 344] on div "Other" at bounding box center [963, 338] width 55 height 34
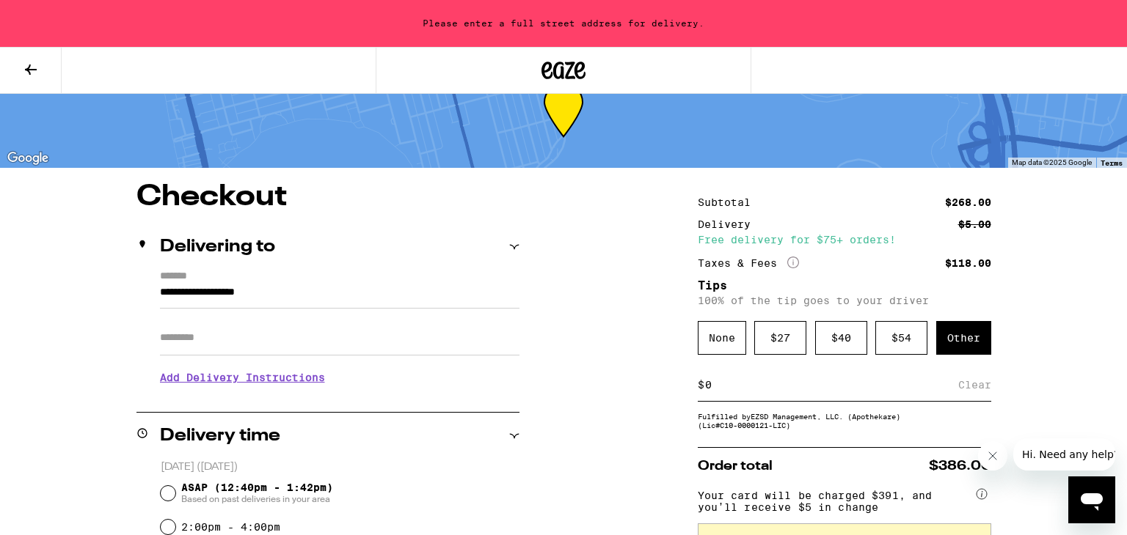
click at [772, 389] on input at bounding box center [831, 384] width 254 height 13
type input "20"
click at [974, 389] on div "Save" at bounding box center [978, 385] width 26 height 32
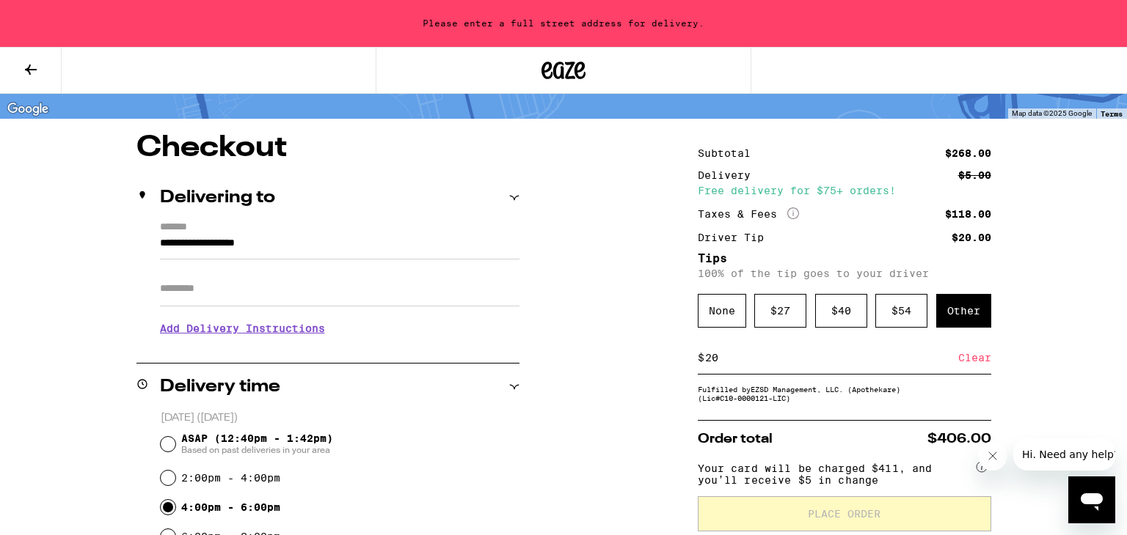
scroll to position [109, 0]
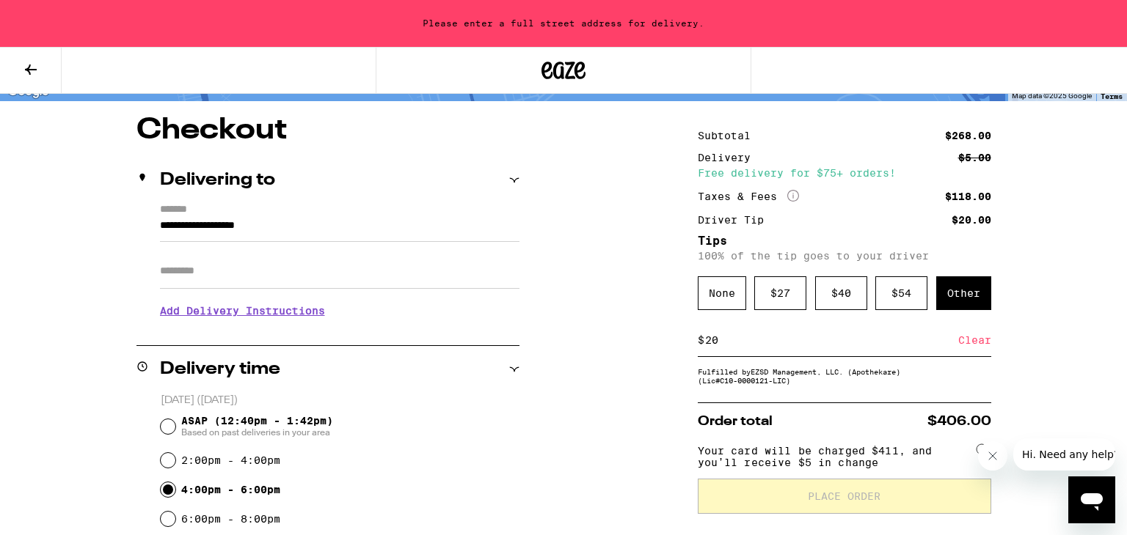
click at [286, 309] on h3 "Add Delivery Instructions" at bounding box center [339, 311] width 359 height 34
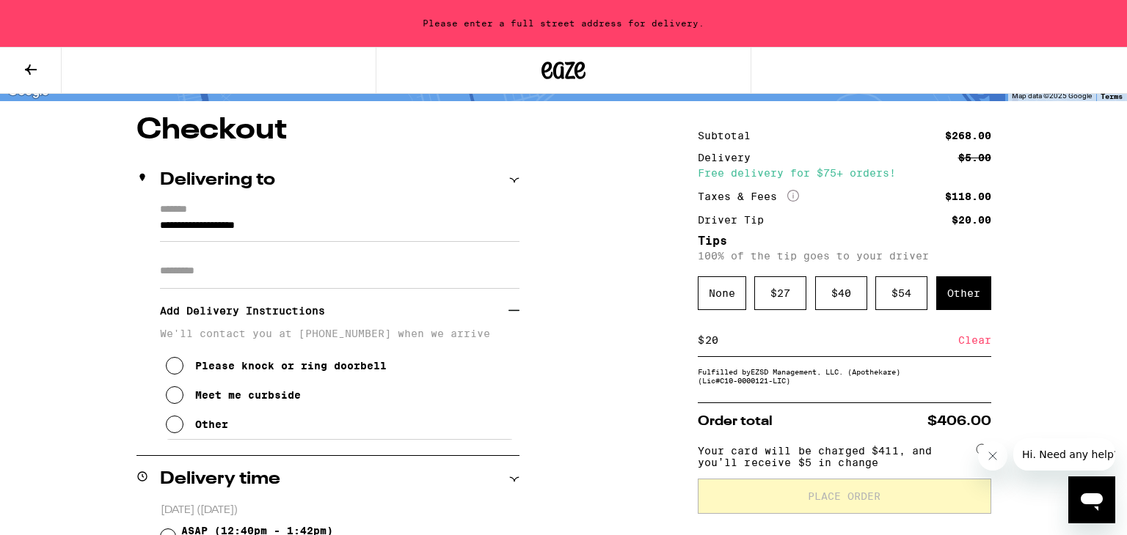
click at [202, 224] on input "**********" at bounding box center [339, 229] width 359 height 25
click at [310, 214] on label "*******" at bounding box center [339, 210] width 359 height 13
click at [310, 217] on input "**********" at bounding box center [339, 229] width 359 height 25
click at [513, 180] on icon at bounding box center [514, 180] width 10 height 4
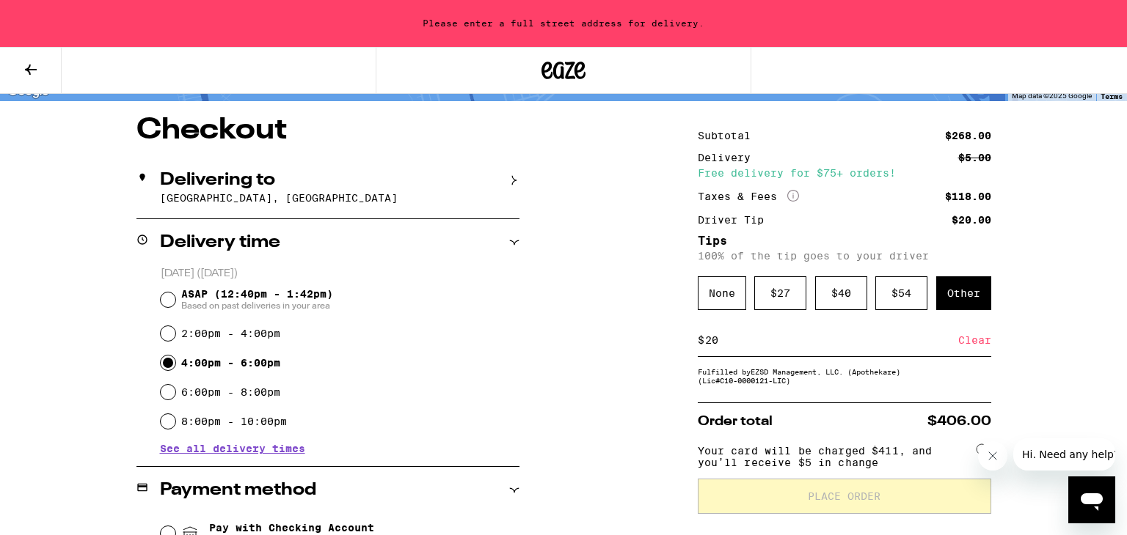
click at [354, 183] on div "Delivering to" at bounding box center [327, 181] width 383 height 18
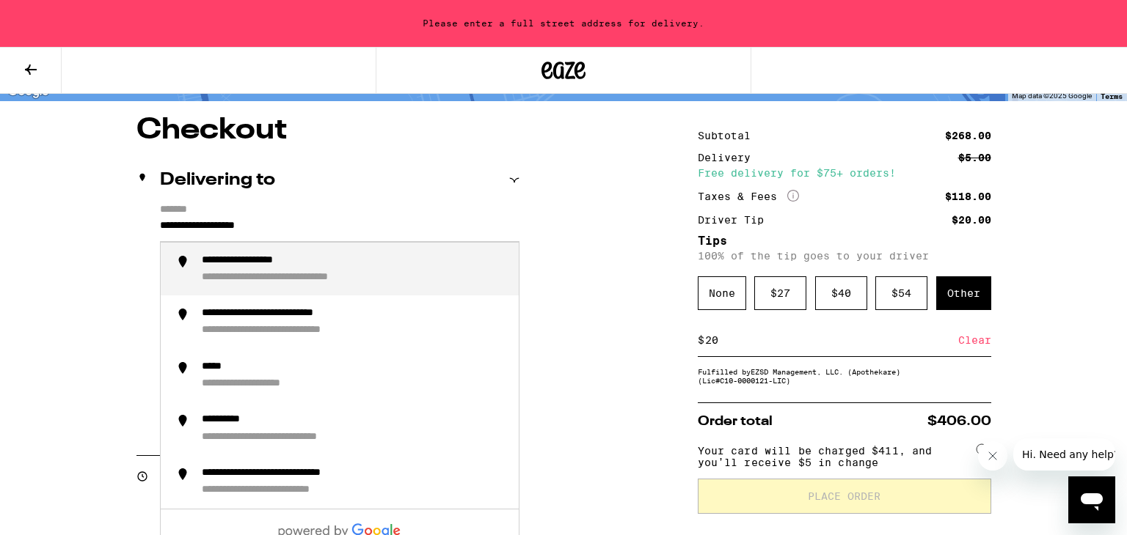
click at [346, 228] on input "**********" at bounding box center [339, 229] width 359 height 25
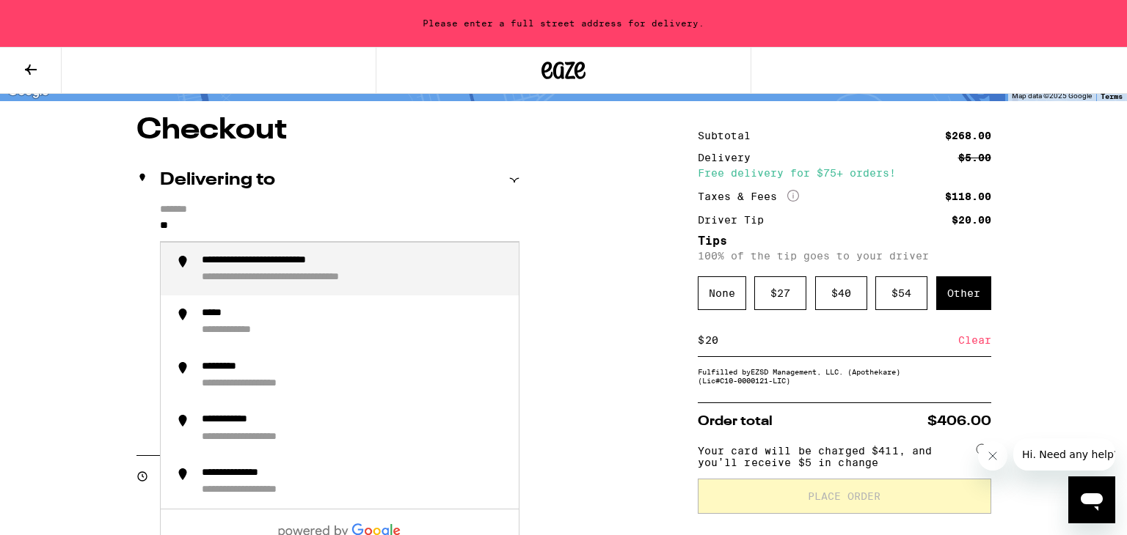
type input "*"
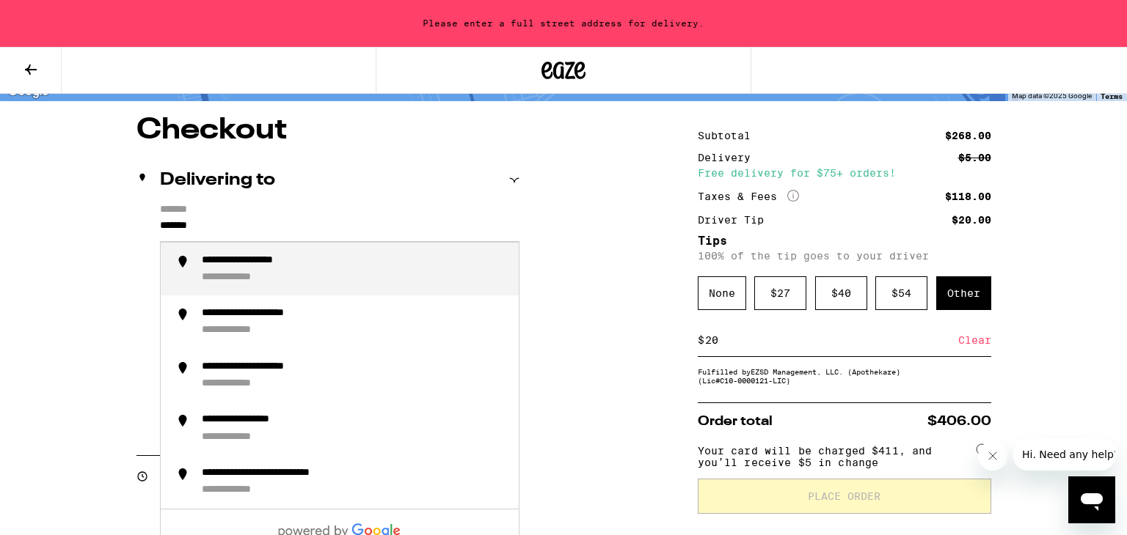
click at [333, 288] on li "**********" at bounding box center [340, 270] width 358 height 54
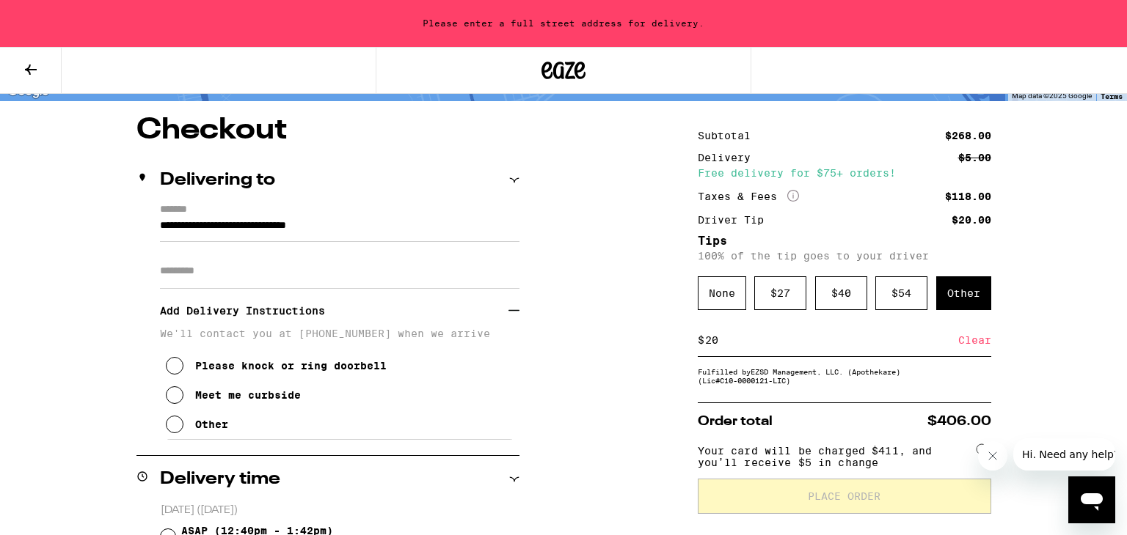
type input "**********"
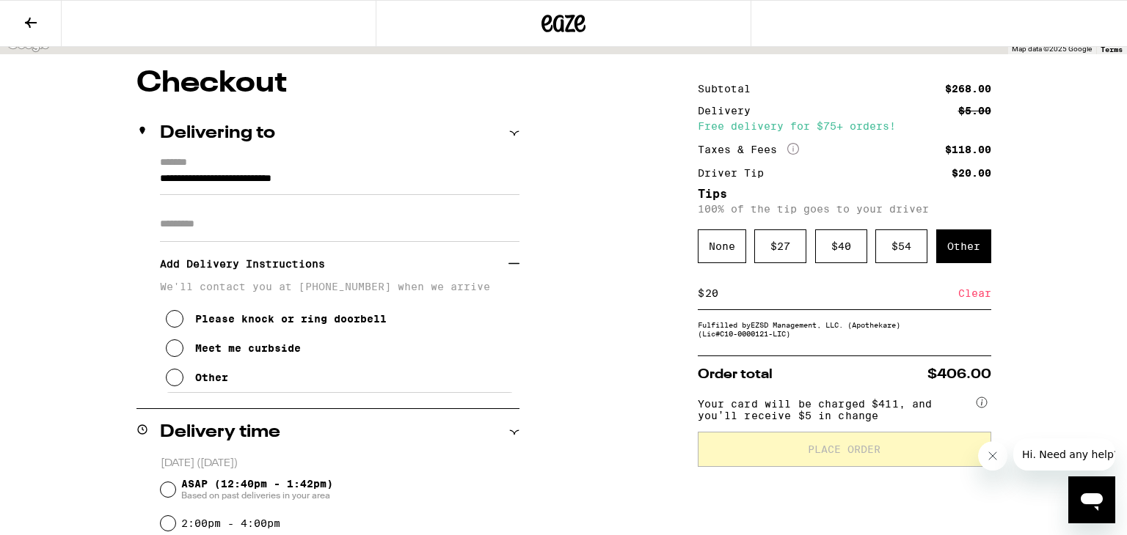
scroll to position [62, 0]
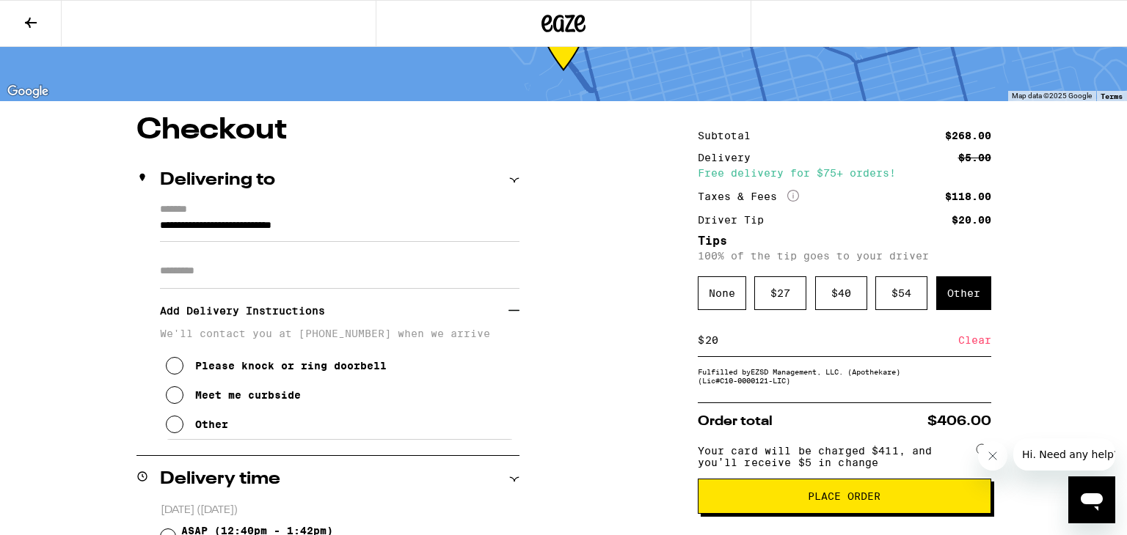
click at [175, 431] on icon at bounding box center [175, 425] width 18 height 18
click at [179, 409] on button "Meet me curbside" at bounding box center [233, 395] width 135 height 29
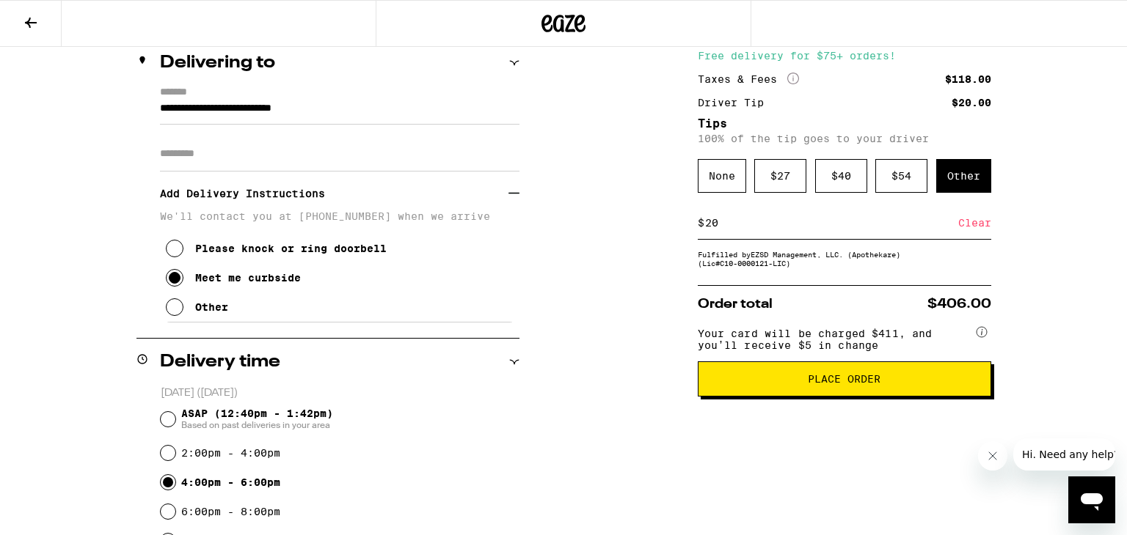
scroll to position [170, 0]
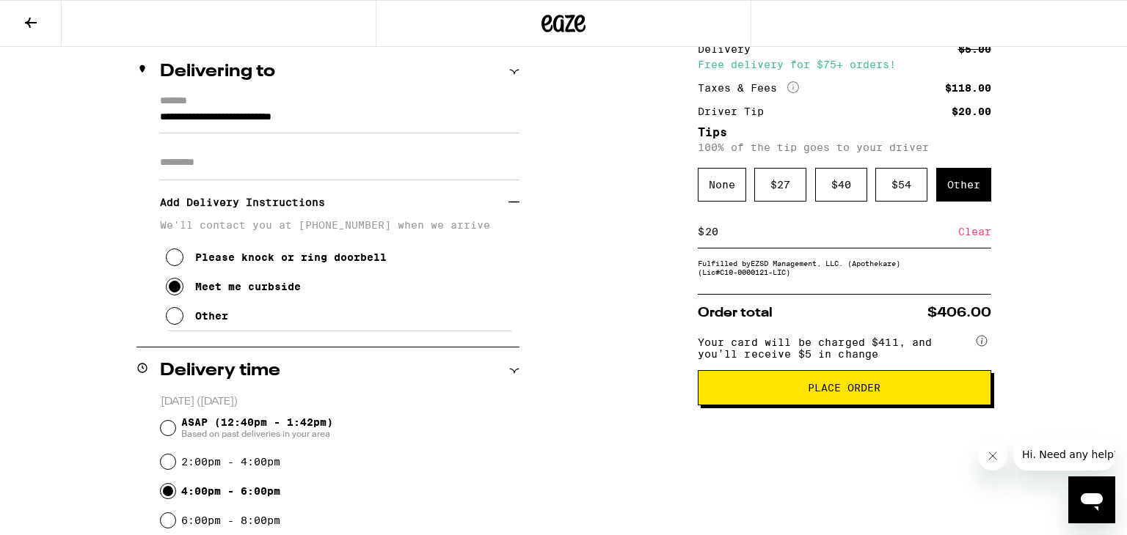
click at [799, 393] on span "Place Order" at bounding box center [844, 388] width 268 height 10
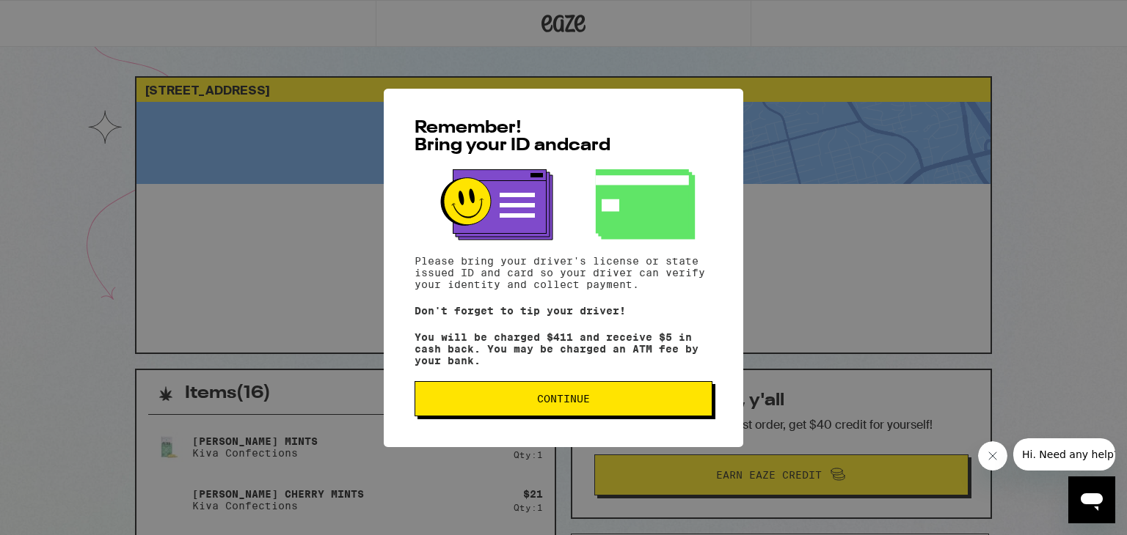
click at [604, 411] on button "Continue" at bounding box center [563, 398] width 298 height 35
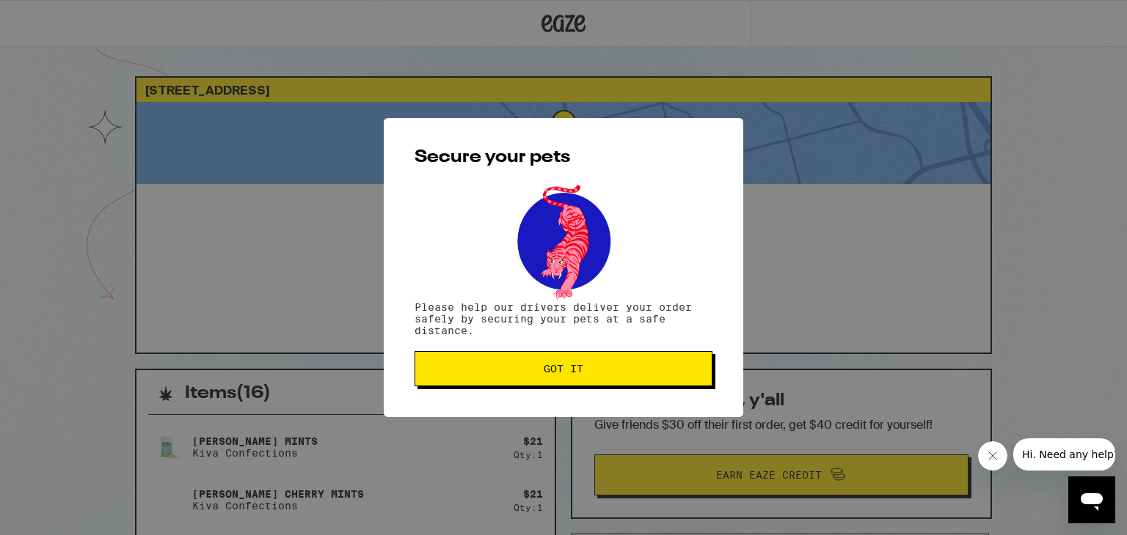
click at [598, 367] on span "Got it" at bounding box center [563, 369] width 273 height 10
